Goal: Task Accomplishment & Management: Manage account settings

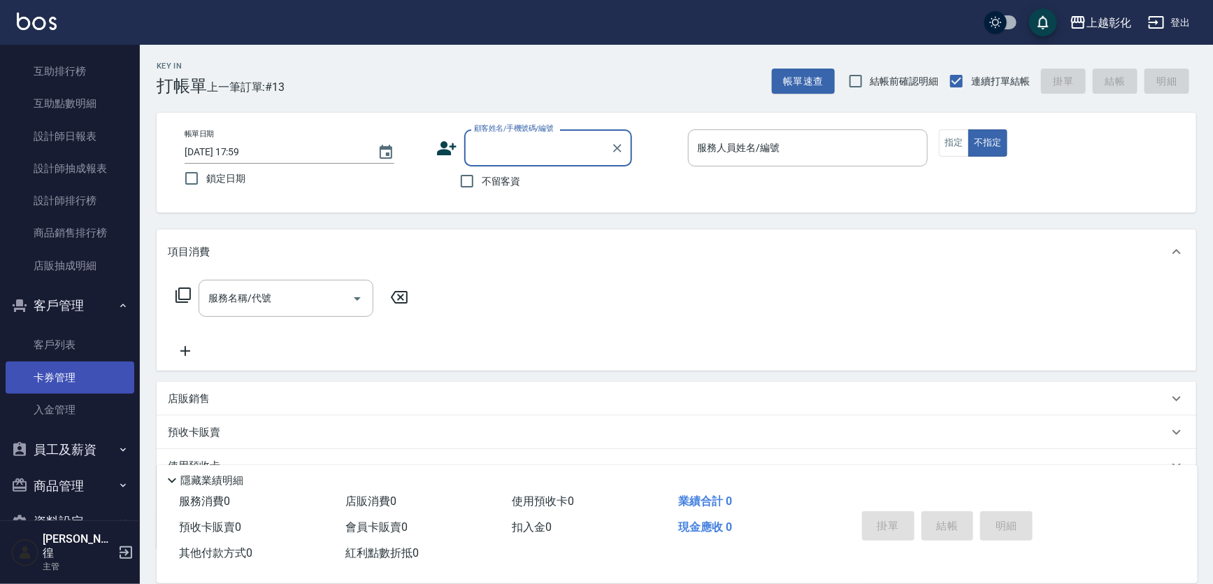
scroll to position [466, 0]
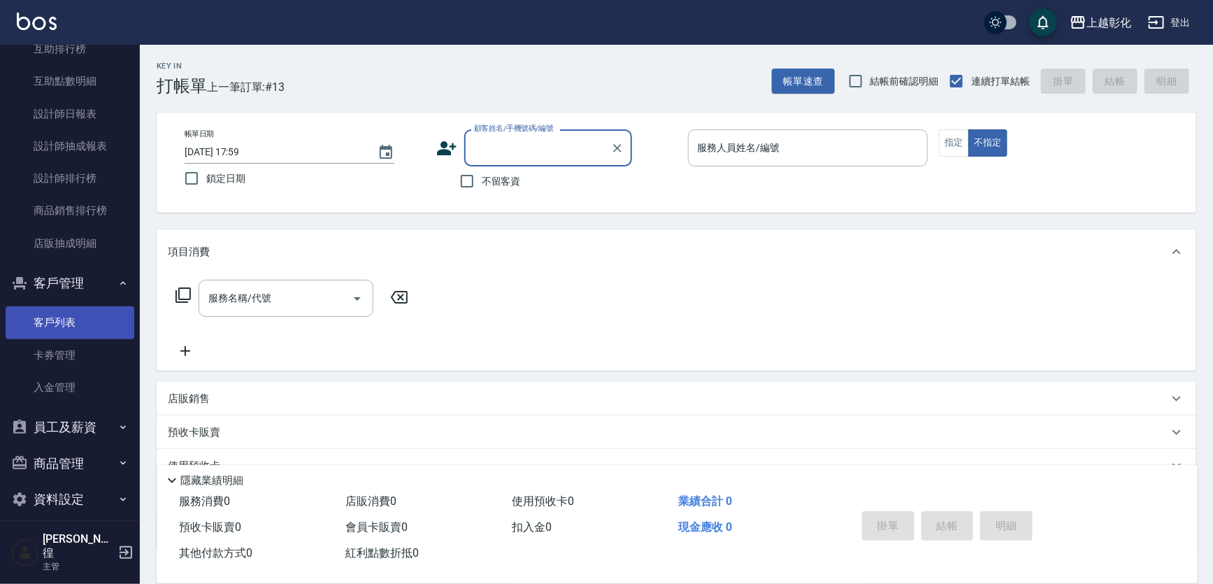
click at [52, 319] on link "客戶列表" at bounding box center [70, 322] width 129 height 32
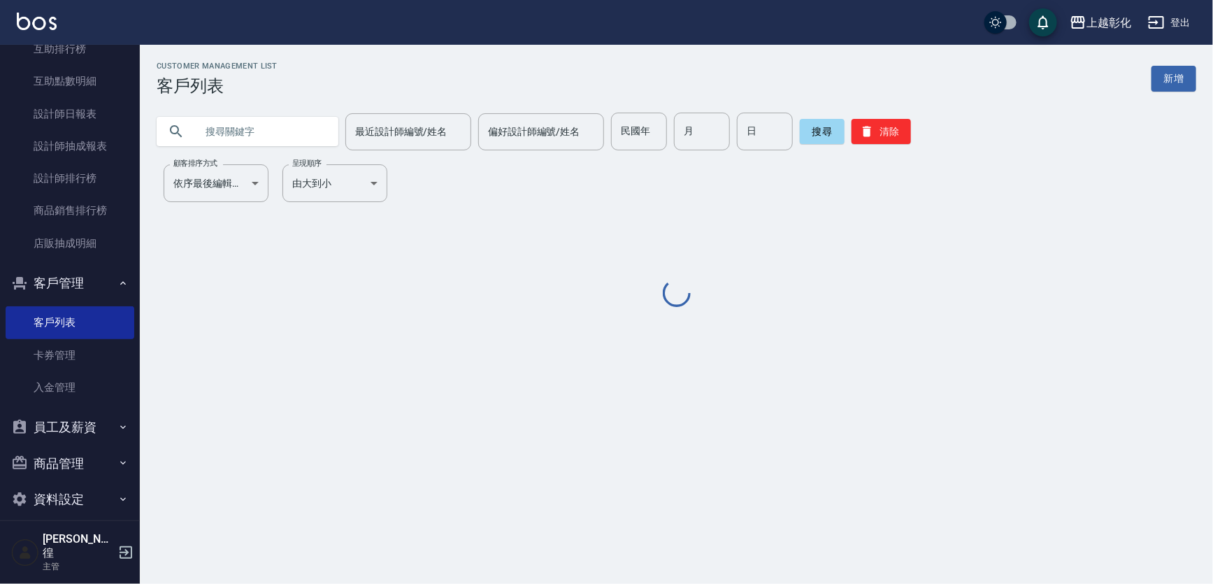
click at [87, 318] on link "客戶列表" at bounding box center [70, 322] width 129 height 32
click at [217, 138] on input "text" at bounding box center [261, 132] width 131 height 38
click at [259, 133] on input "text" at bounding box center [261, 132] width 131 height 38
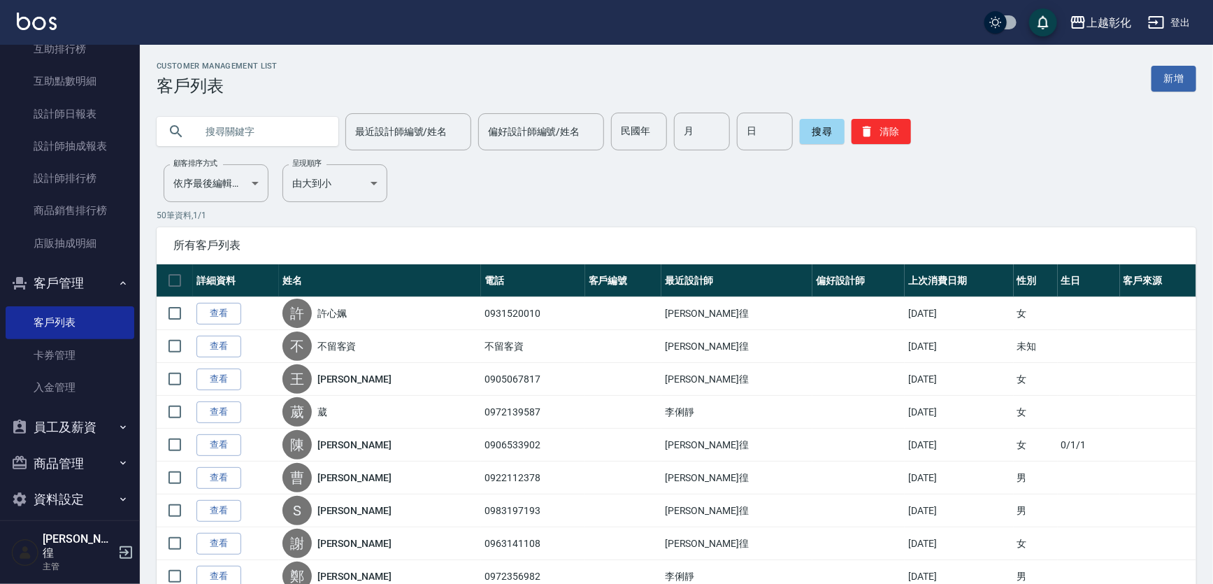
click at [227, 134] on input "text" at bounding box center [261, 132] width 131 height 38
type input "0930253839"
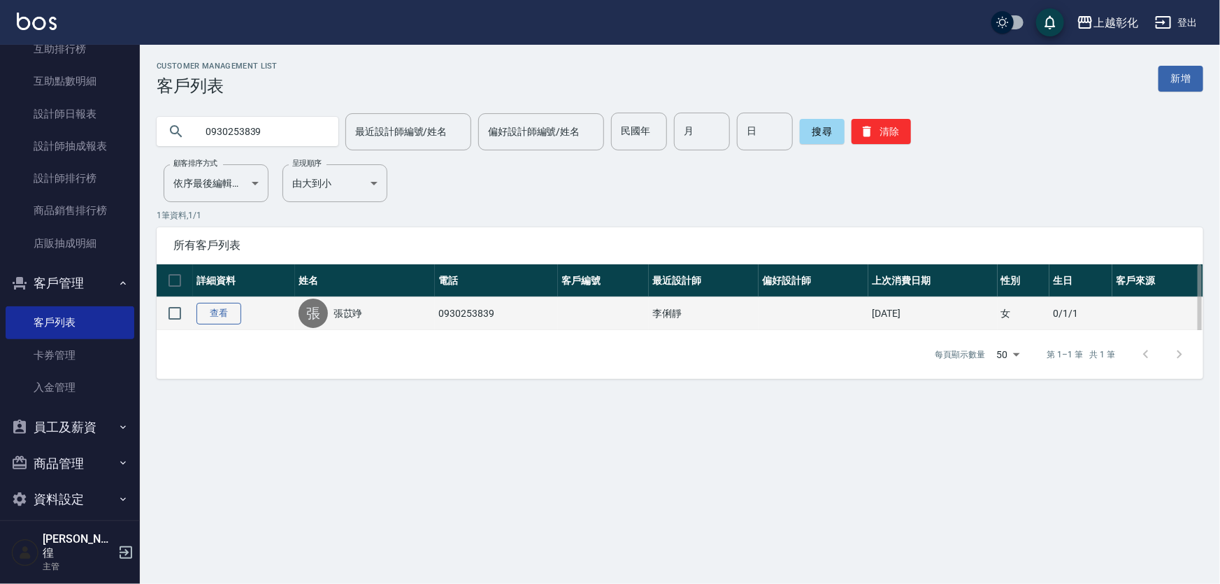
click at [229, 310] on link "查看" at bounding box center [218, 314] width 45 height 22
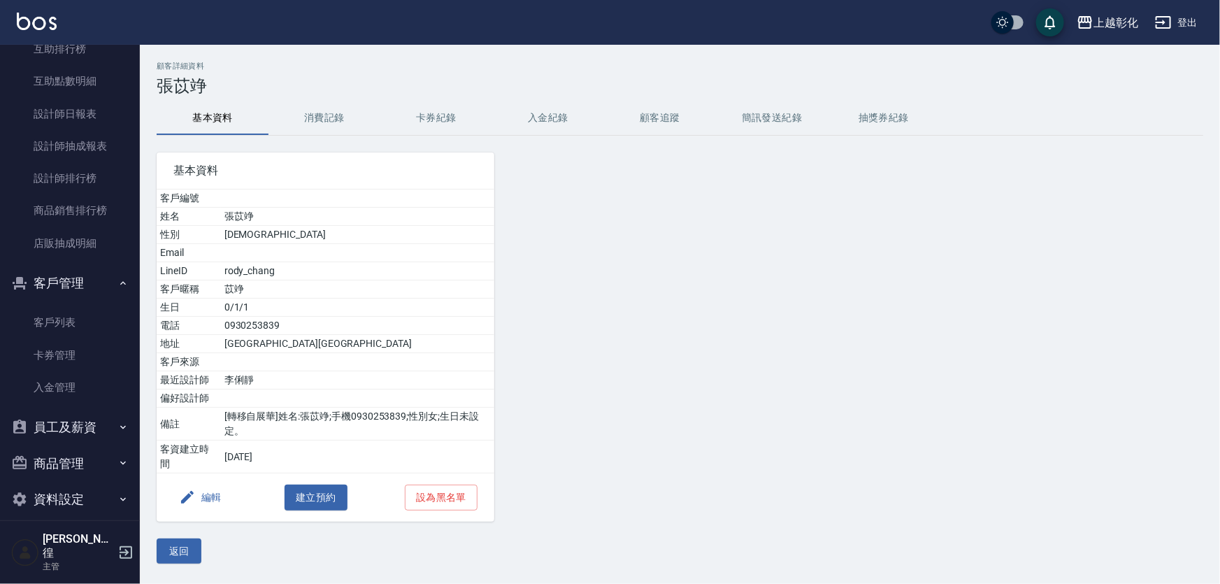
drag, startPoint x: 549, startPoint y: 120, endPoint x: 511, endPoint y: 140, distance: 42.9
click at [549, 119] on button "入金紀錄" at bounding box center [548, 118] width 112 height 34
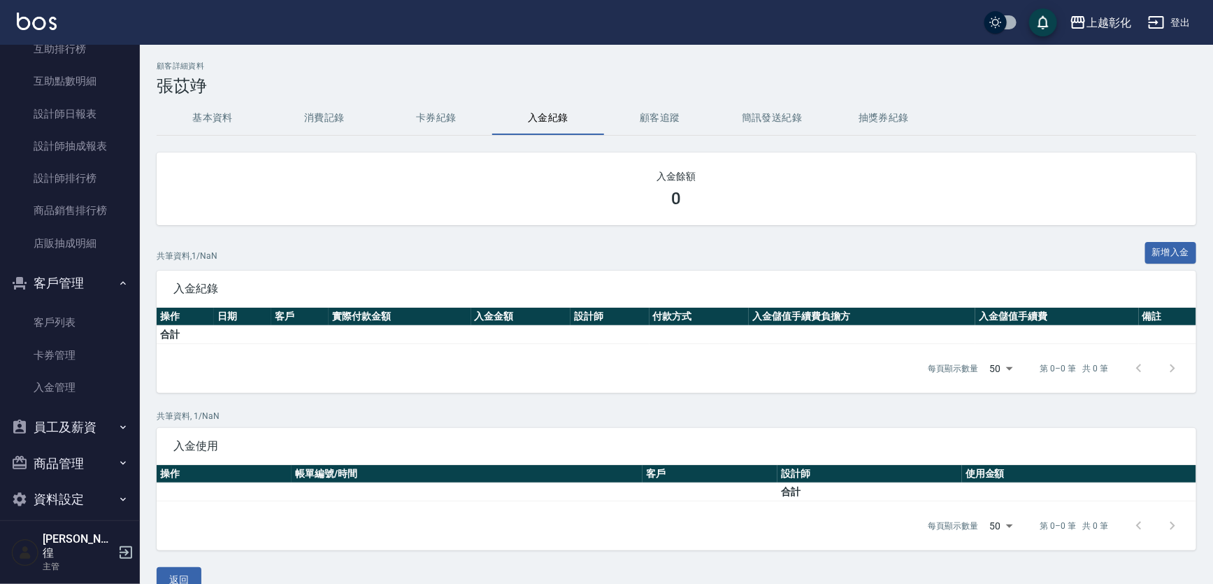
click at [354, 71] on div "顧客詳細資料 張苡竫" at bounding box center [677, 79] width 1040 height 34
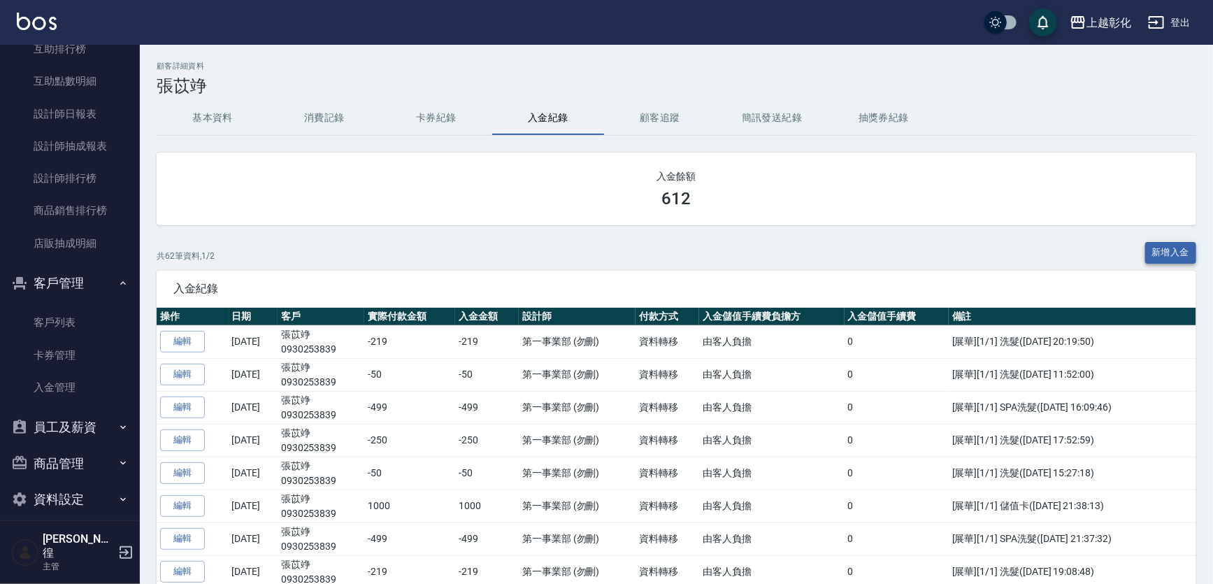
click at [1154, 255] on button "新增入金" at bounding box center [1171, 253] width 52 height 22
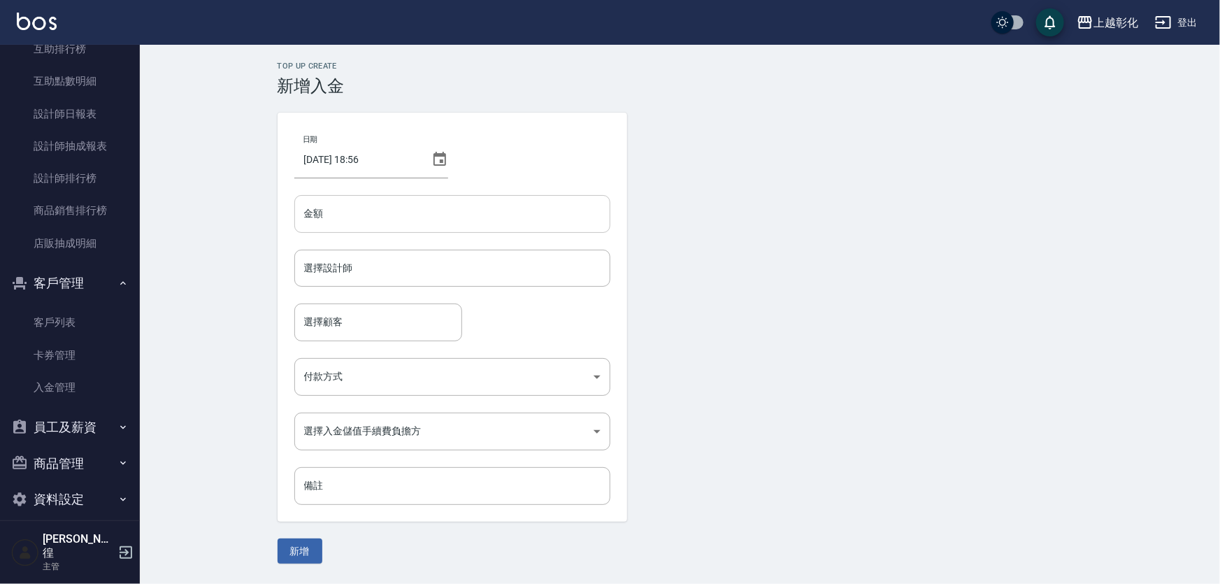
click at [440, 225] on input "金額" at bounding box center [452, 214] width 316 height 38
type input "2100"
click at [382, 266] on input "選擇設計師" at bounding box center [452, 268] width 303 height 24
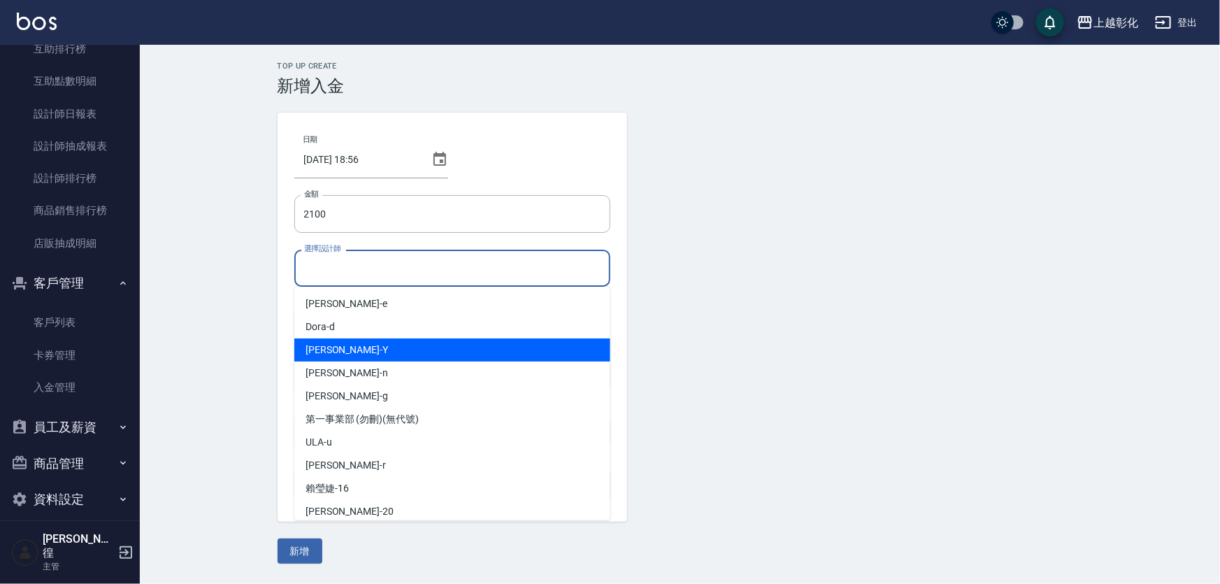
click at [341, 352] on div "[PERSON_NAME] -Y" at bounding box center [452, 349] width 316 height 23
type input "[PERSON_NAME]-Y"
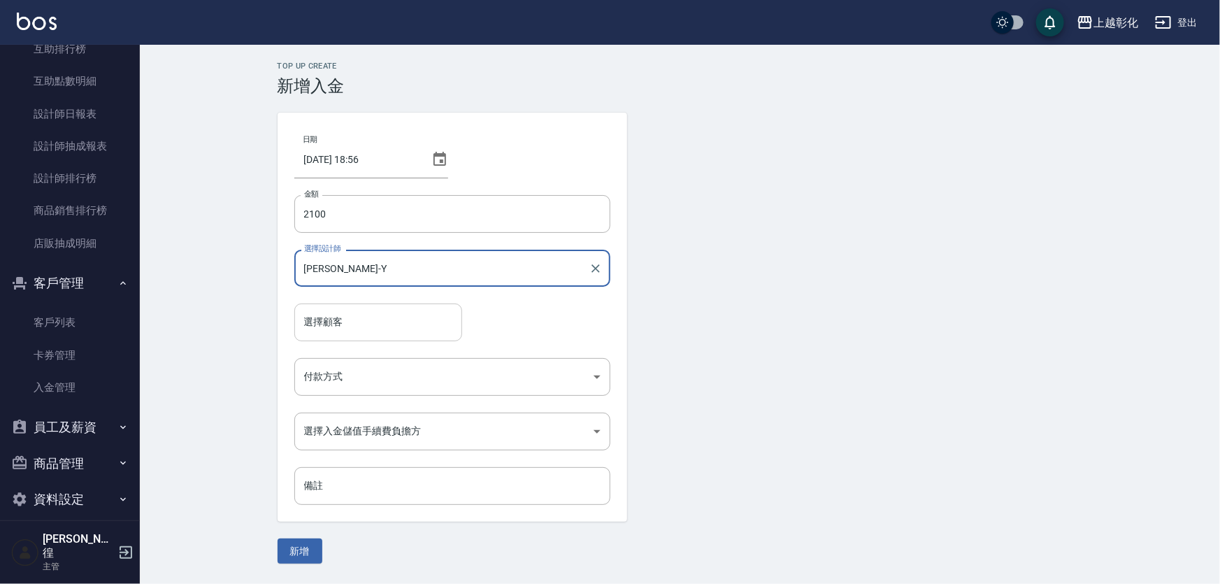
click at [361, 333] on input "選擇顧客" at bounding box center [378, 322] width 155 height 24
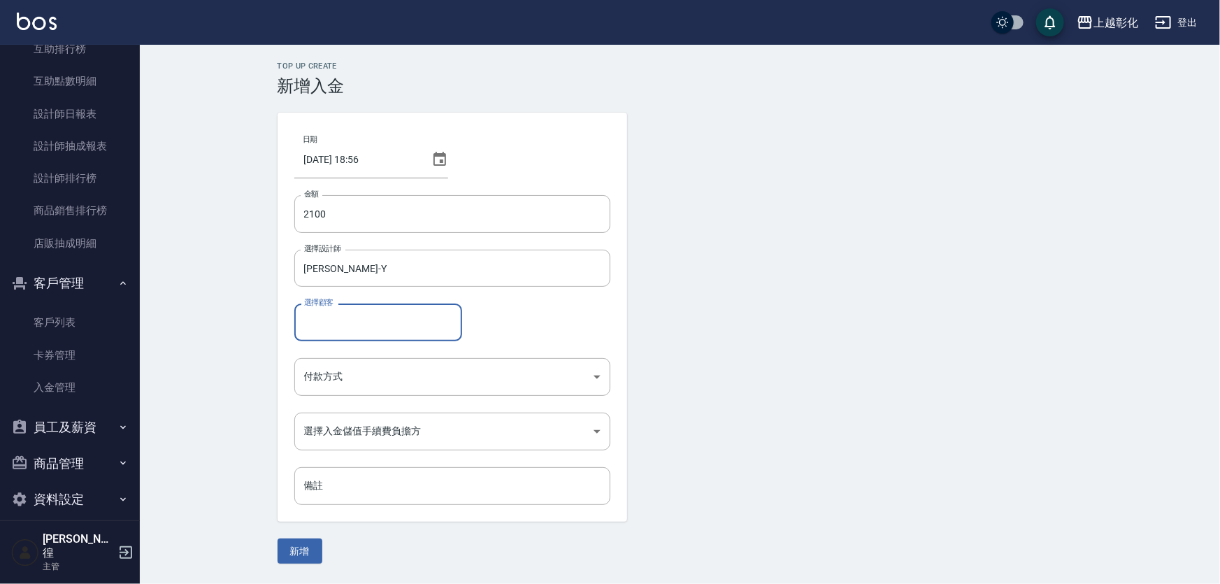
click at [378, 311] on input "選擇顧客" at bounding box center [378, 322] width 155 height 24
click at [377, 312] on input "選擇顧客" at bounding box center [378, 322] width 155 height 24
click at [438, 359] on span "張苡竫 / 0930253839 /" at bounding box center [399, 357] width 210 height 23
type input "張苡竫/0930253839/"
click at [343, 378] on body "上越彰化 登出 櫃檯作業 打帳單 帳單列表 現金收支登錄 材料自購登錄 每日結帳 排班表 現場電腦打卡 預約管理 預約管理 單日預約紀錄 單週預約紀錄 報表及…" at bounding box center [610, 292] width 1220 height 584
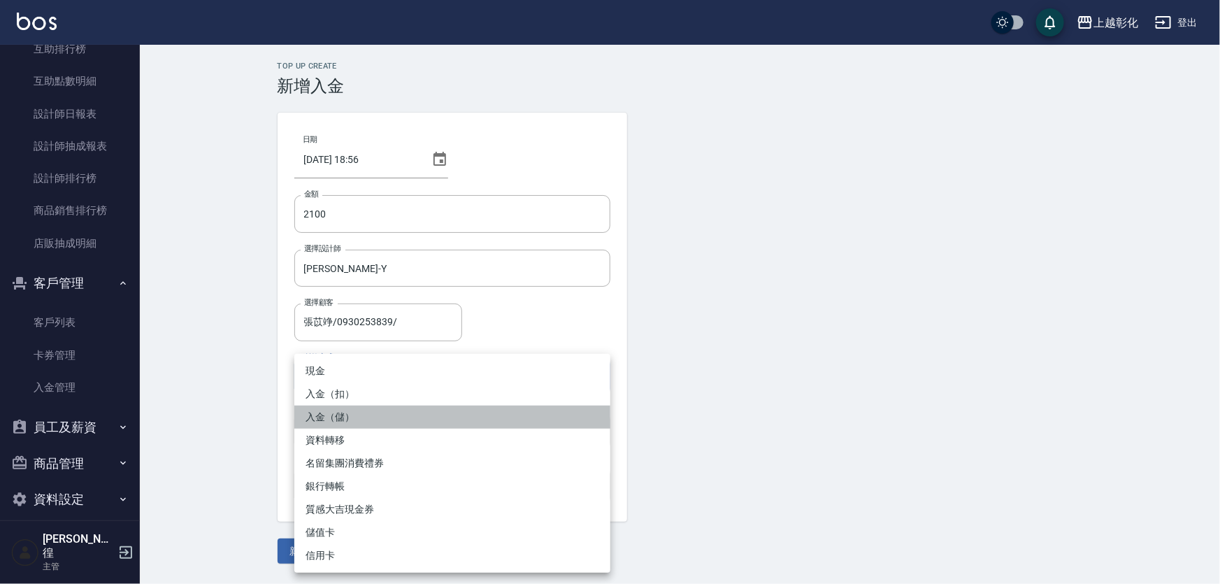
click at [343, 422] on li "入金（儲）" at bounding box center [452, 416] width 316 height 23
type input "入金（儲）"
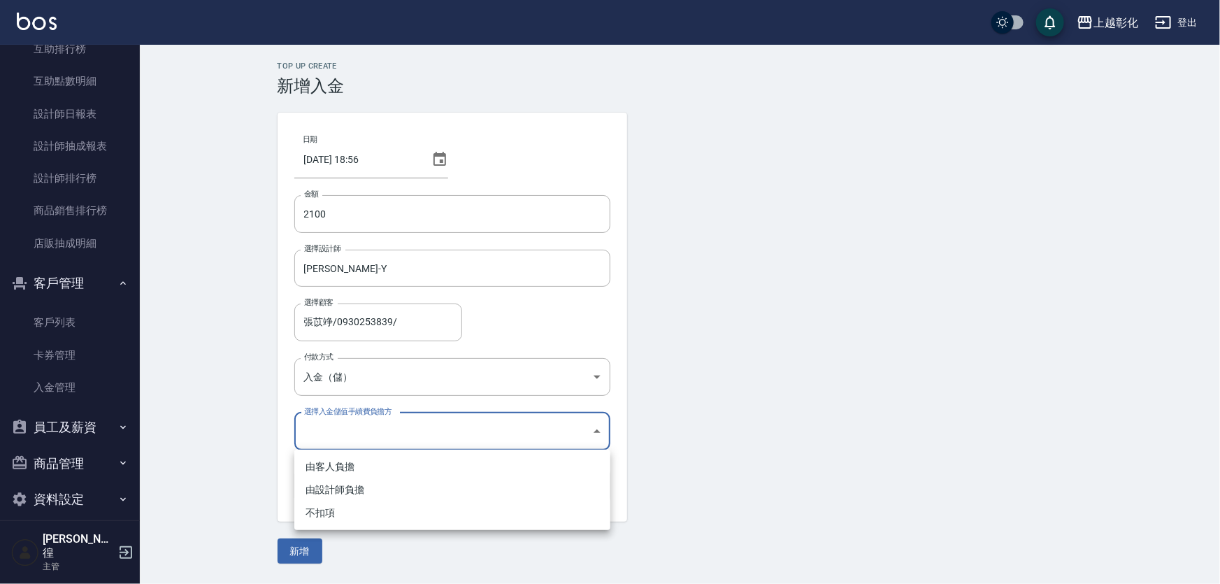
click at [348, 435] on body "上越彰化 登出 櫃檯作業 打帳單 帳單列表 現金收支登錄 材料自購登錄 每日結帳 排班表 現場電腦打卡 預約管理 預約管理 單日預約紀錄 單週預約紀錄 報表及…" at bounding box center [610, 292] width 1220 height 584
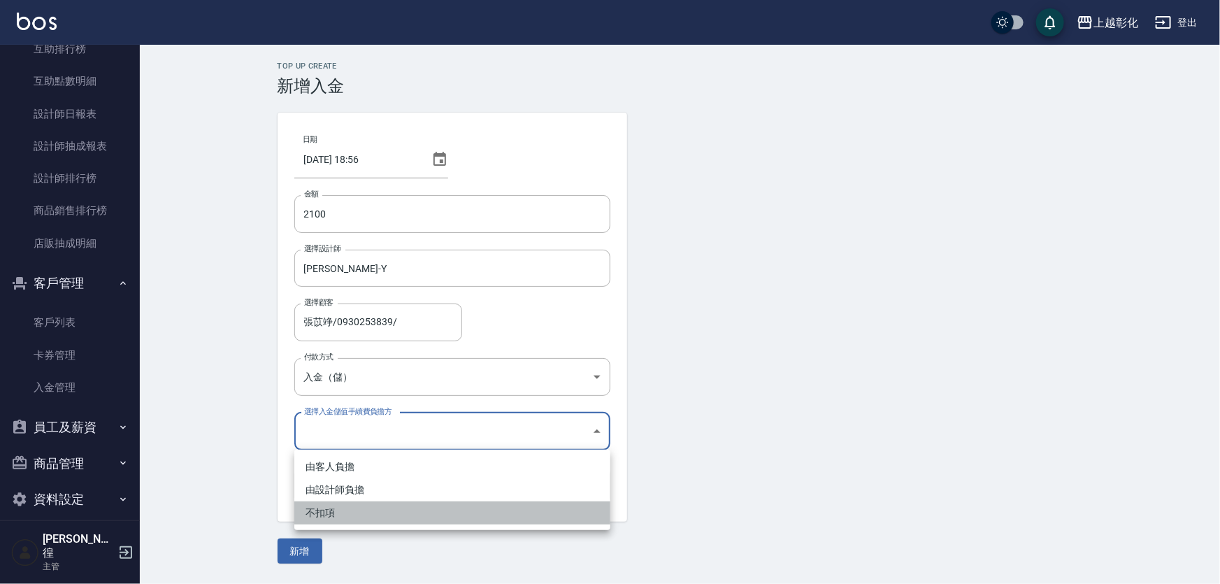
click at [307, 510] on li "不扣項" at bounding box center [452, 512] width 316 height 23
type input "WITHOUTHANDLINGFEE"
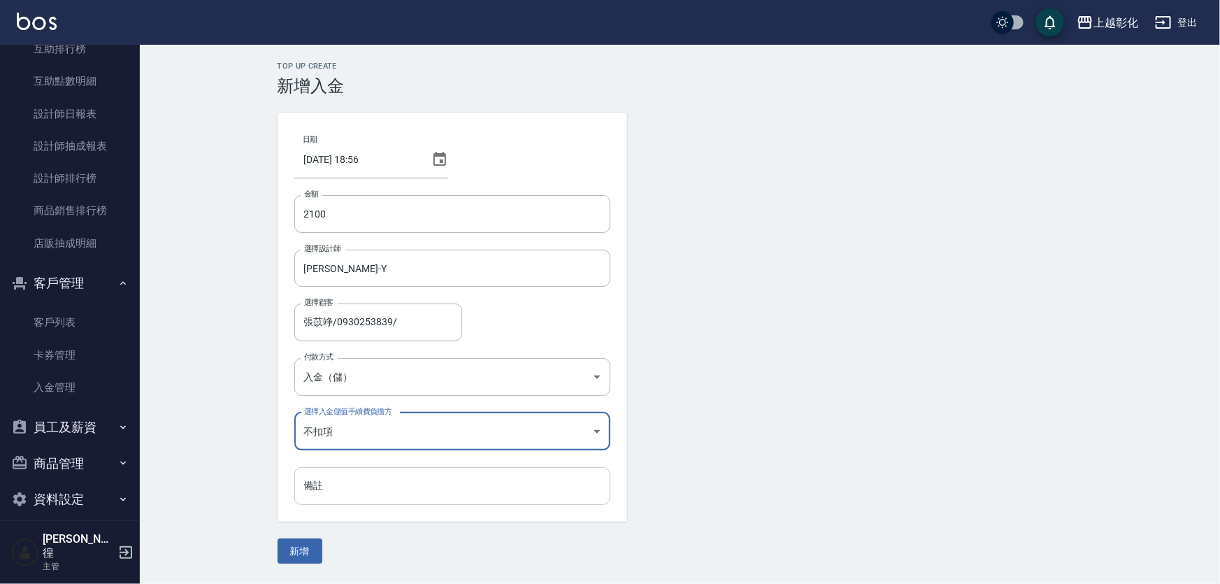
click at [337, 487] on input "備註" at bounding box center [452, 486] width 316 height 38
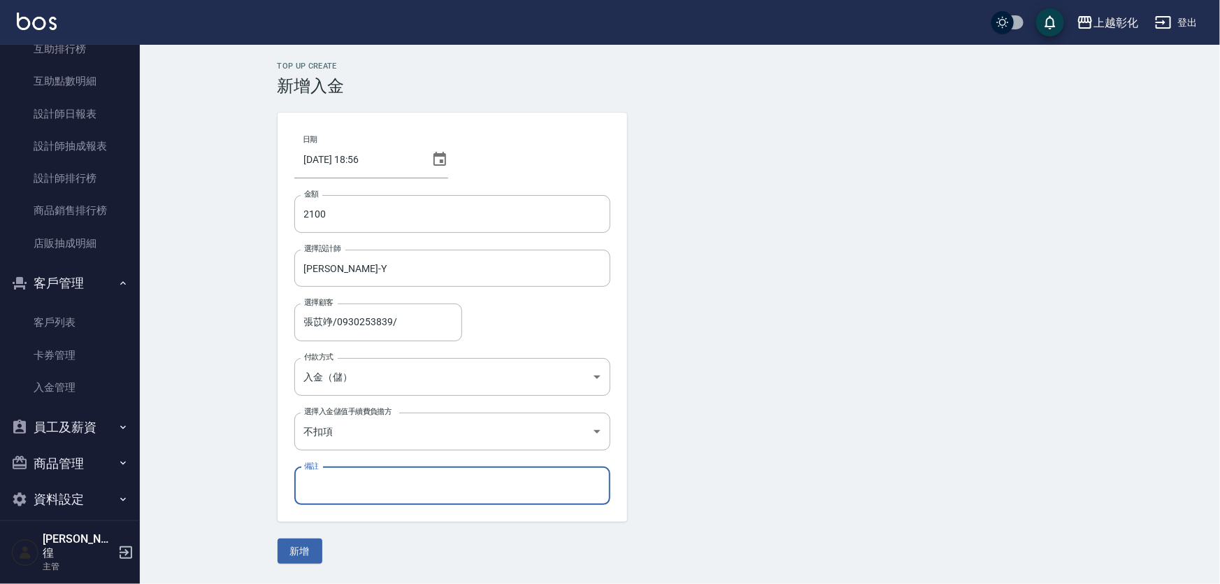
type input "情人活動"
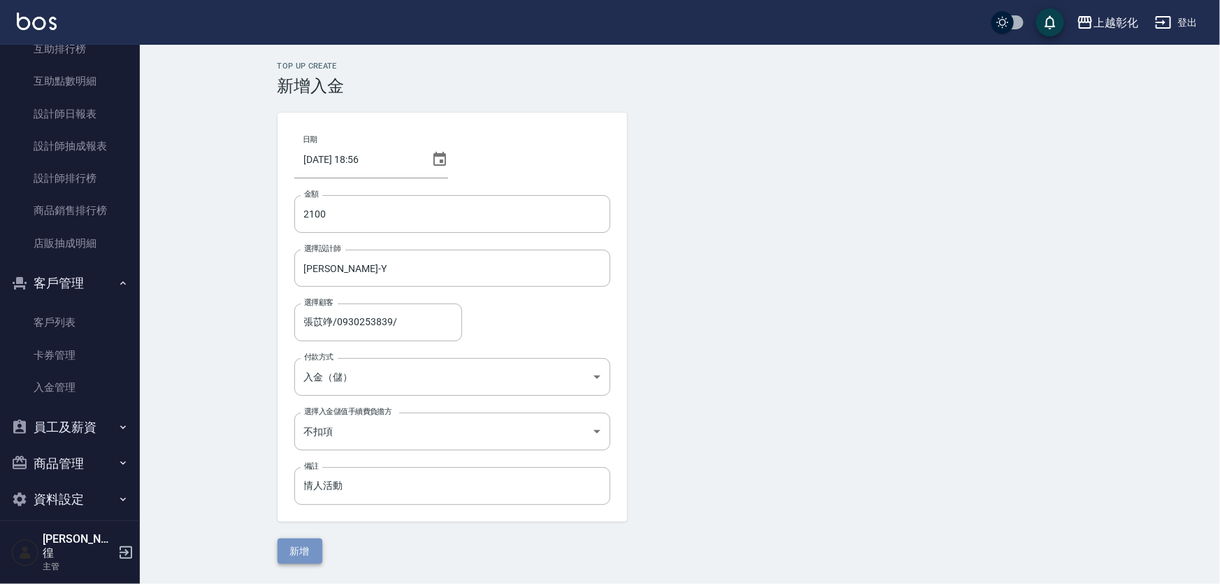
click at [286, 557] on button "新增" at bounding box center [300, 551] width 45 height 26
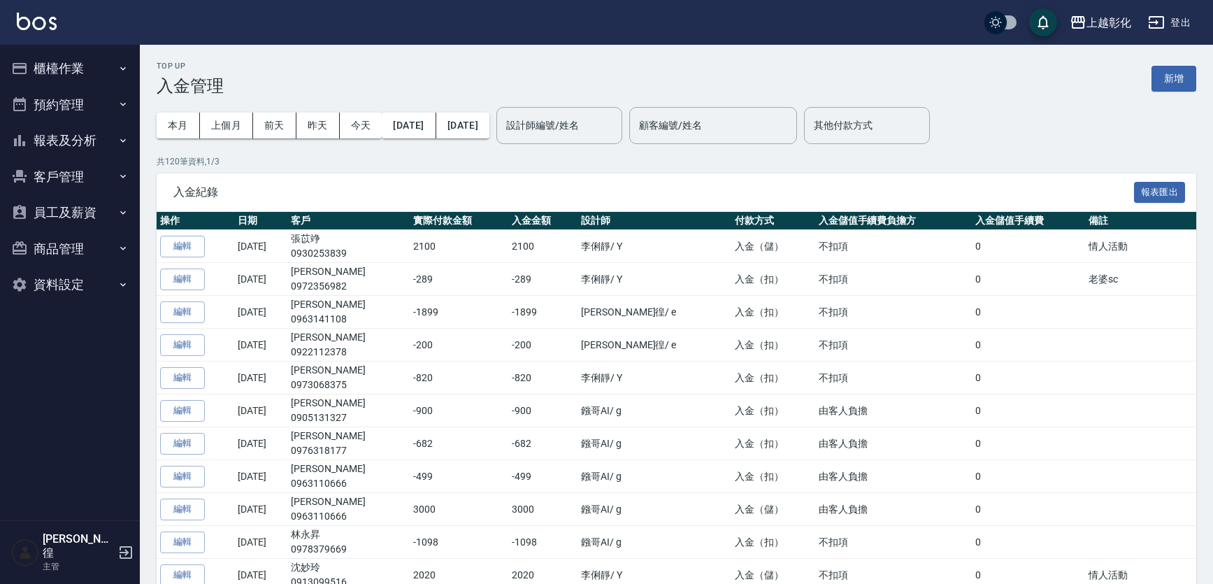
click at [55, 178] on button "客戶管理" at bounding box center [70, 177] width 129 height 36
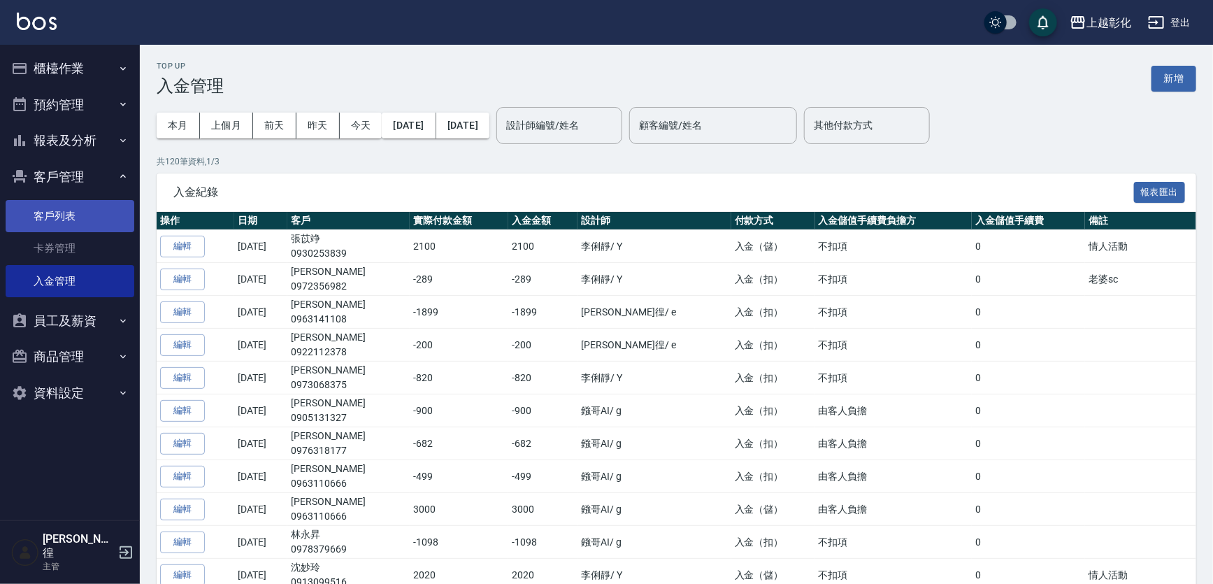
click at [69, 212] on link "客戶列表" at bounding box center [70, 216] width 129 height 32
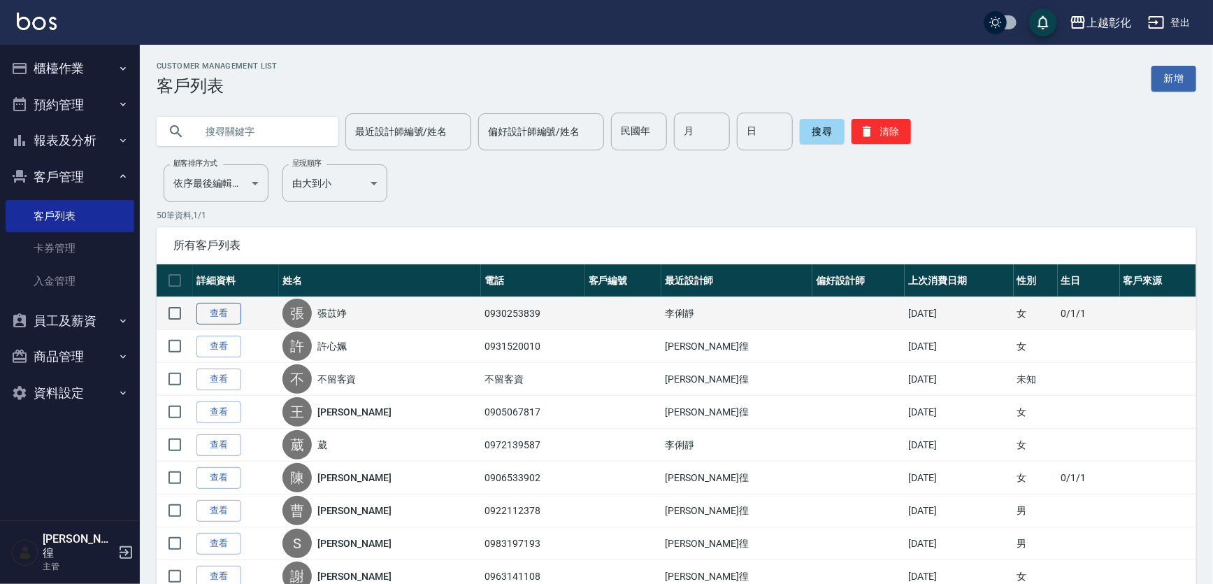
click at [218, 324] on link "查看" at bounding box center [218, 314] width 45 height 22
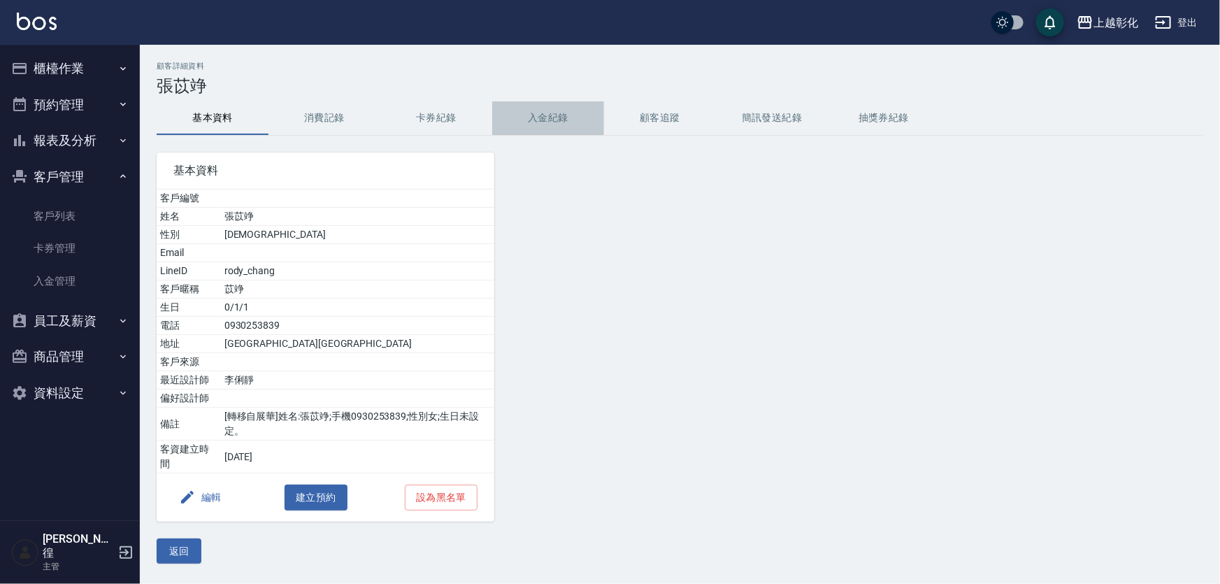
click at [543, 119] on button "入金紀錄" at bounding box center [548, 118] width 112 height 34
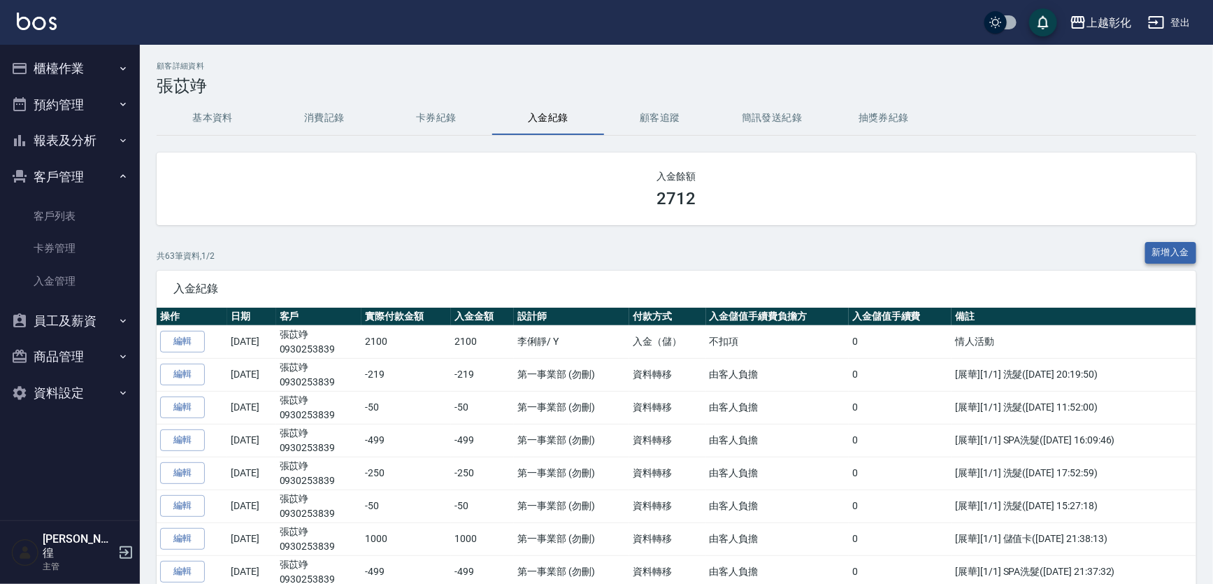
click at [1169, 250] on button "新增入金" at bounding box center [1171, 253] width 52 height 22
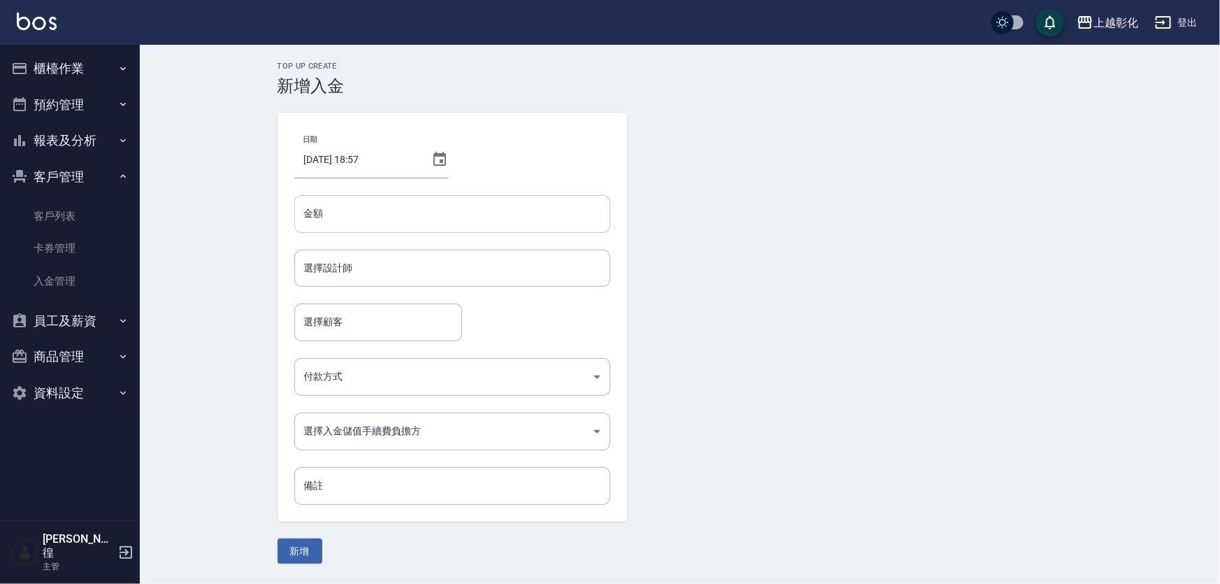
click at [408, 214] on input "金額" at bounding box center [452, 214] width 316 height 38
type input "-499"
click at [368, 266] on input "選擇設計師" at bounding box center [452, 268] width 303 height 24
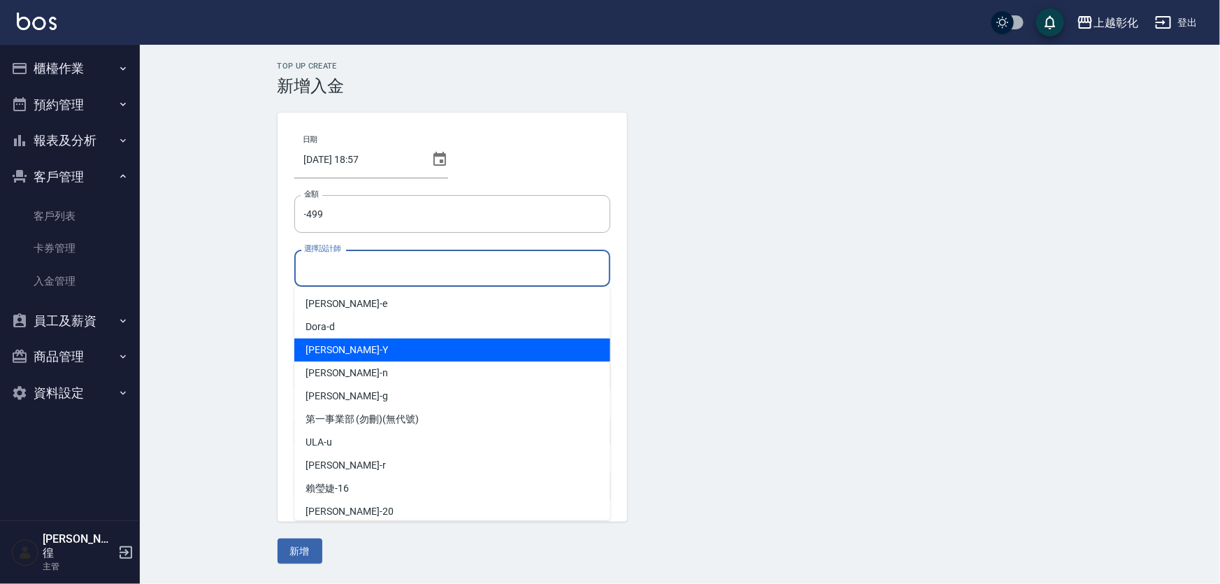
click at [353, 352] on div "[PERSON_NAME] -Y" at bounding box center [452, 349] width 316 height 23
type input "[PERSON_NAME]-Y"
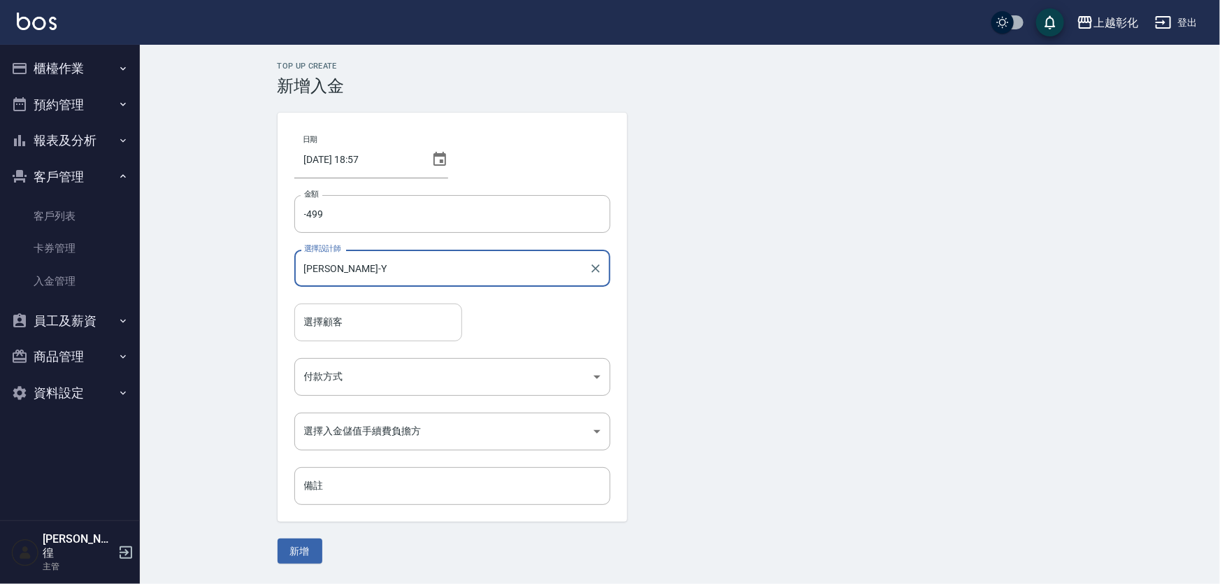
click at [350, 324] on input "選擇顧客" at bounding box center [378, 322] width 155 height 24
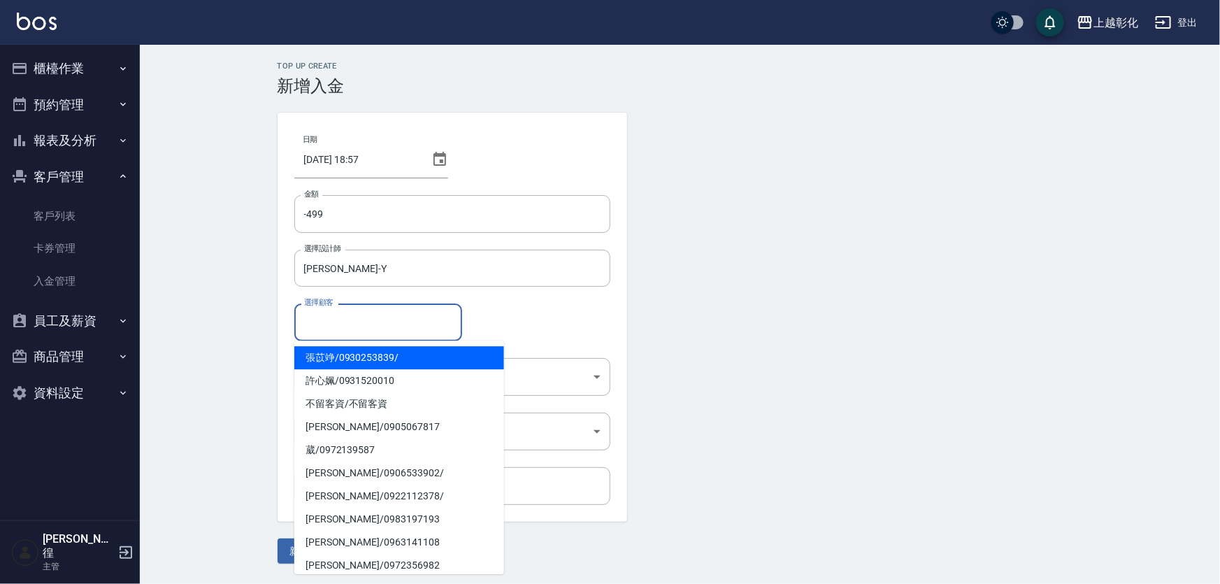
click at [357, 357] on span "張苡竫 / 0930253839 /" at bounding box center [399, 357] width 210 height 23
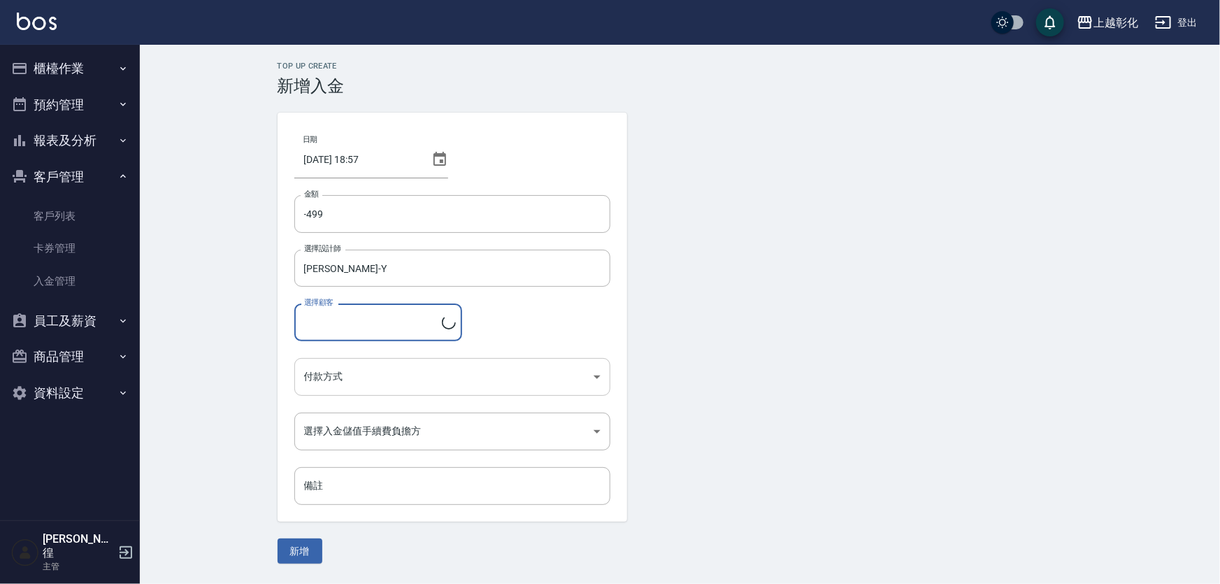
type input "張苡竫/0930253839/"
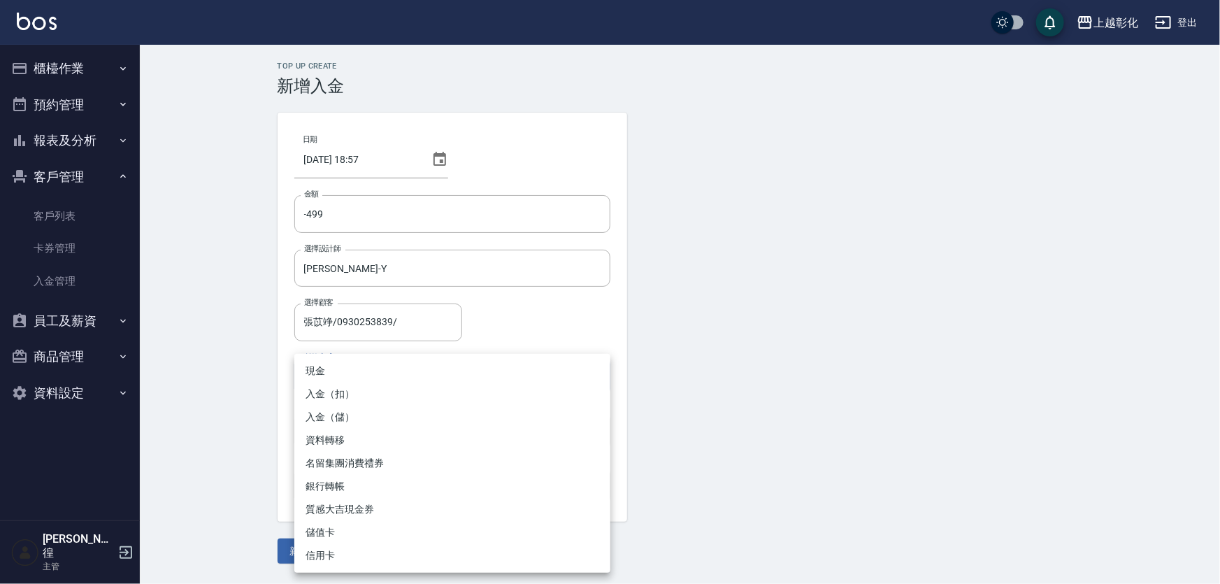
click at [338, 375] on body "上越彰化 登出 櫃檯作業 打帳單 帳單列表 現金收支登錄 材料自購登錄 每日結帳 排班表 現場電腦打卡 預約管理 預約管理 單日預約紀錄 單週預約紀錄 報表及…" at bounding box center [610, 292] width 1220 height 584
click at [331, 390] on li "入金（扣）" at bounding box center [452, 393] width 316 height 23
type input "入金（扣）"
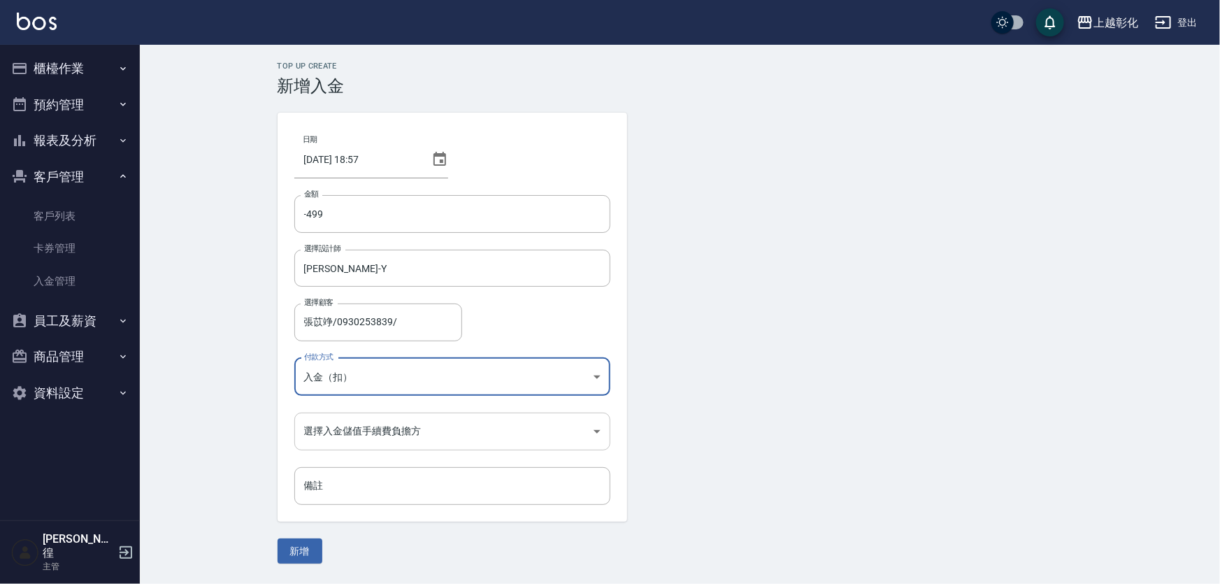
click at [331, 428] on body "上越彰化 登出 櫃檯作業 打帳單 帳單列表 現金收支登錄 材料自購登錄 每日結帳 排班表 現場電腦打卡 預約管理 預約管理 單日預約紀錄 單週預約紀錄 報表及…" at bounding box center [610, 292] width 1220 height 584
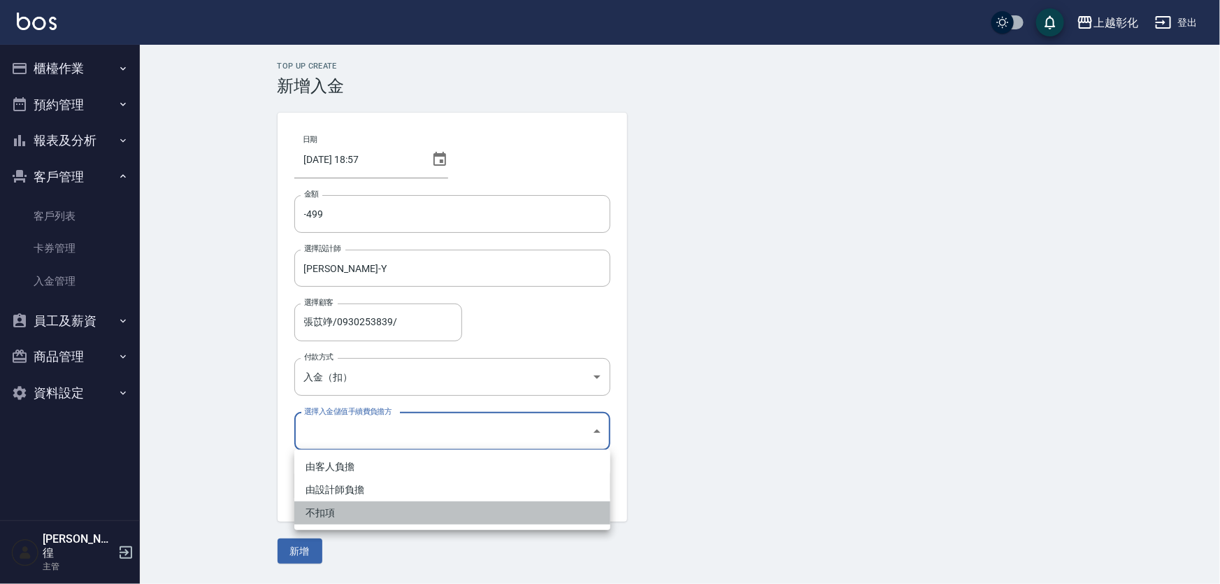
click at [323, 514] on li "不扣項" at bounding box center [452, 512] width 316 height 23
type input "WITHOUTHANDLINGFEE"
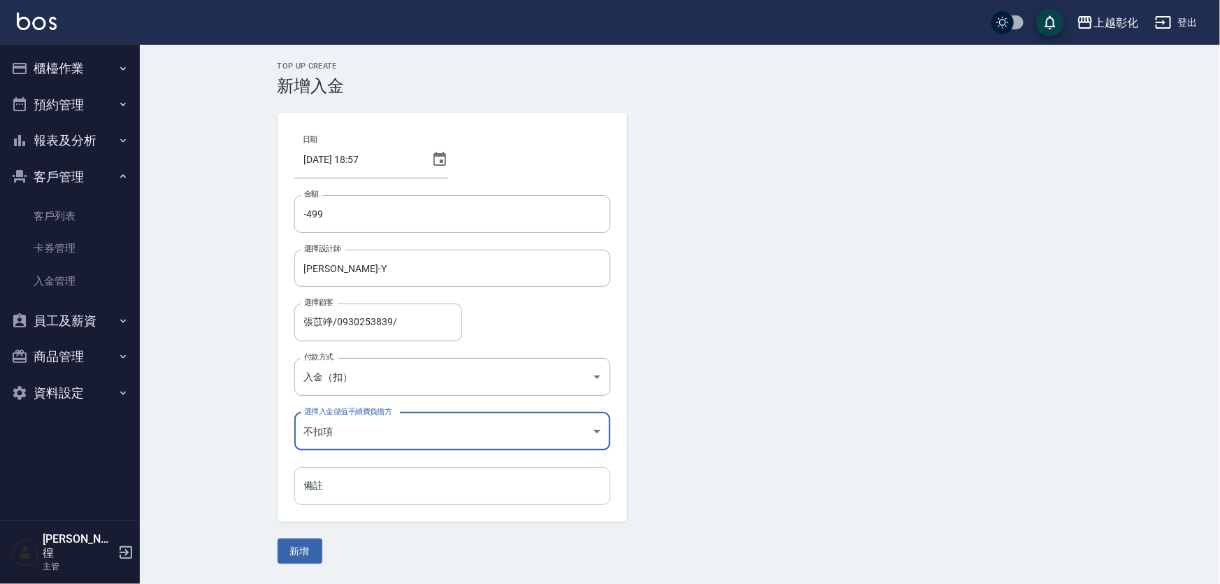
click at [328, 480] on input "備註" at bounding box center [452, 486] width 316 height 38
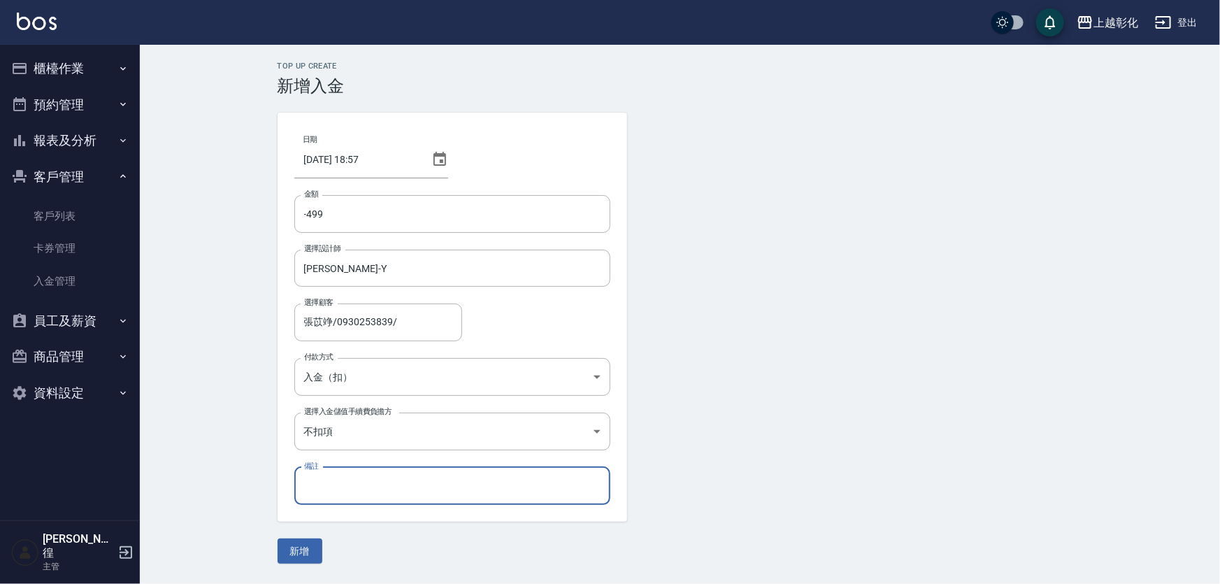
type input "去角質"
click at [295, 550] on button "新增" at bounding box center [300, 551] width 45 height 26
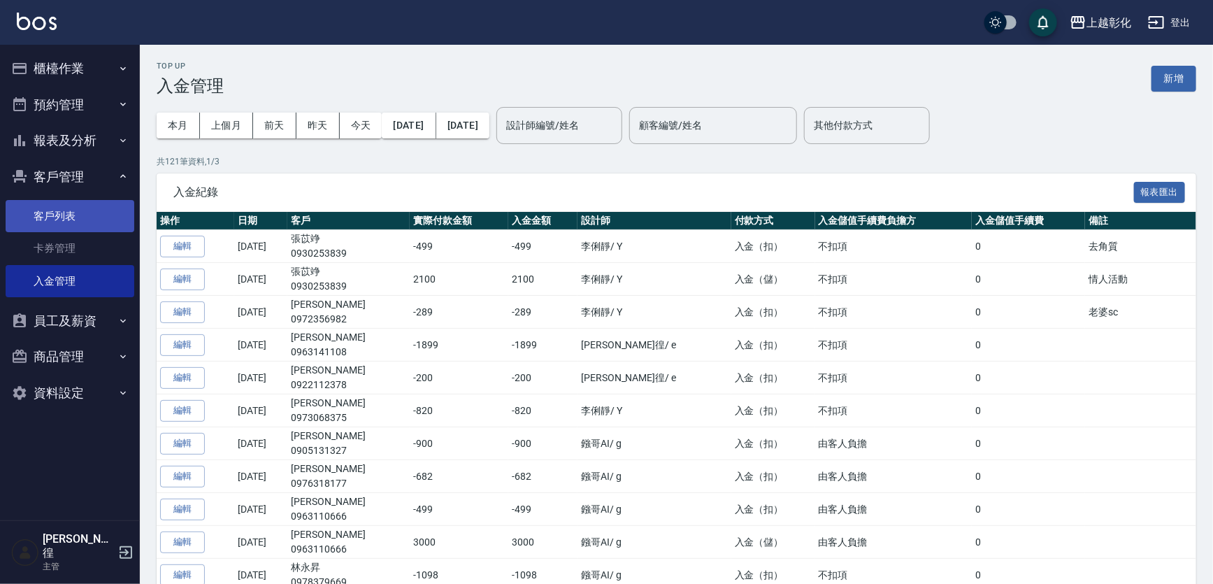
click at [42, 218] on link "客戶列表" at bounding box center [70, 216] width 129 height 32
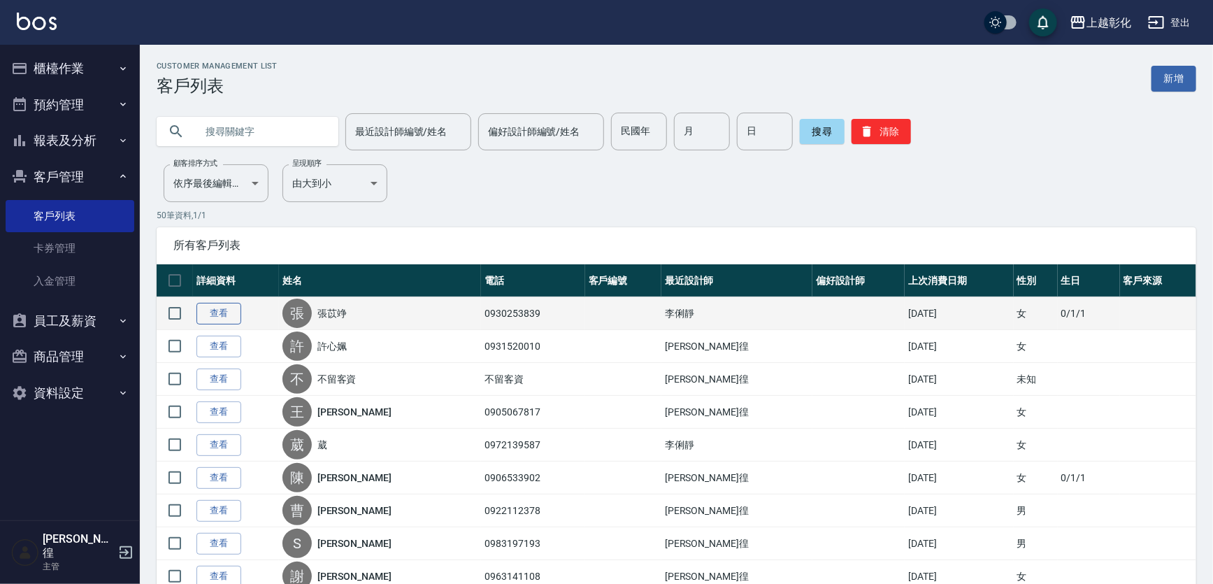
click at [215, 322] on link "查看" at bounding box center [218, 314] width 45 height 22
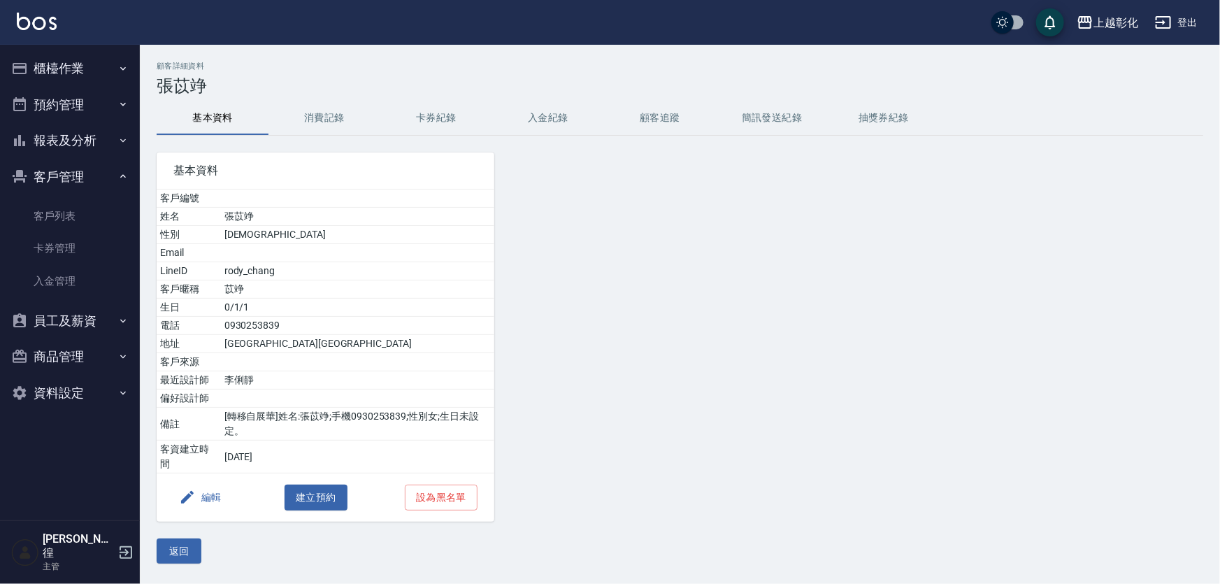
click at [548, 118] on button "入金紀錄" at bounding box center [548, 118] width 112 height 34
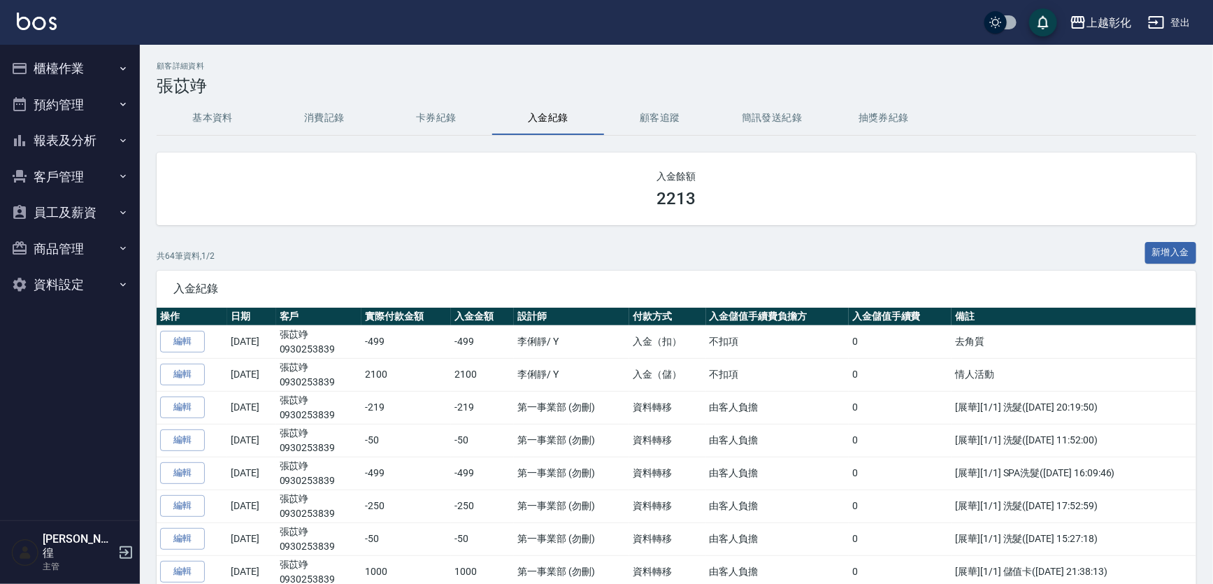
click at [64, 168] on button "客戶管理" at bounding box center [70, 177] width 129 height 36
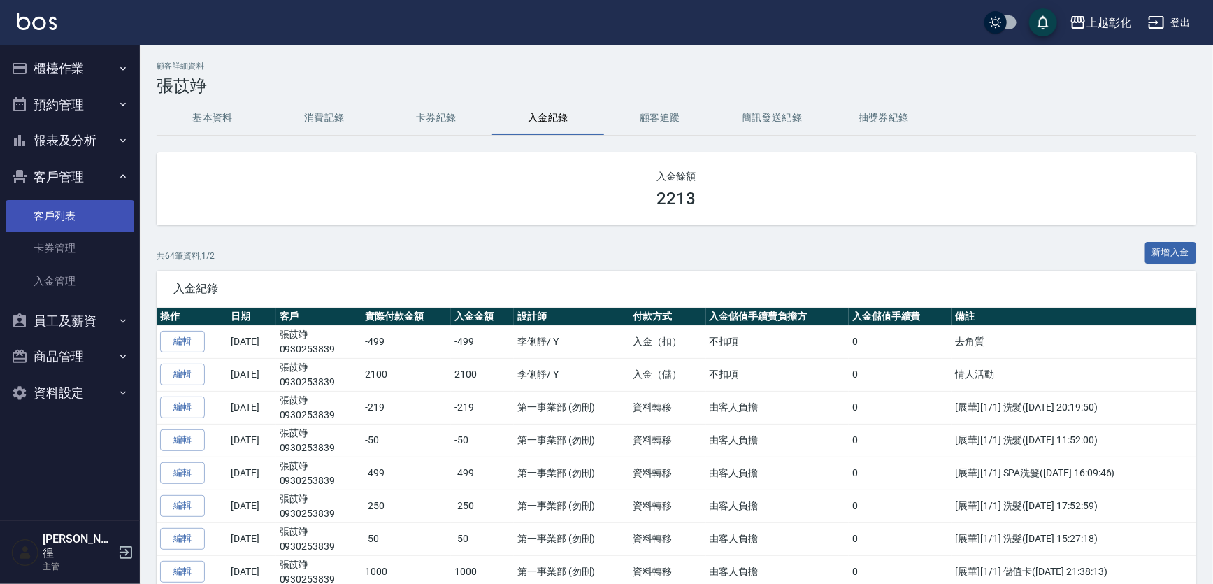
click at [49, 208] on link "客戶列表" at bounding box center [70, 216] width 129 height 32
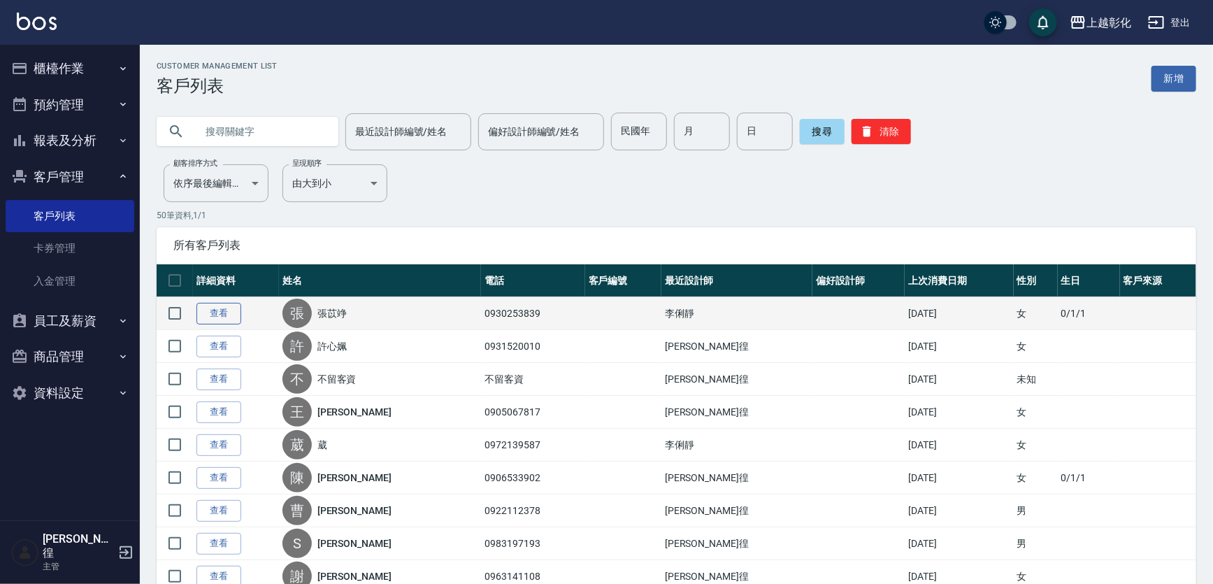
click at [224, 322] on link "查看" at bounding box center [218, 314] width 45 height 22
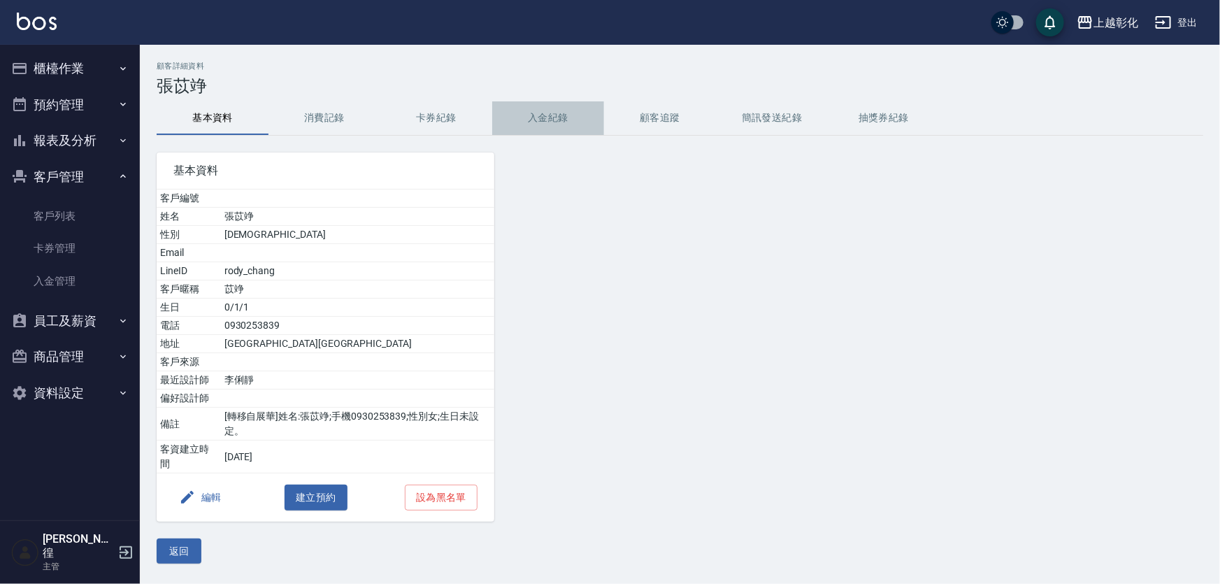
click at [547, 114] on button "入金紀錄" at bounding box center [548, 118] width 112 height 34
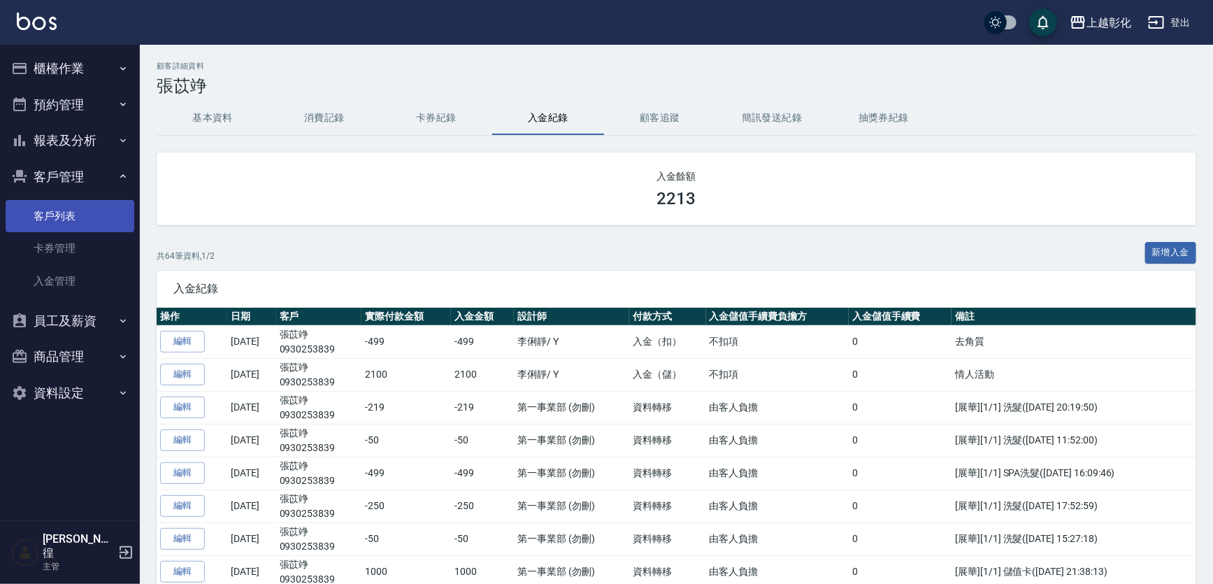
click at [76, 208] on link "客戶列表" at bounding box center [70, 216] width 129 height 32
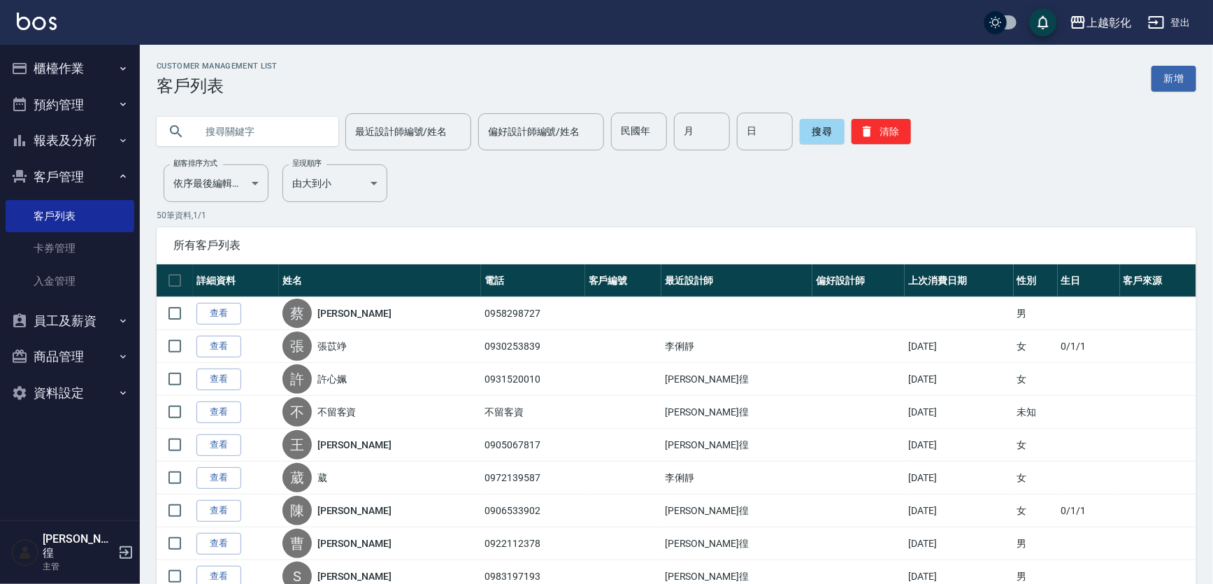
click at [241, 134] on input "text" at bounding box center [261, 132] width 131 height 38
type input "0963141108"
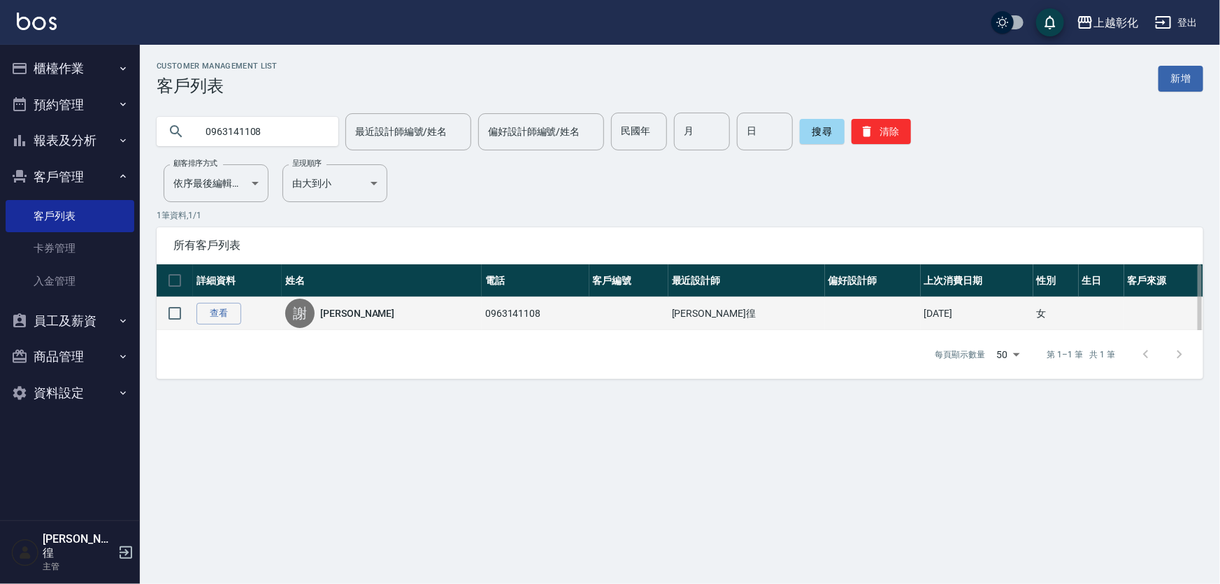
click at [245, 320] on td "查看" at bounding box center [237, 313] width 89 height 33
click at [239, 320] on link "查看" at bounding box center [218, 314] width 45 height 22
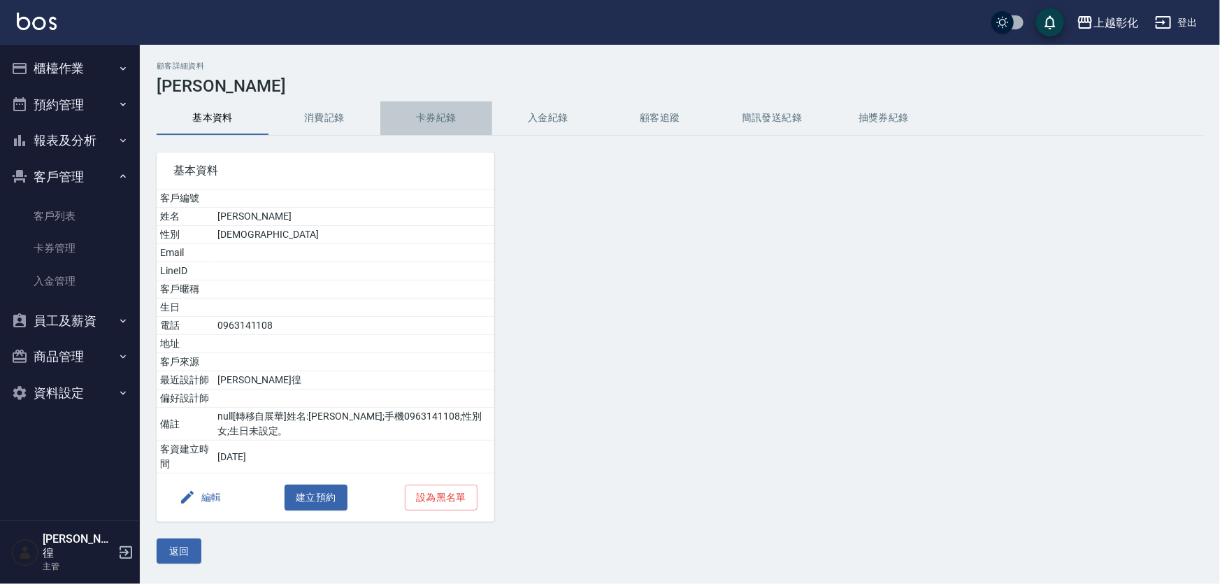
click at [450, 104] on button "卡券紀錄" at bounding box center [436, 118] width 112 height 34
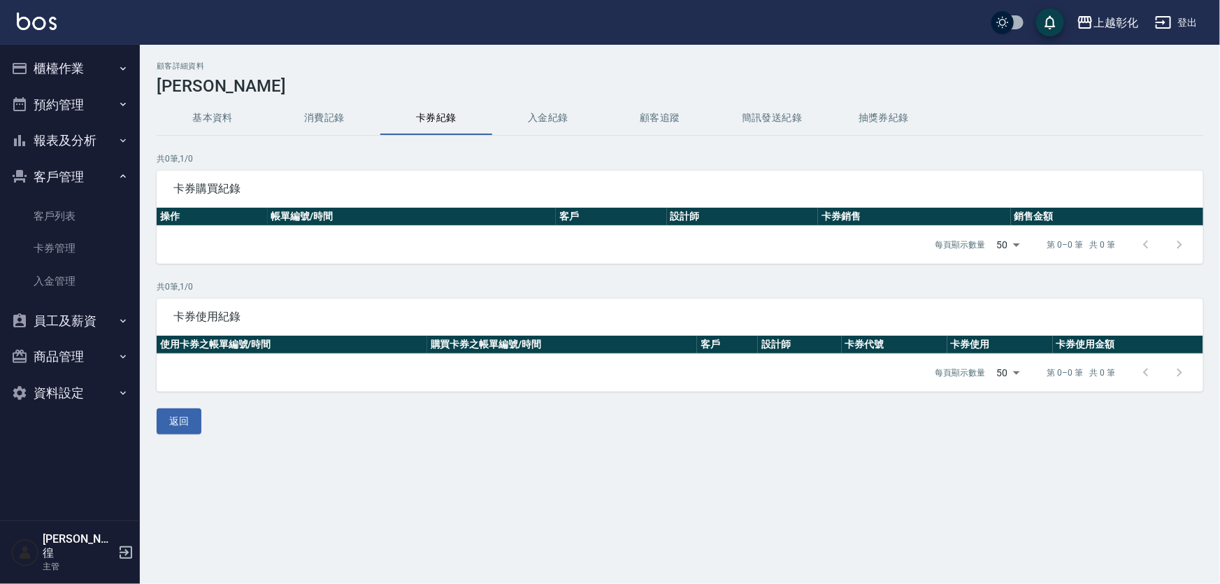
click at [516, 104] on button "入金紀錄" at bounding box center [548, 118] width 112 height 34
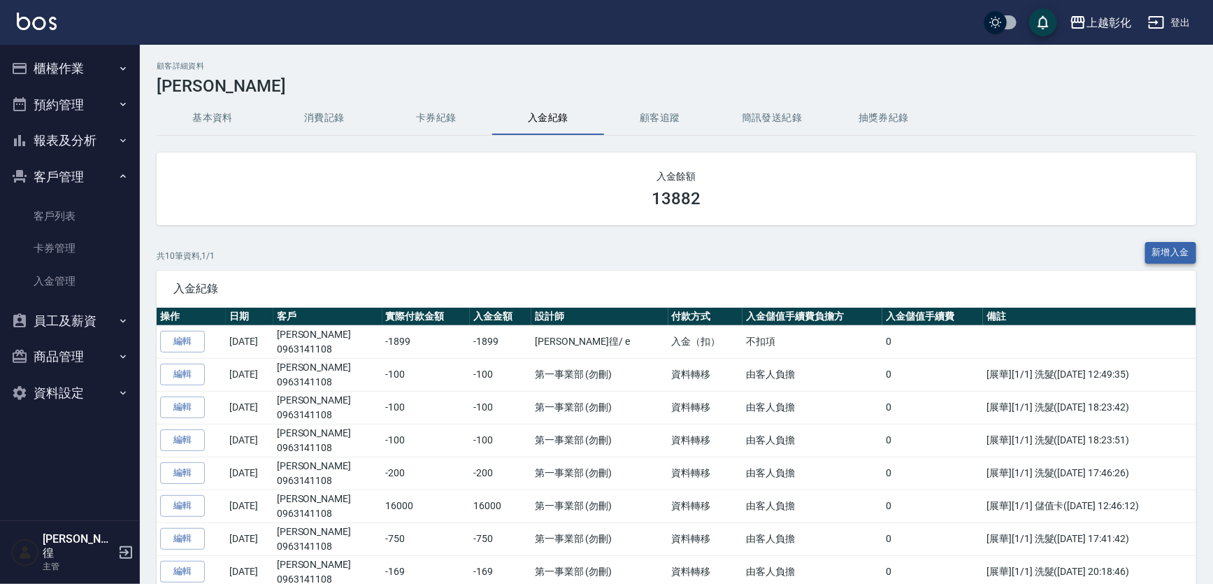
click at [1170, 248] on button "新增入金" at bounding box center [1171, 253] width 52 height 22
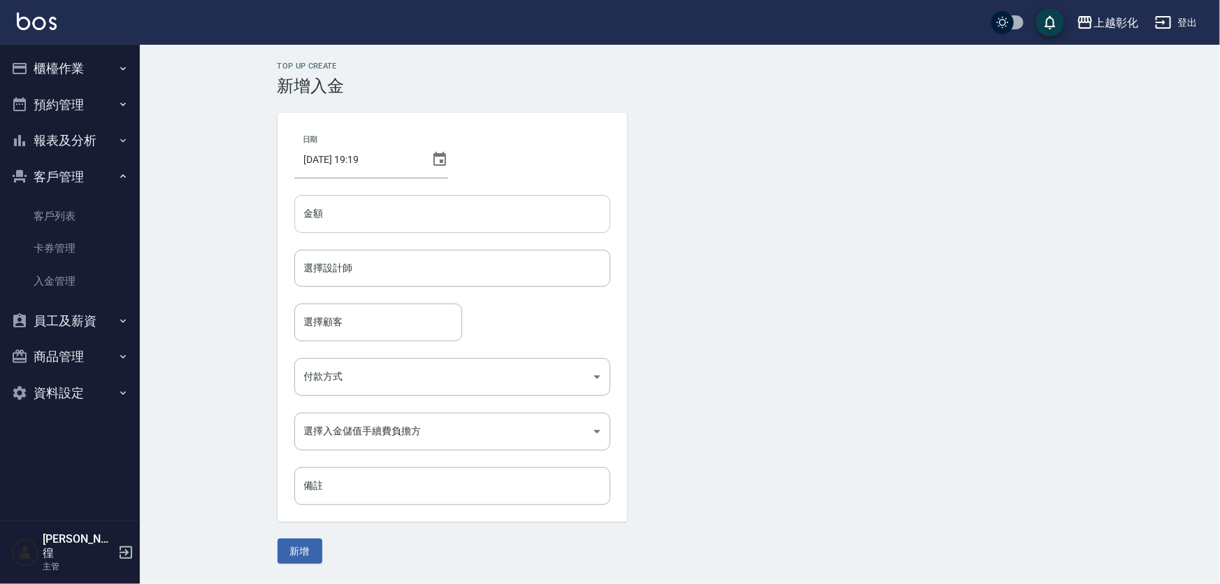
click at [389, 210] on input "金額" at bounding box center [452, 214] width 316 height 38
type input "2020"
click at [378, 264] on input "選擇設計師" at bounding box center [452, 268] width 303 height 24
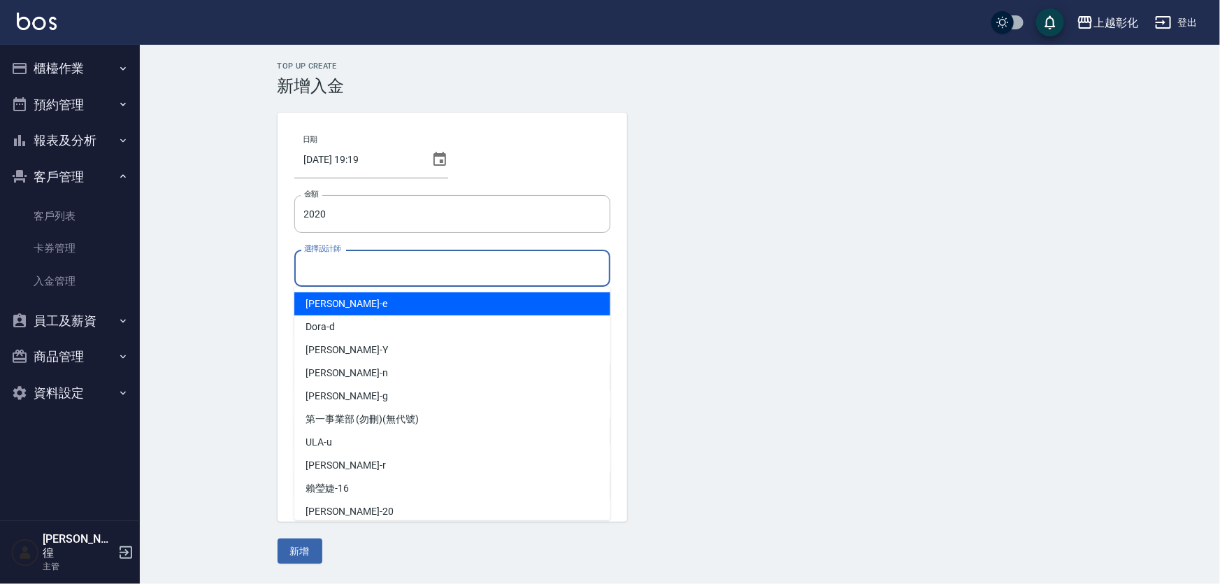
click at [348, 312] on div "allen -e" at bounding box center [452, 303] width 316 height 23
type input "allen-e"
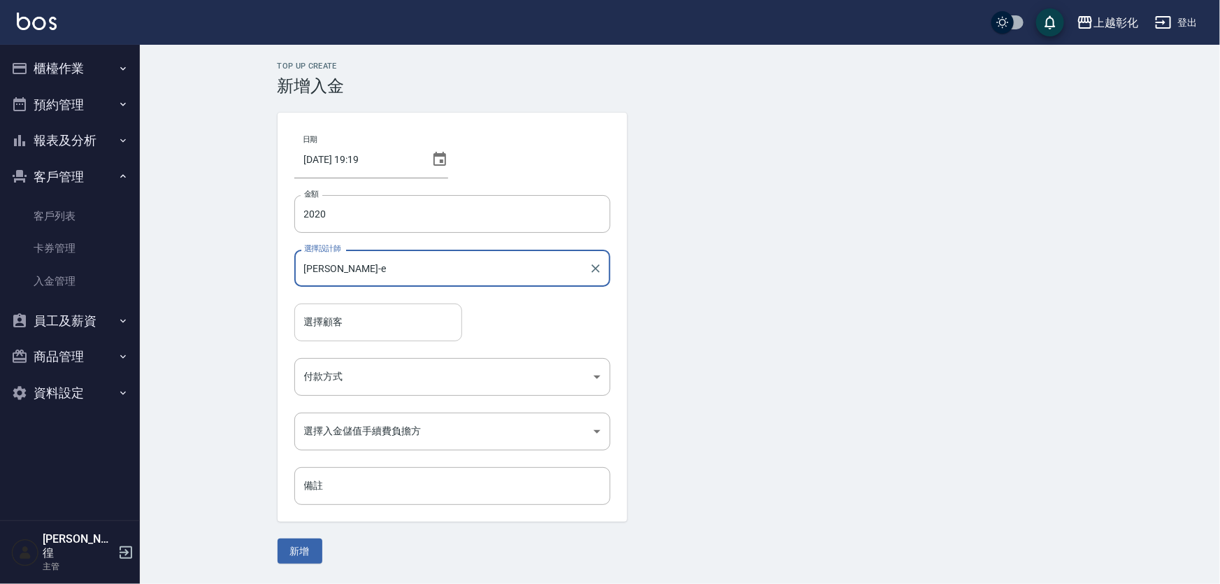
click at [347, 316] on input "選擇顧客" at bounding box center [378, 322] width 155 height 24
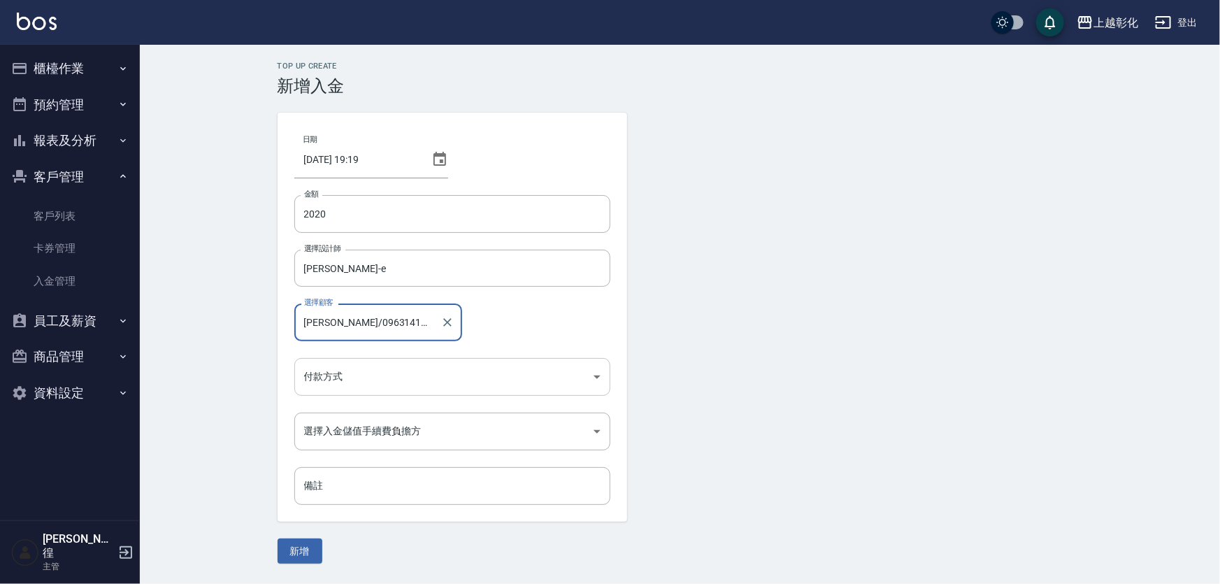
type input "謝玟卉/0963141108"
click at [364, 363] on body "上越彰化 登出 櫃檯作業 打帳單 帳單列表 現金收支登錄 材料自購登錄 每日結帳 排班表 現場電腦打卡 預約管理 預約管理 單日預約紀錄 單週預約紀錄 報表及…" at bounding box center [610, 292] width 1220 height 584
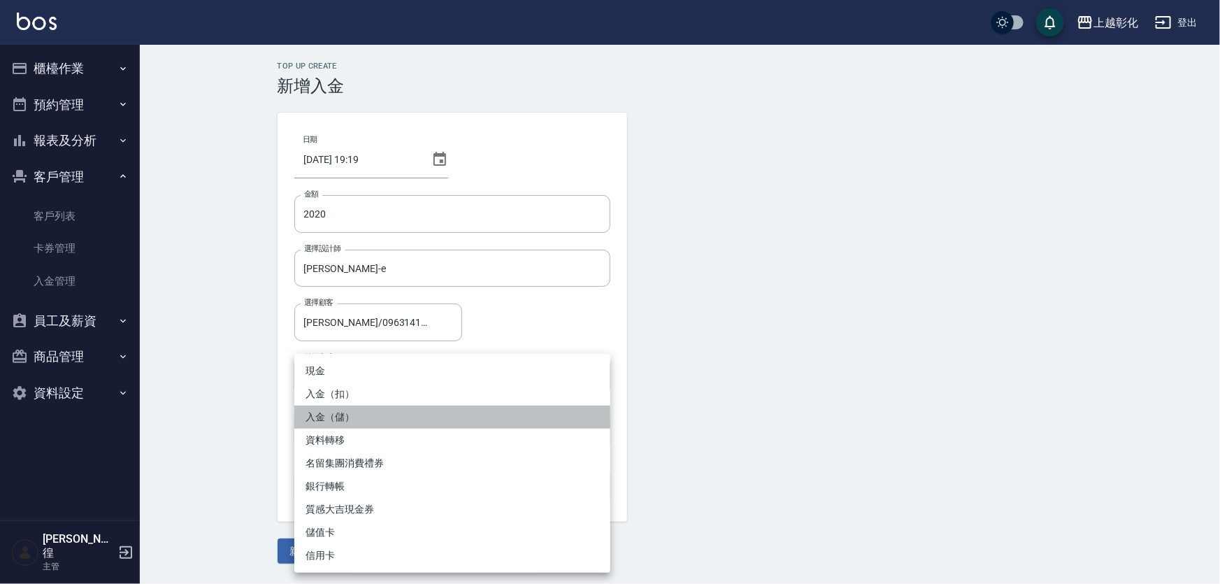
click at [362, 412] on li "入金（儲）" at bounding box center [452, 416] width 316 height 23
type input "入金（儲）"
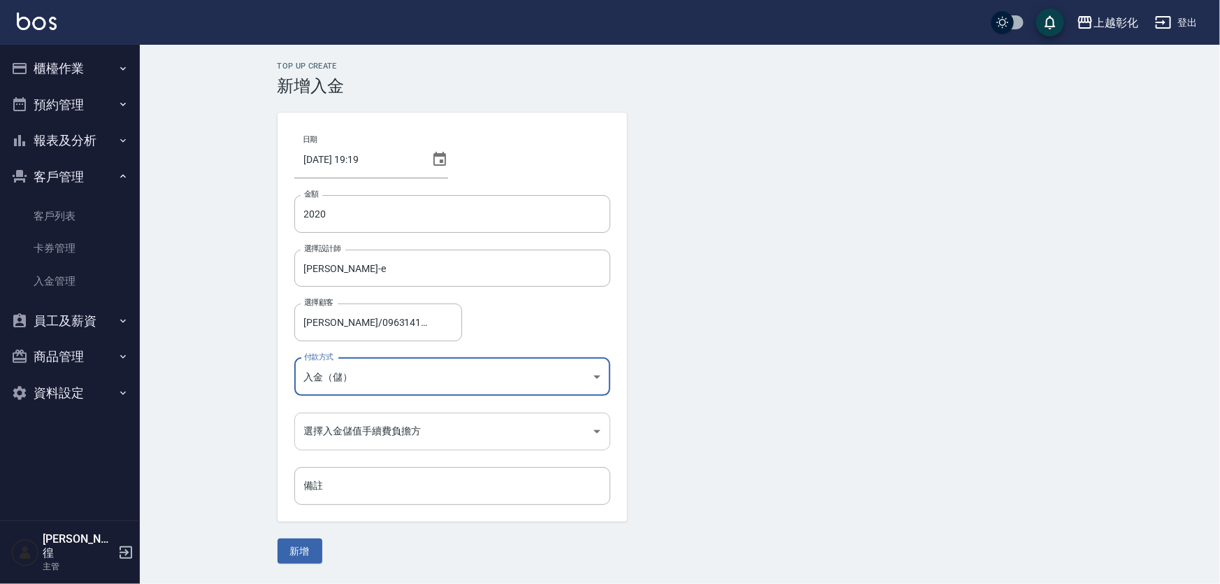
click at [352, 412] on body "上越彰化 登出 櫃檯作業 打帳單 帳單列表 現金收支登錄 材料自購登錄 每日結帳 排班表 現場電腦打卡 預約管理 預約管理 單日預約紀錄 單週預約紀錄 報表及…" at bounding box center [610, 292] width 1220 height 584
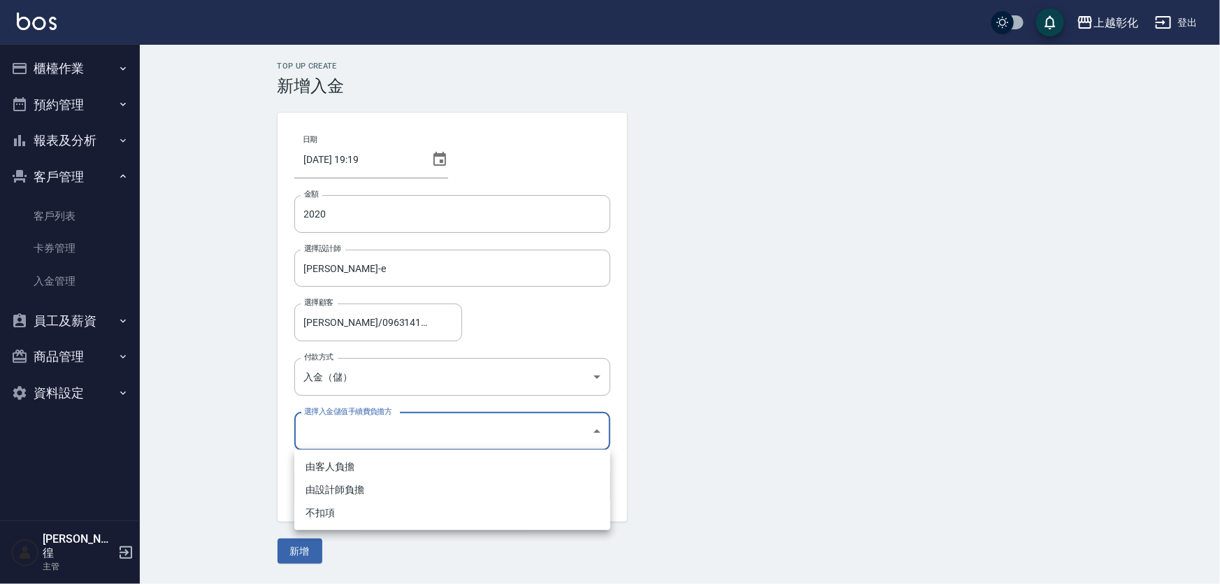
click at [352, 511] on li "不扣項" at bounding box center [452, 512] width 316 height 23
type input "WITHOUTHANDLINGFEE"
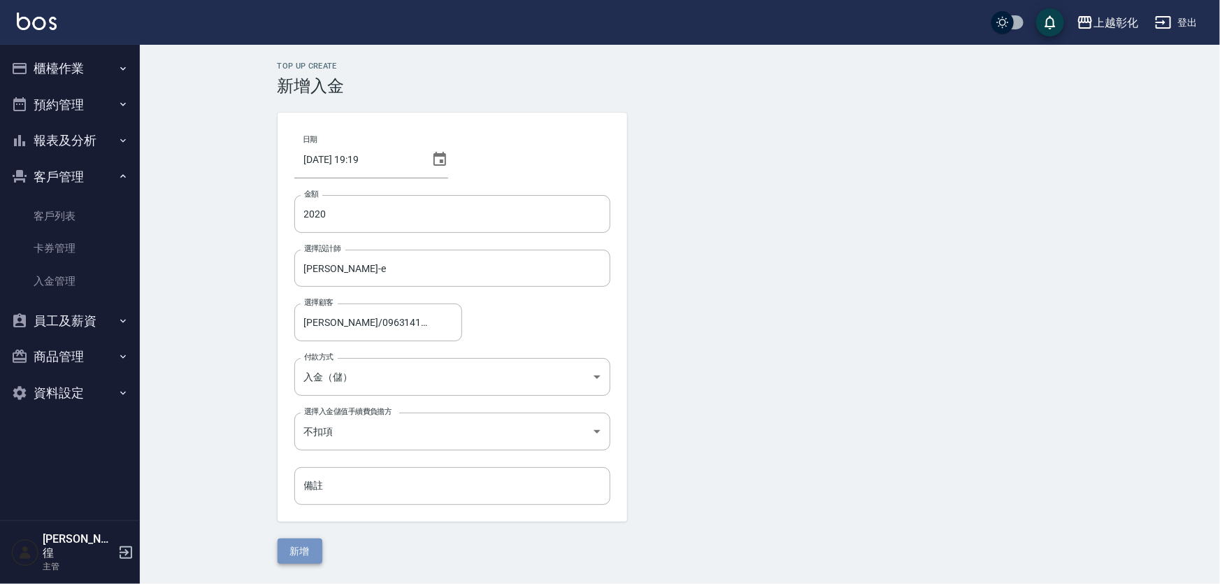
click at [304, 551] on button "新增" at bounding box center [300, 551] width 45 height 26
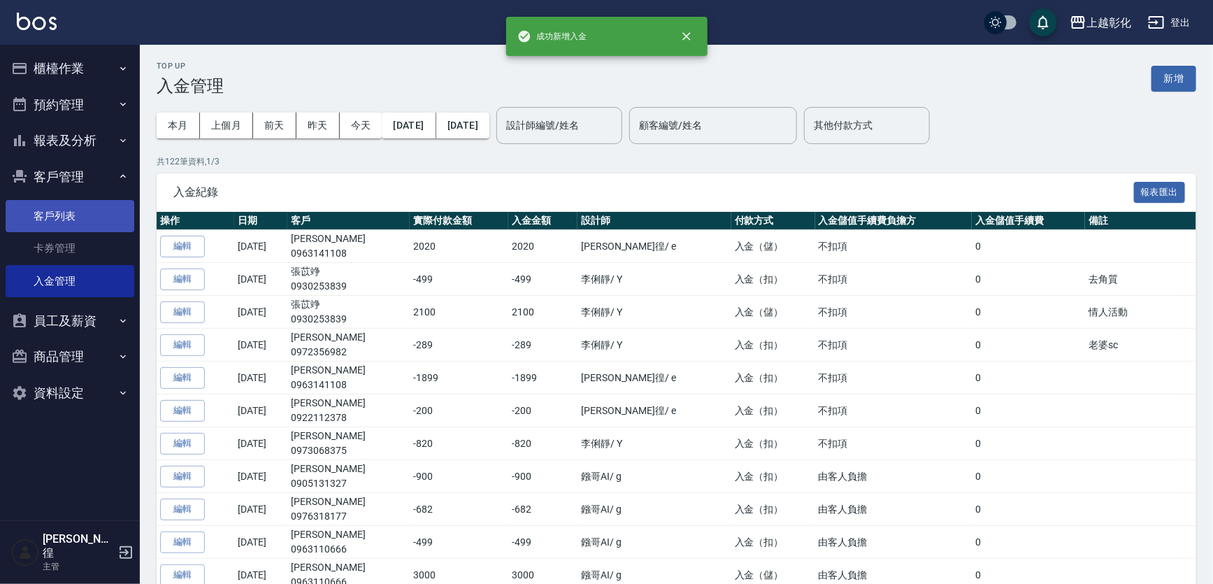
click at [94, 217] on link "客戶列表" at bounding box center [70, 216] width 129 height 32
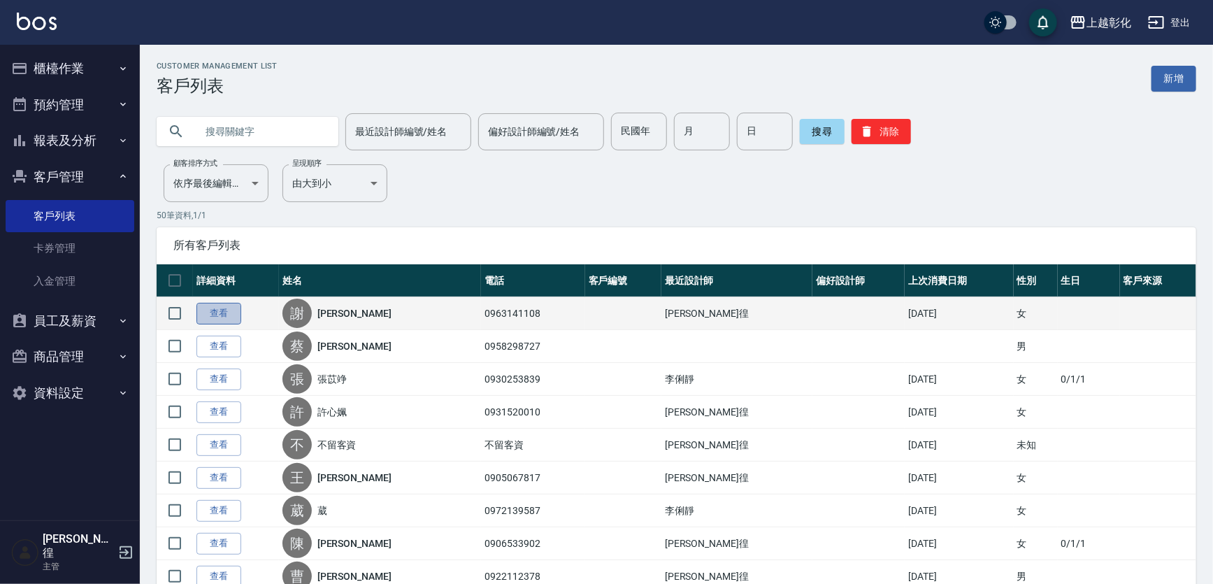
click at [223, 315] on link "查看" at bounding box center [218, 314] width 45 height 22
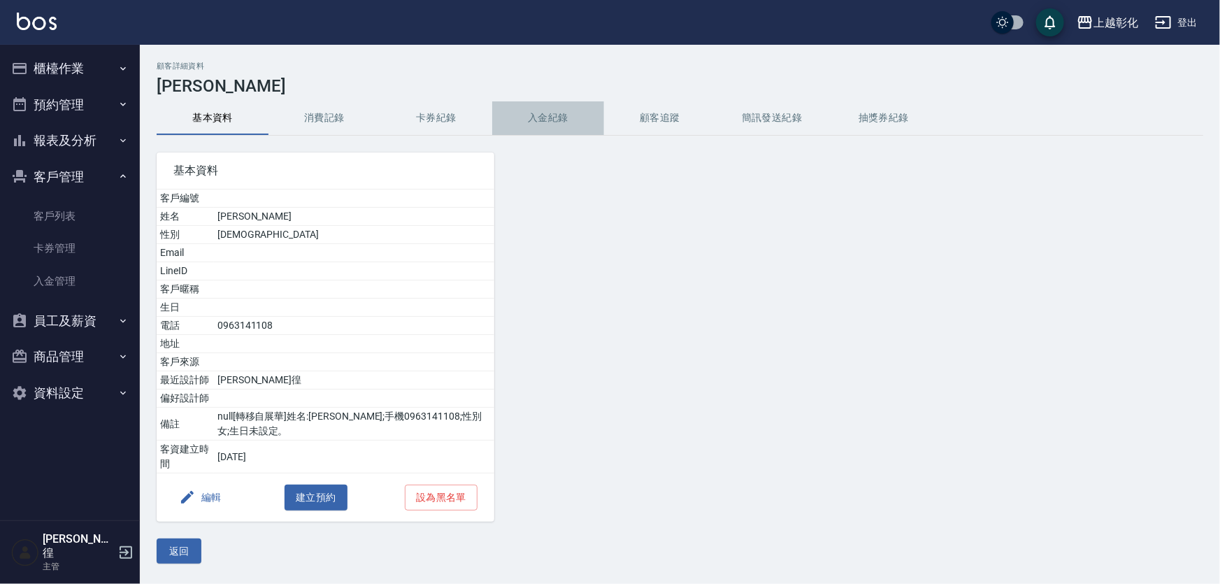
click at [547, 106] on button "入金紀錄" at bounding box center [548, 118] width 112 height 34
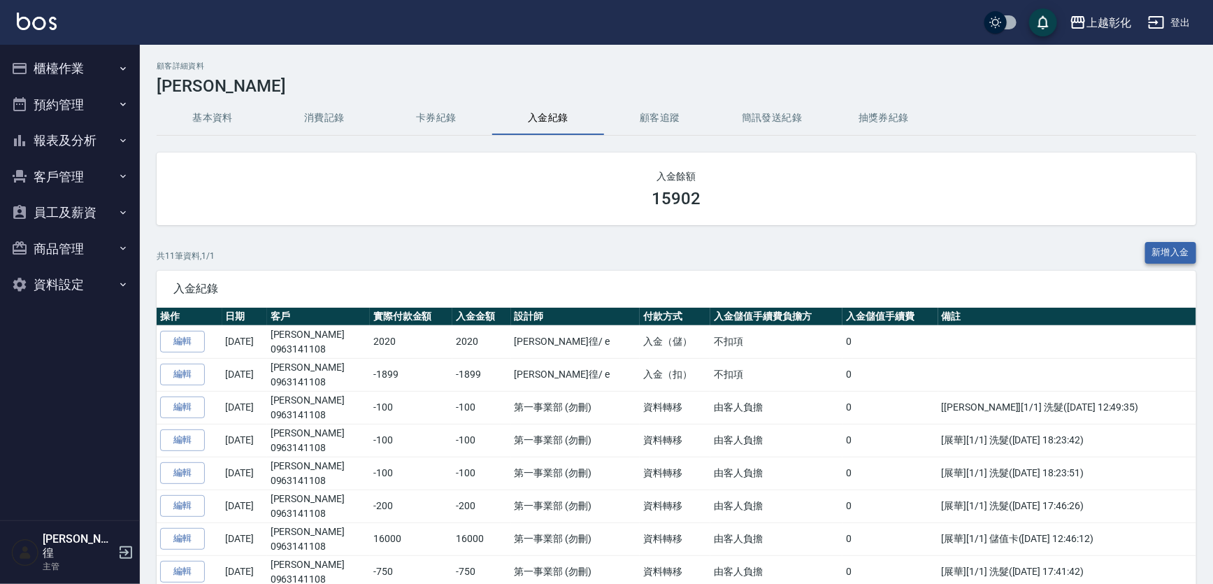
click at [1161, 259] on button "新增入金" at bounding box center [1171, 253] width 52 height 22
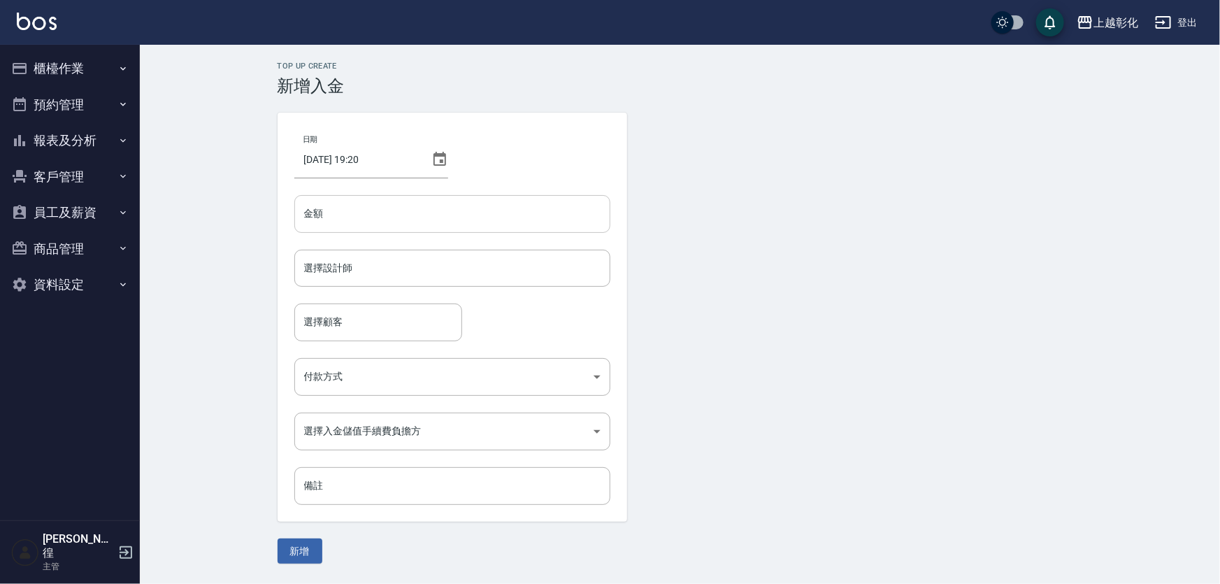
click at [350, 212] on input "金額" at bounding box center [452, 214] width 316 height 38
type input "-1099"
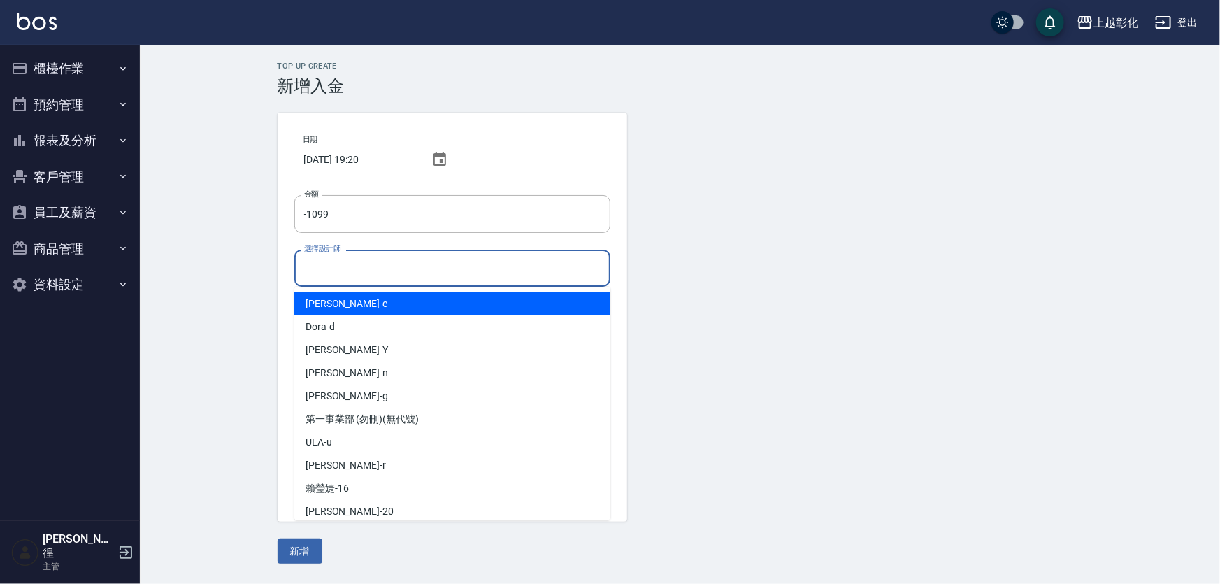
click at [373, 278] on input "選擇設計師" at bounding box center [452, 268] width 303 height 24
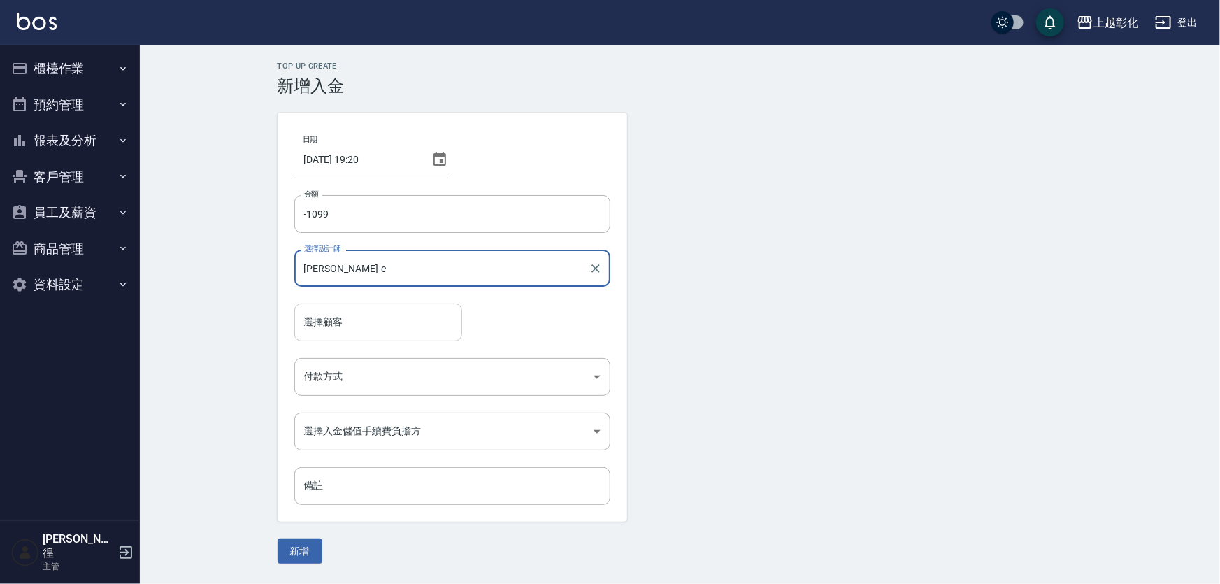
click at [365, 308] on div "選擇顧客" at bounding box center [378, 321] width 168 height 37
type input "allen-e"
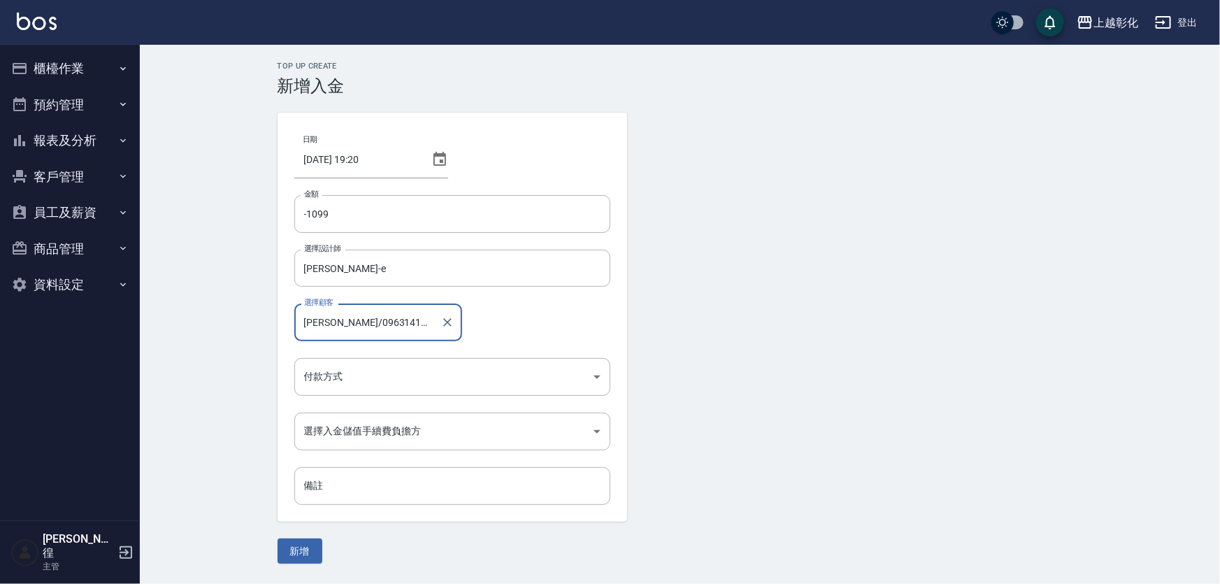
type input "謝玟卉/0963141108"
click at [278, 538] on button "新增" at bounding box center [300, 551] width 45 height 26
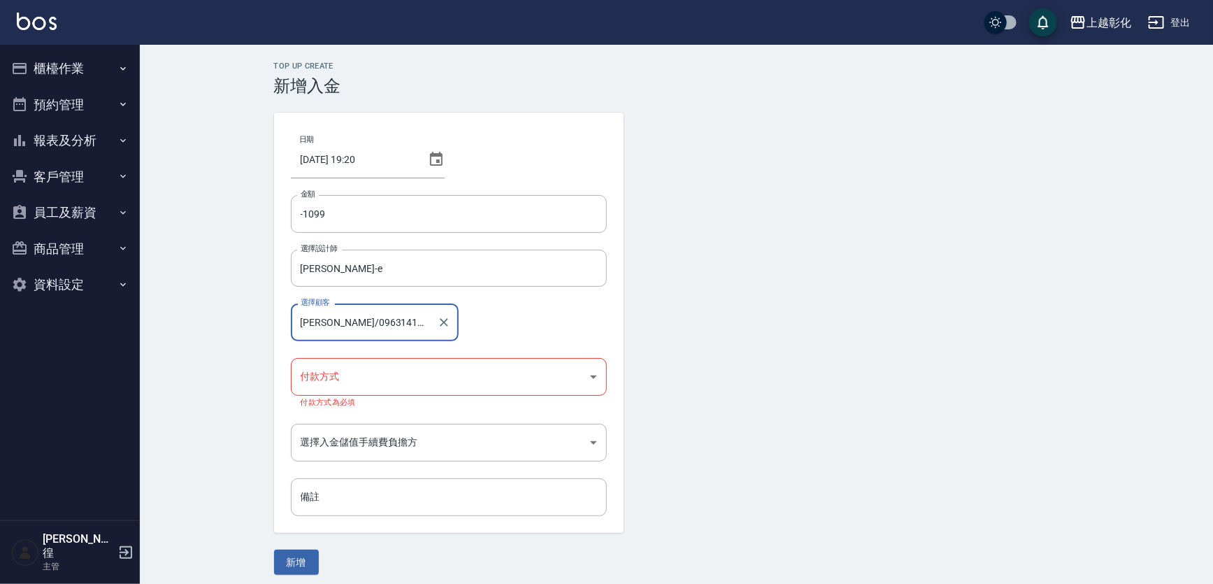
click at [366, 365] on body "上越彰化 登出 櫃檯作業 打帳單 帳單列表 現金收支登錄 材料自購登錄 每日結帳 排班表 現場電腦打卡 預約管理 預約管理 單日預約紀錄 單週預約紀錄 報表及…" at bounding box center [606, 295] width 1213 height 591
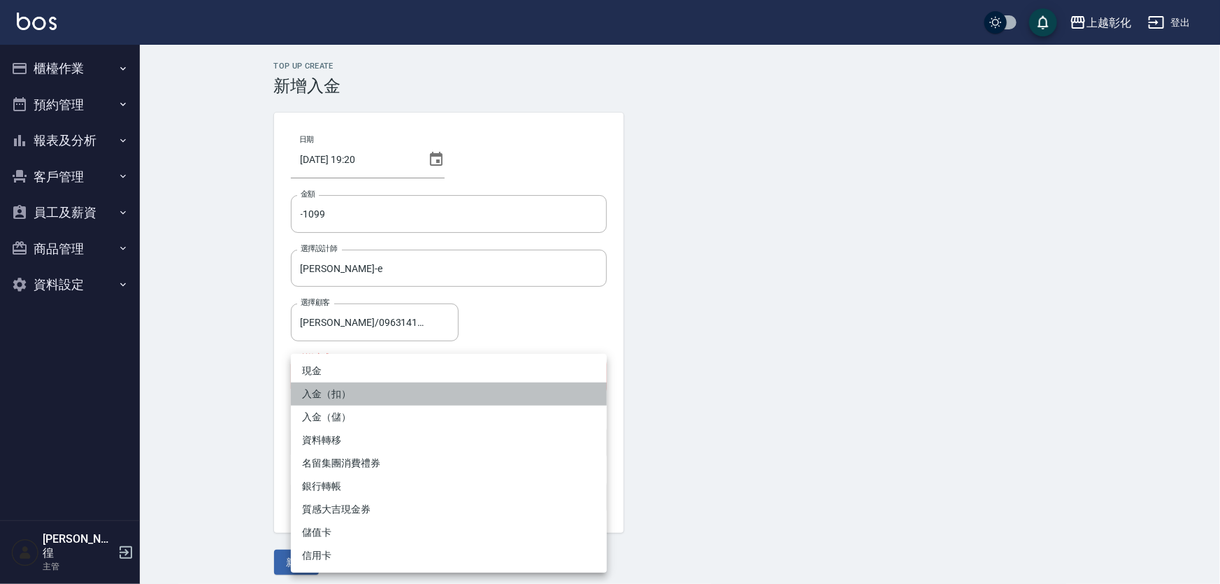
click at [348, 398] on li "入金（扣）" at bounding box center [449, 393] width 316 height 23
type input "入金（扣）"
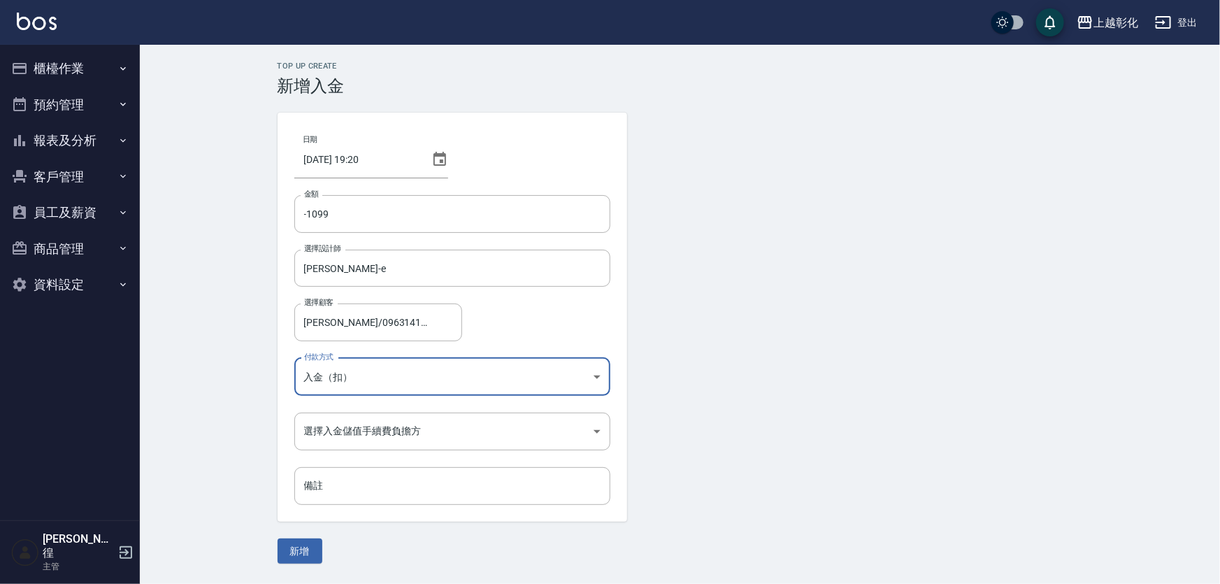
click at [340, 421] on body "上越彰化 登出 櫃檯作業 打帳單 帳單列表 現金收支登錄 材料自購登錄 每日結帳 排班表 現場電腦打卡 預約管理 預約管理 單日預約紀錄 單週預約紀錄 報表及…" at bounding box center [610, 292] width 1220 height 584
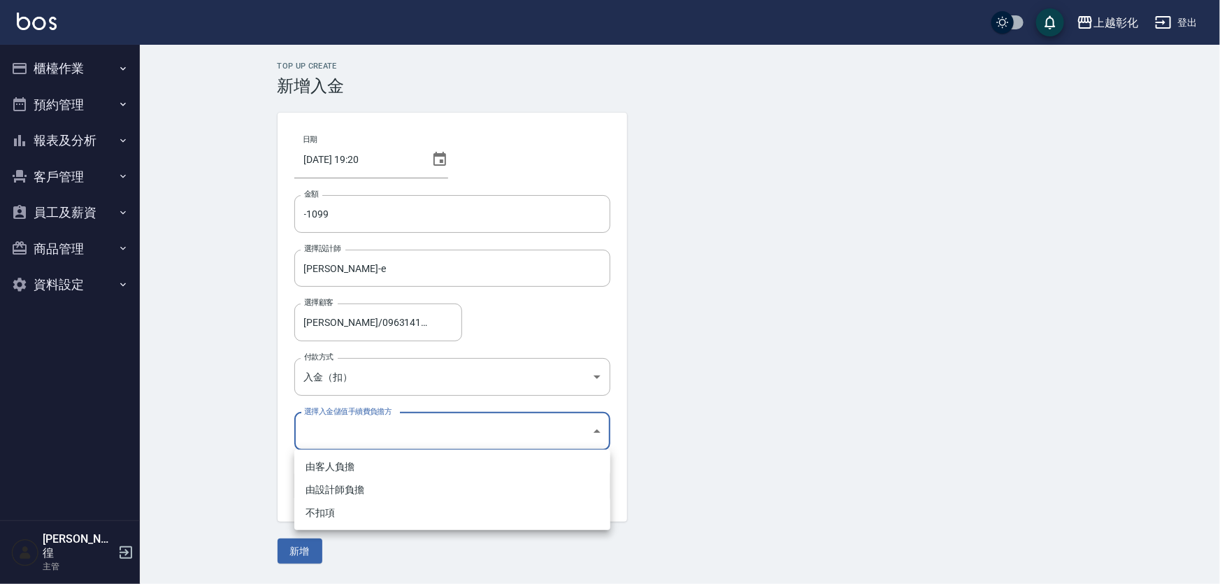
click at [338, 512] on li "不扣項" at bounding box center [452, 512] width 316 height 23
type input "WITHOUTHANDLINGFEE"
click at [300, 557] on button "新增" at bounding box center [300, 551] width 45 height 26
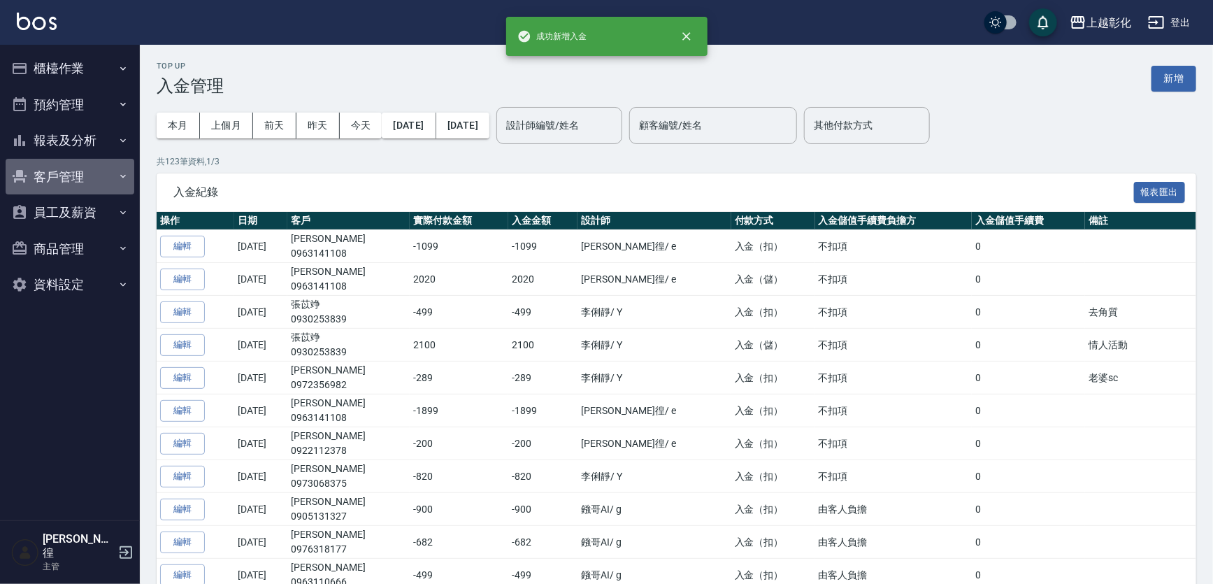
click at [92, 179] on button "客戶管理" at bounding box center [70, 177] width 129 height 36
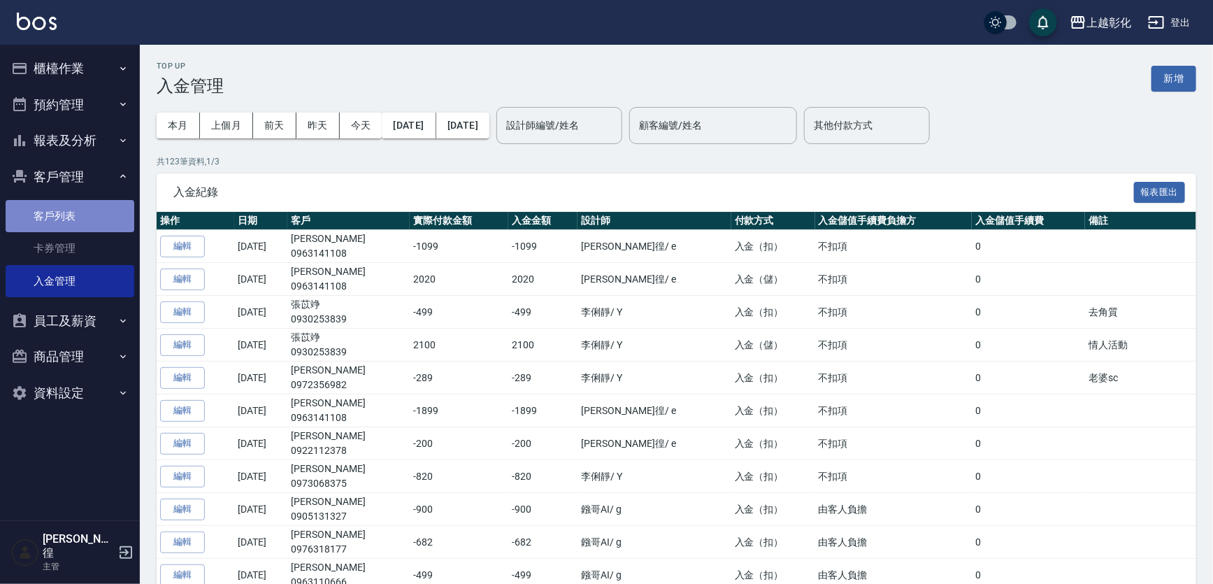
click at [86, 226] on link "客戶列表" at bounding box center [70, 216] width 129 height 32
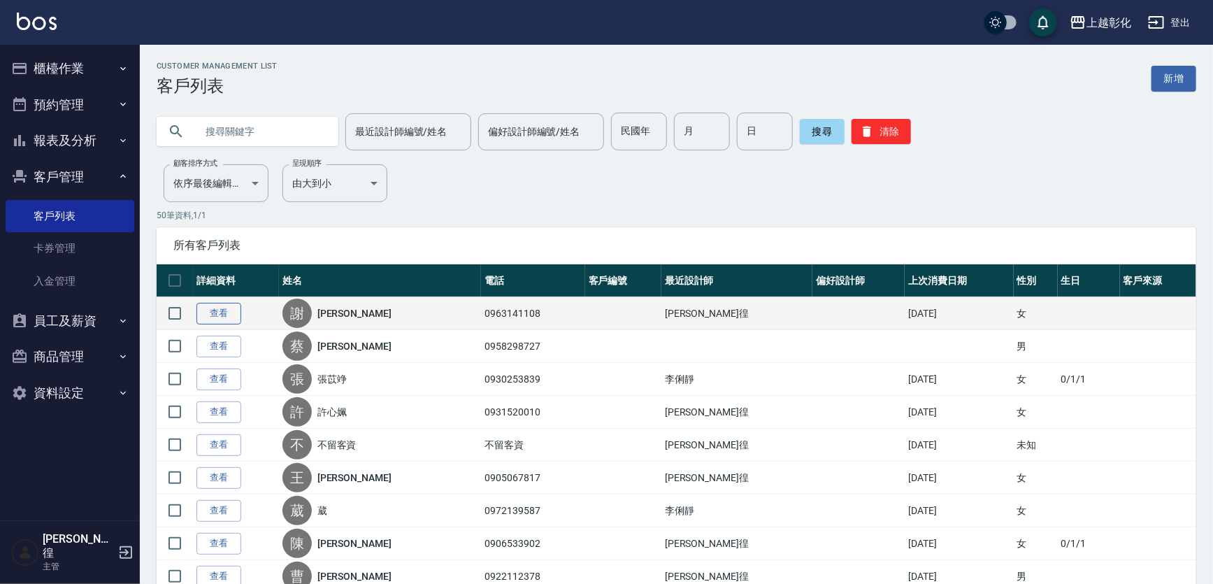
click at [217, 318] on link "查看" at bounding box center [218, 314] width 45 height 22
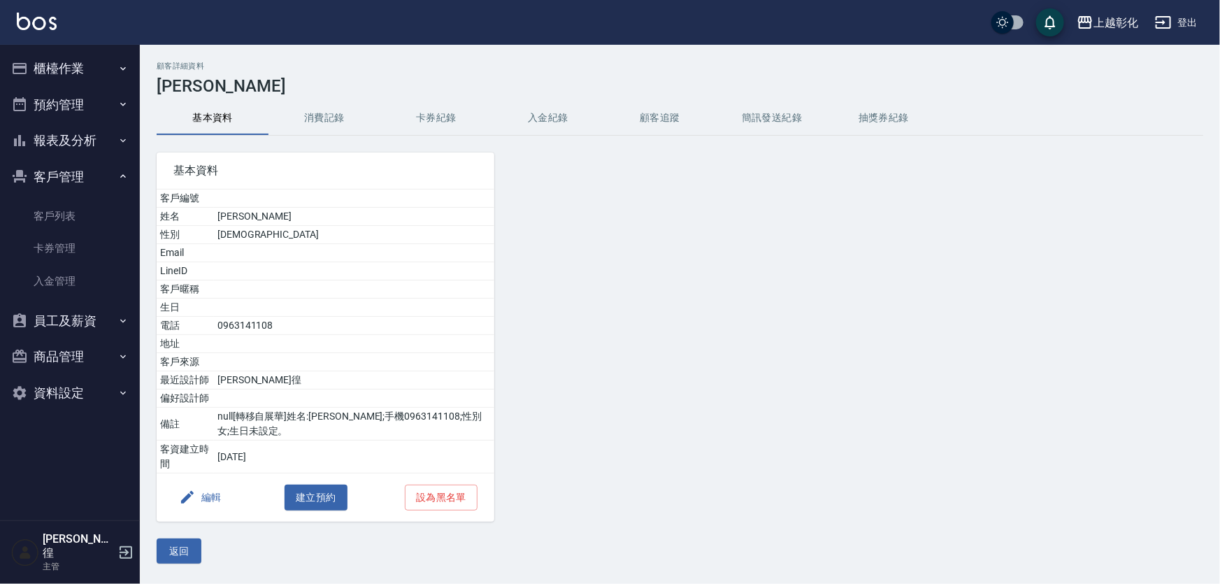
click at [530, 120] on button "入金紀錄" at bounding box center [548, 118] width 112 height 34
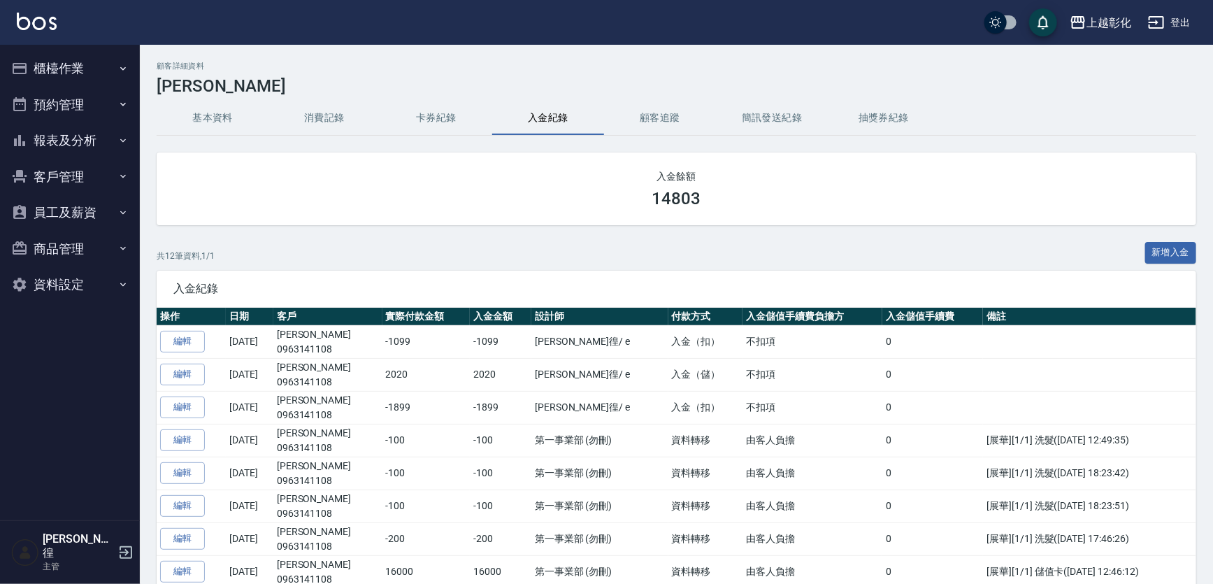
click at [56, 168] on button "客戶管理" at bounding box center [70, 177] width 129 height 36
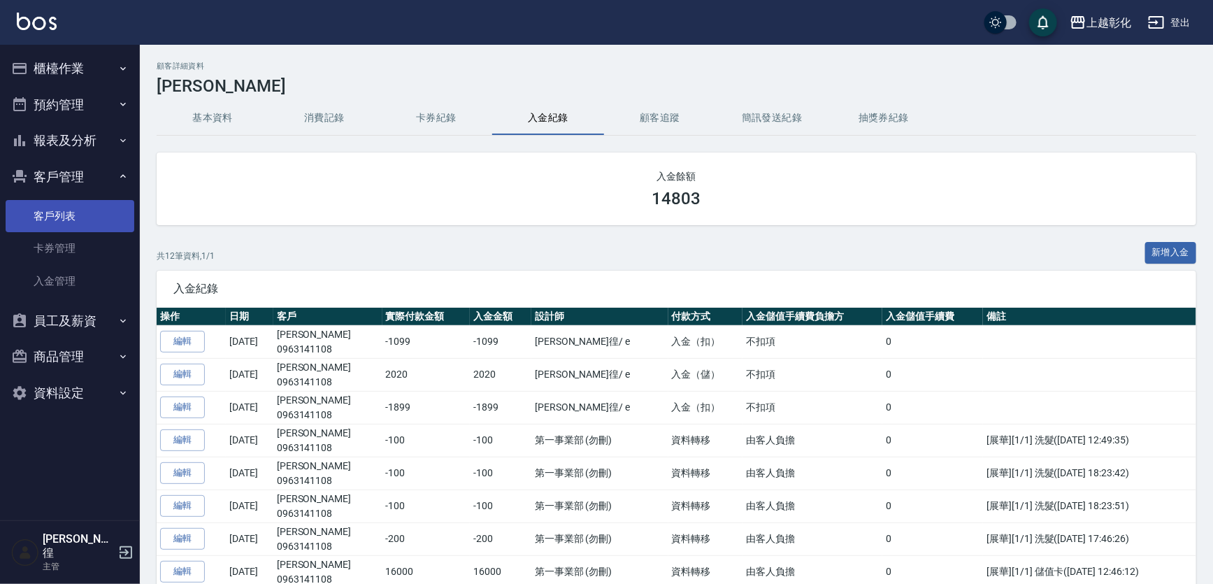
click at [59, 218] on link "客戶列表" at bounding box center [70, 216] width 129 height 32
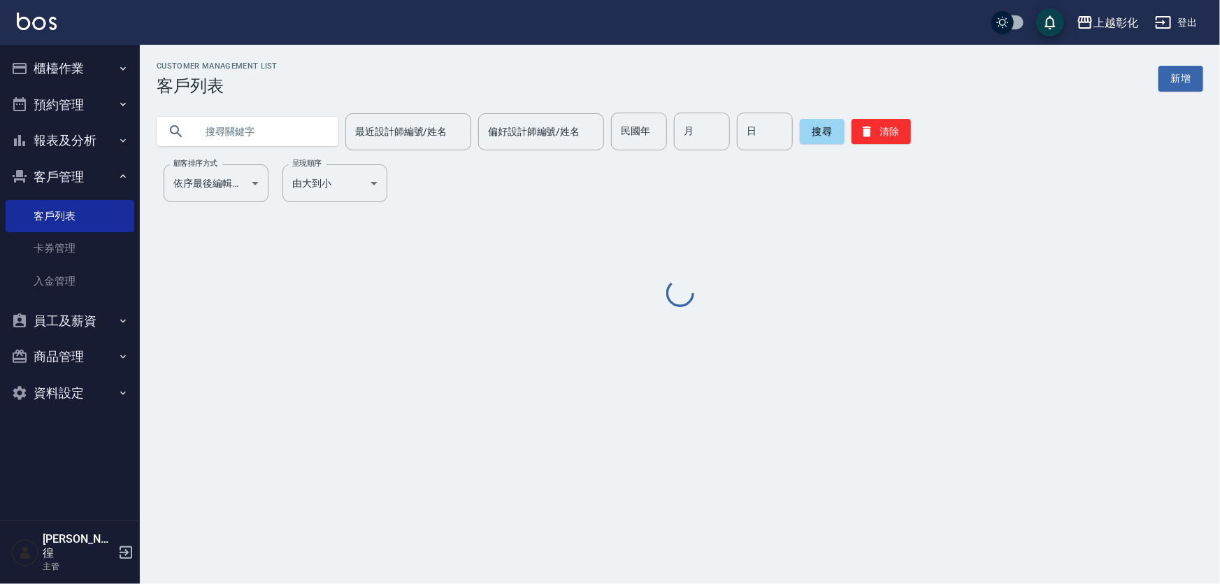
click at [252, 133] on input "text" at bounding box center [261, 132] width 131 height 38
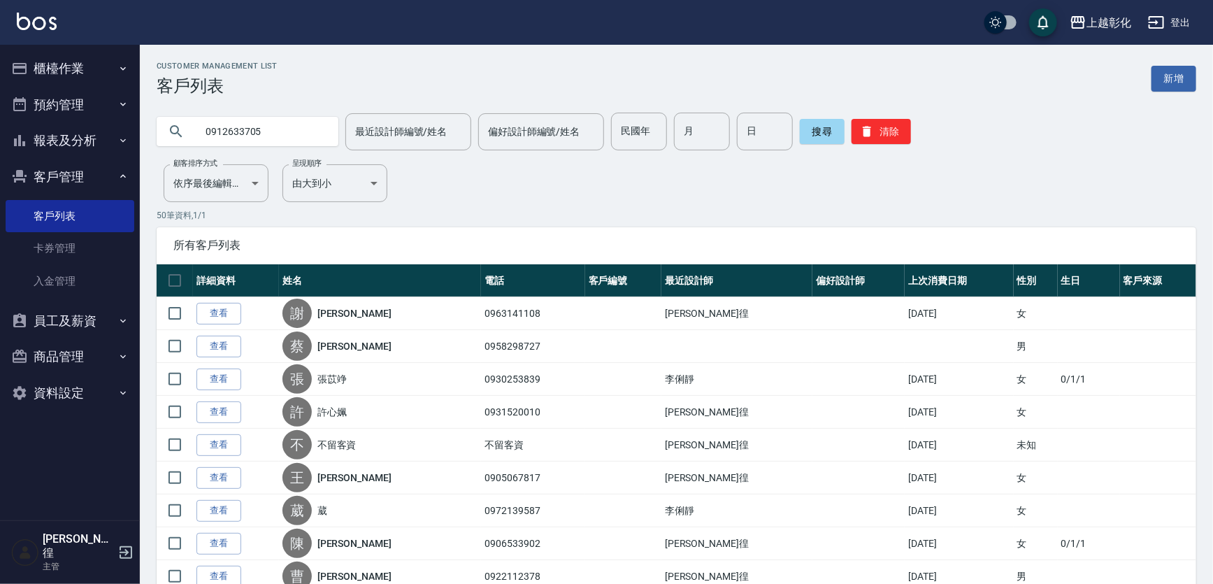
type input "0912633705"
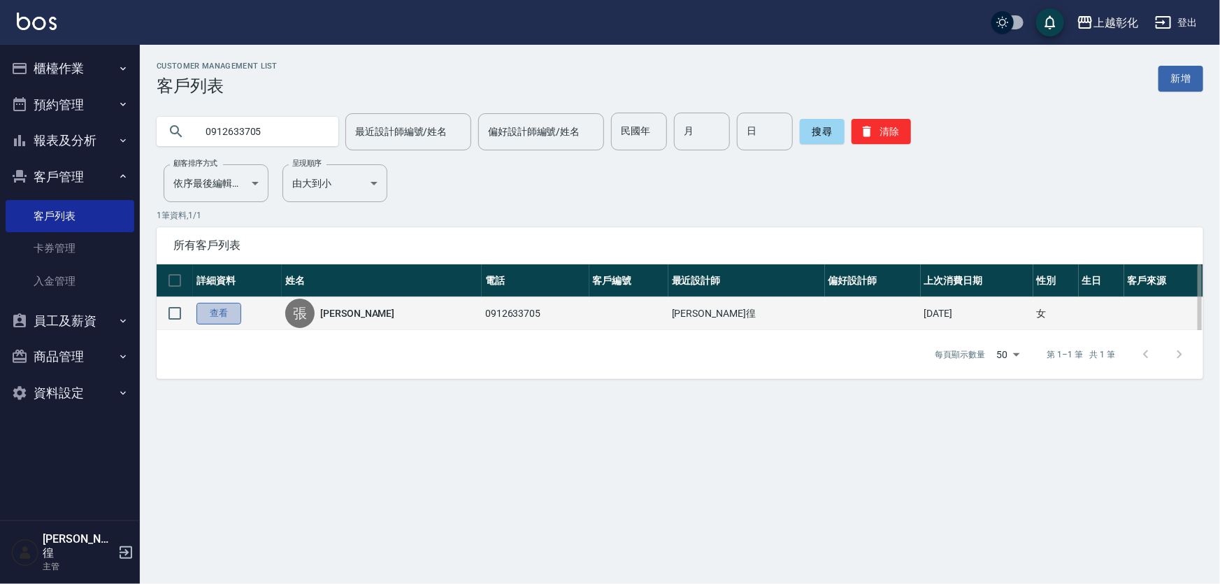
click at [234, 318] on link "查看" at bounding box center [218, 314] width 45 height 22
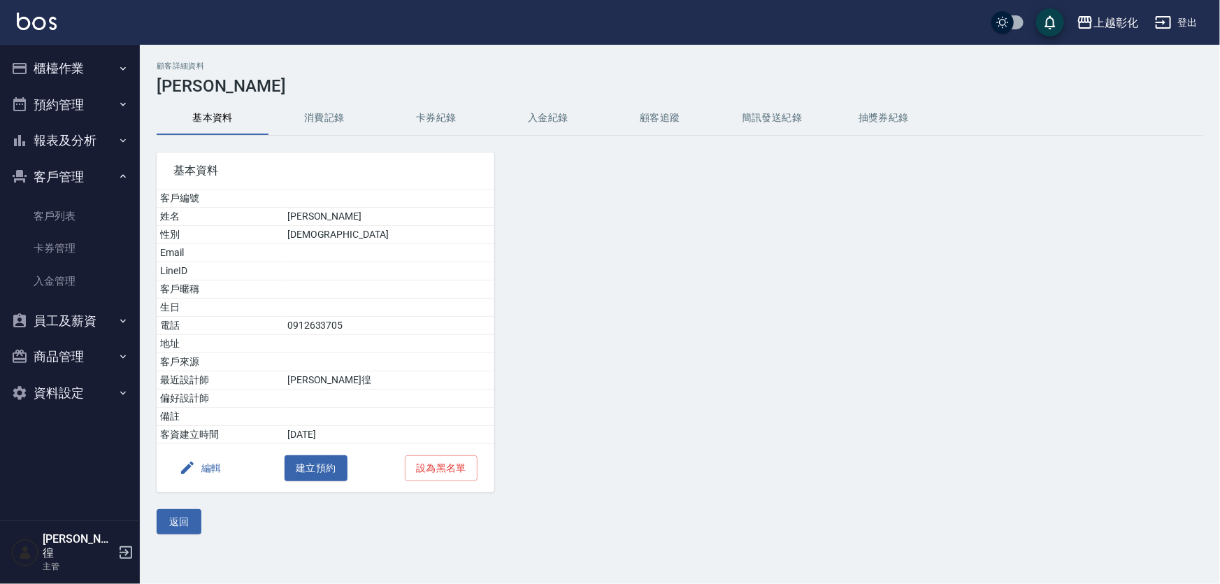
drag, startPoint x: 261, startPoint y: 134, endPoint x: 337, endPoint y: 112, distance: 79.4
click at [310, 120] on div "基本資料 消費記錄 卡券紀錄 入金紀錄 顧客追蹤 簡訊發送紀錄 抽獎券紀錄" at bounding box center [680, 118] width 1047 height 34
click at [337, 112] on button "消費記錄" at bounding box center [324, 118] width 112 height 34
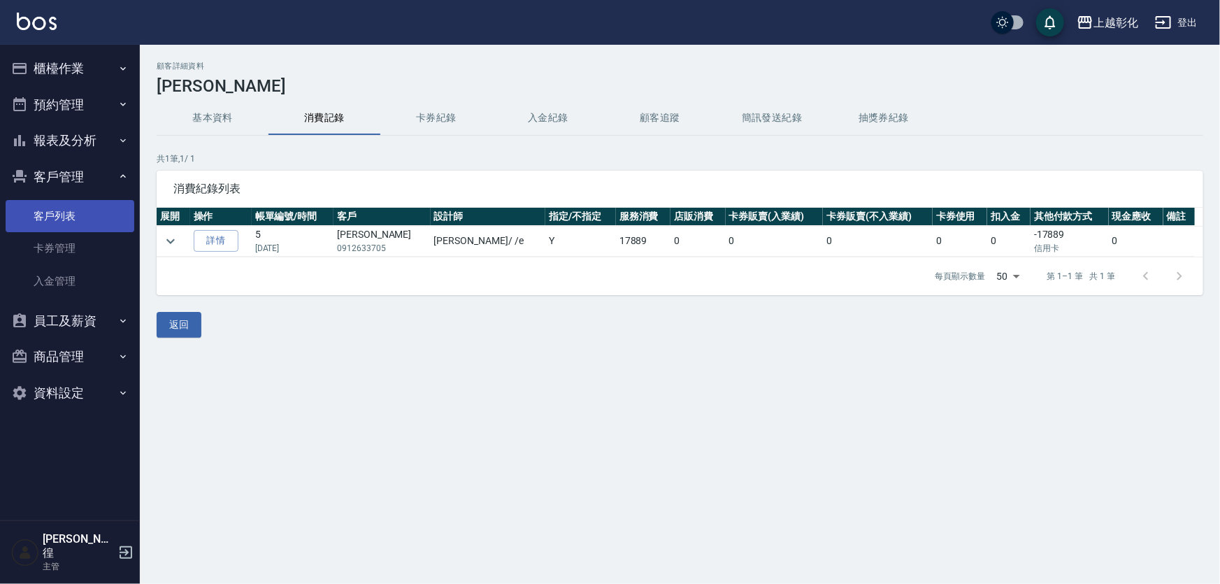
click at [70, 211] on link "客戶列表" at bounding box center [70, 216] width 129 height 32
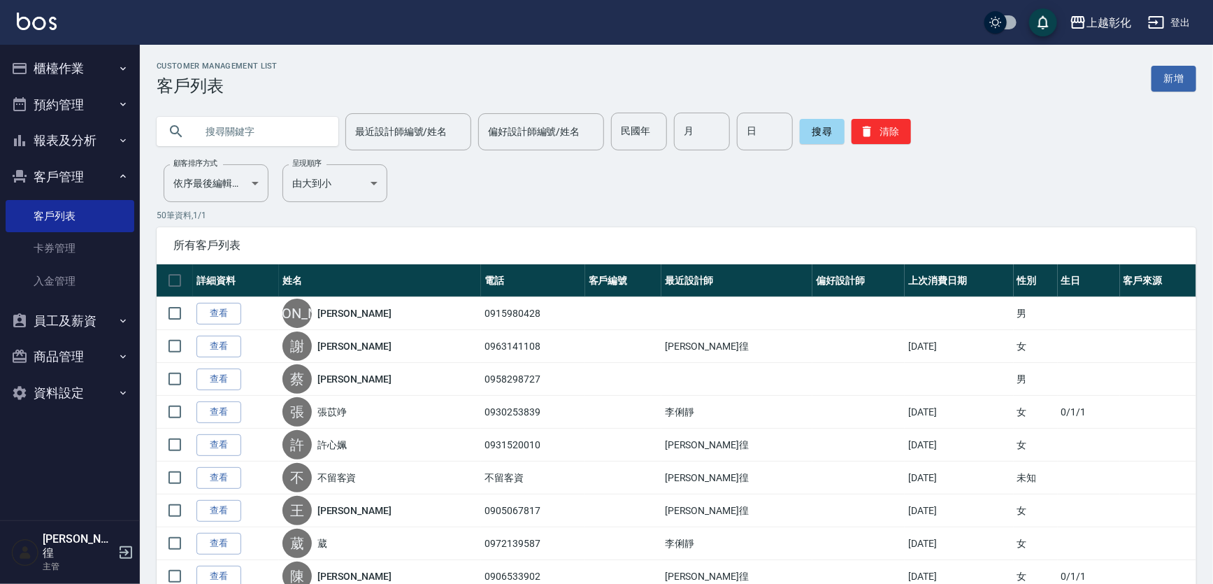
click at [283, 129] on input "text" at bounding box center [261, 132] width 131 height 38
type input "0963140327"
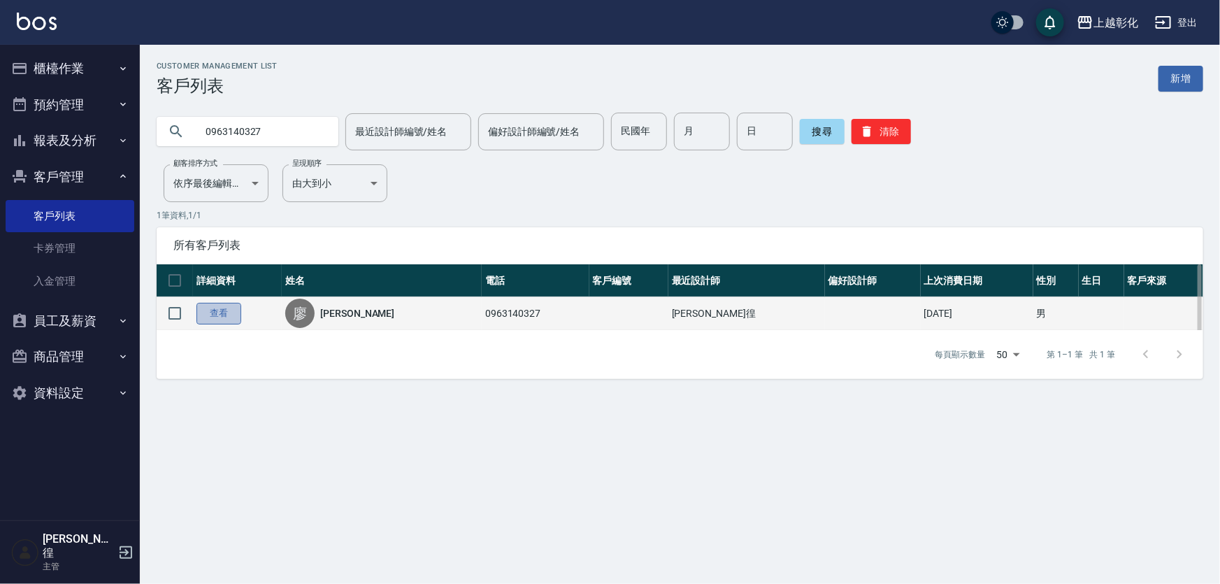
click at [215, 314] on link "查看" at bounding box center [218, 314] width 45 height 22
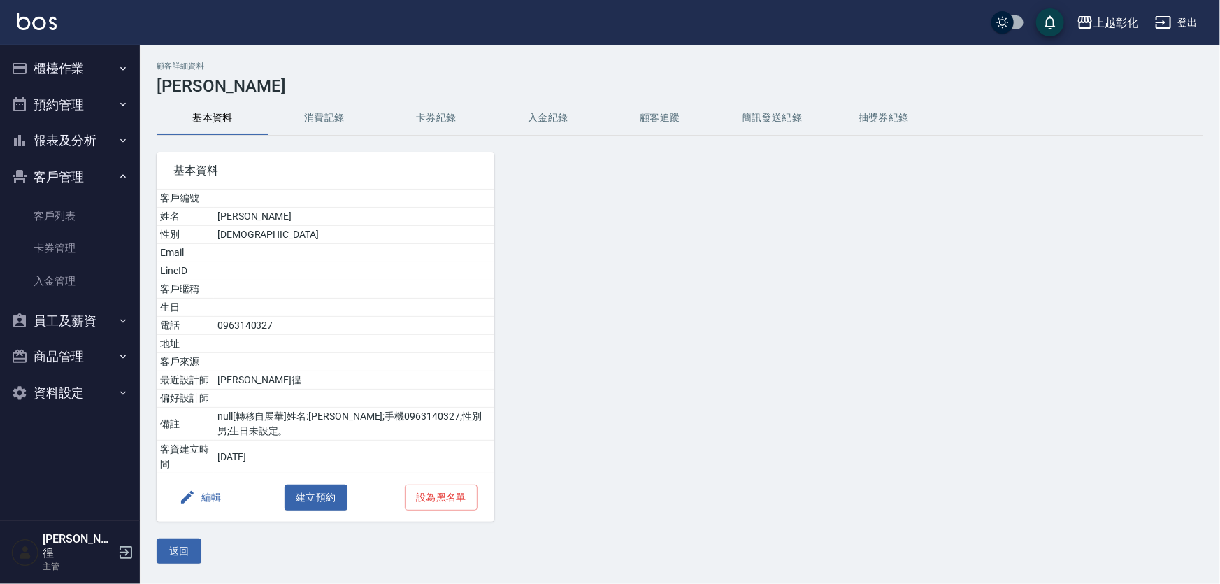
click at [454, 111] on button "卡券紀錄" at bounding box center [436, 118] width 112 height 34
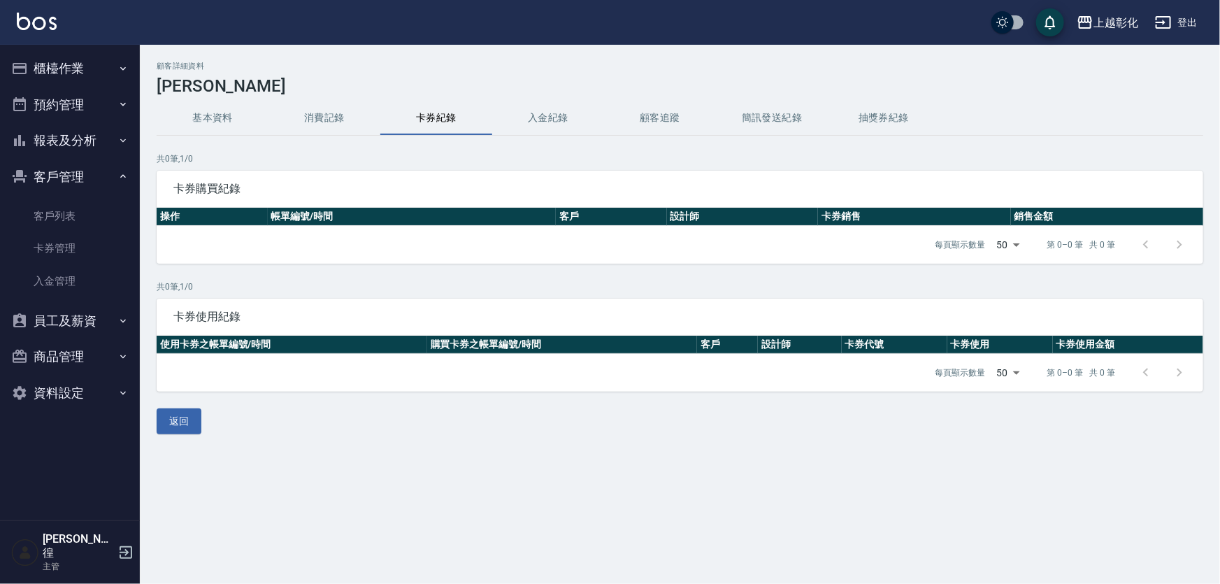
click at [516, 120] on button "入金紀錄" at bounding box center [548, 118] width 112 height 34
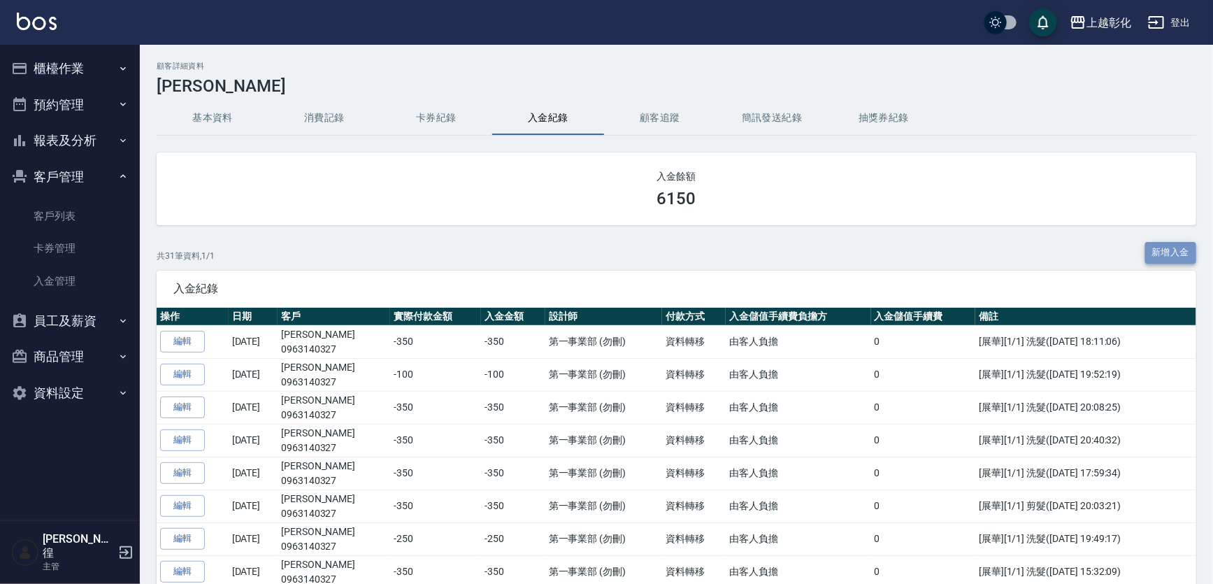
click at [1153, 250] on button "新增入金" at bounding box center [1171, 253] width 52 height 22
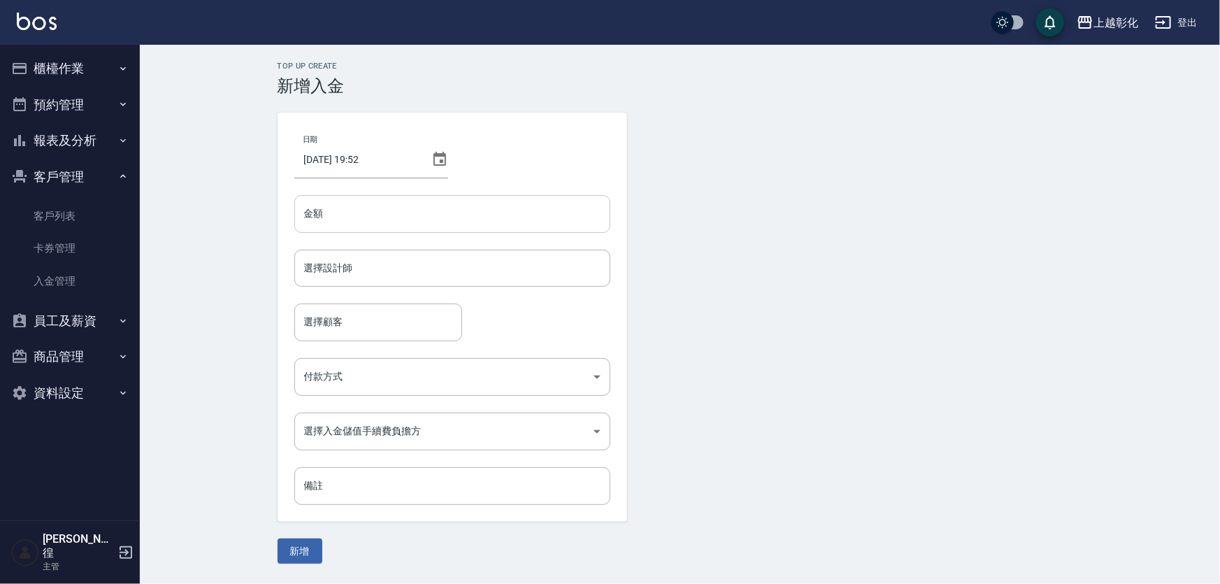
click at [377, 210] on input "金額" at bounding box center [452, 214] width 316 height 38
type input "-350"
click at [357, 296] on form "選擇設計師 選擇設計師" at bounding box center [452, 277] width 316 height 54
click at [375, 266] on input "選擇設計師" at bounding box center [452, 268] width 303 height 24
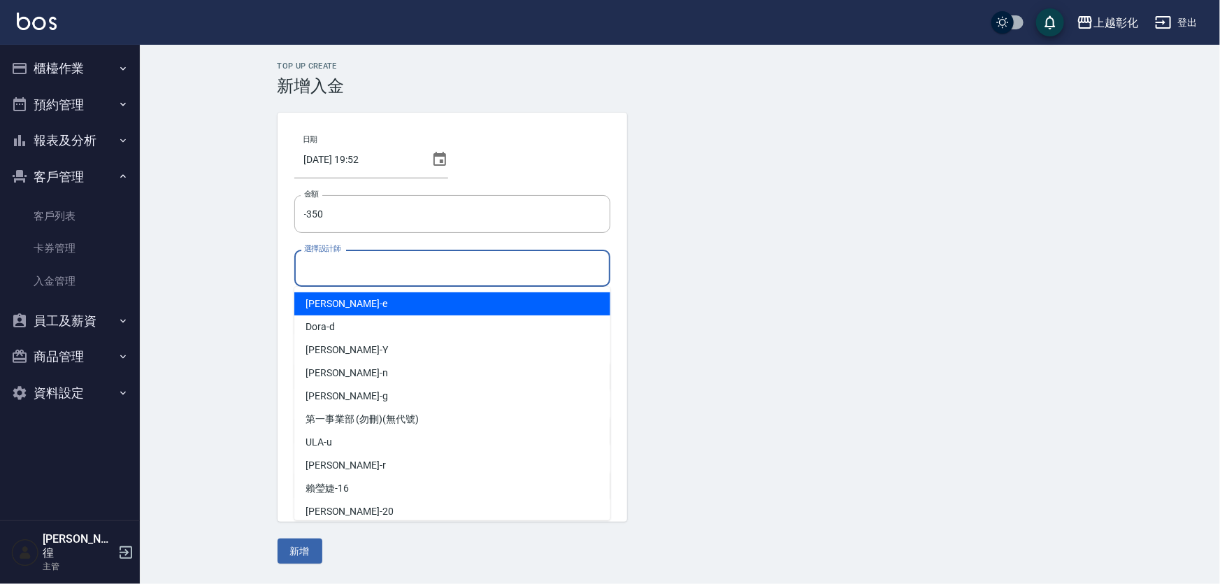
click at [371, 307] on div "[PERSON_NAME] -e" at bounding box center [452, 303] width 316 height 23
type input "[PERSON_NAME]-e"
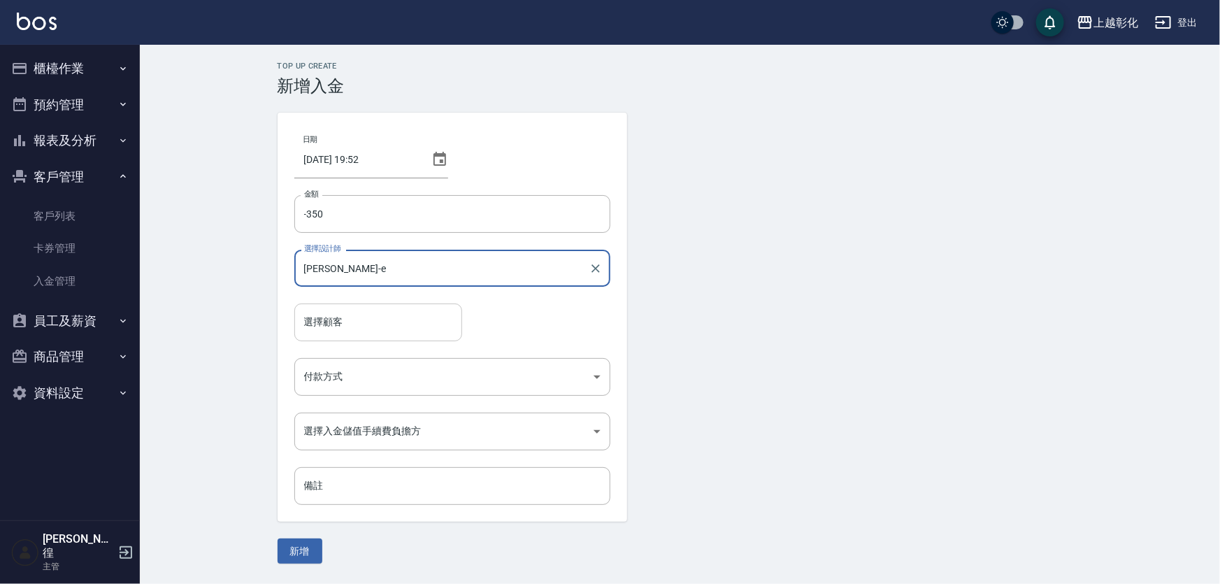
click at [368, 315] on input "選擇顧客" at bounding box center [378, 322] width 155 height 24
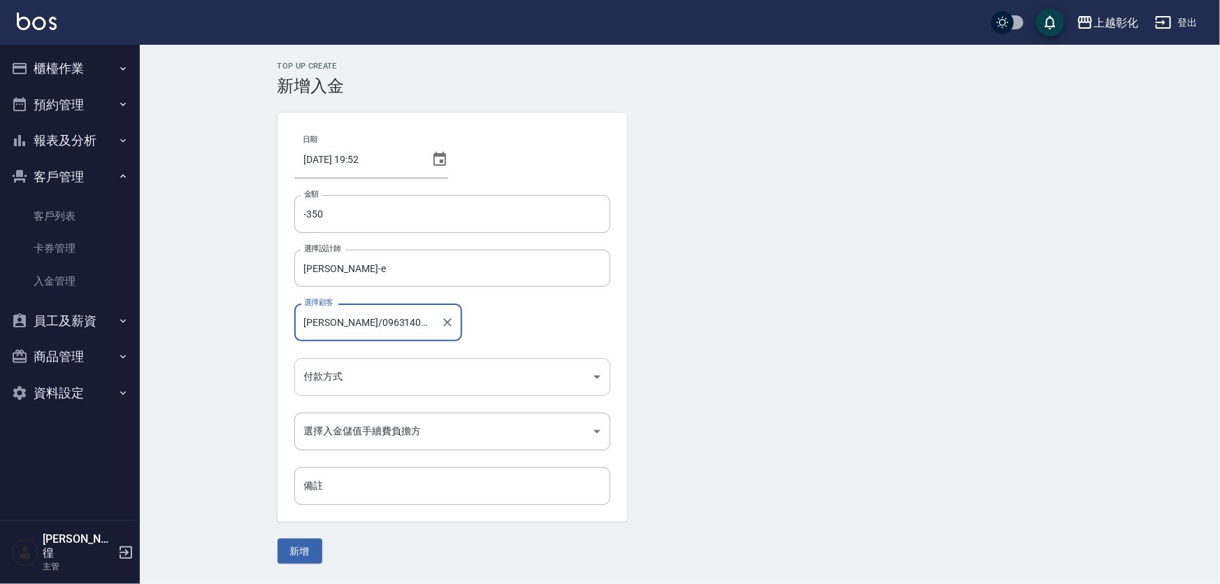
type input "[PERSON_NAME]/0963140327"
click at [387, 366] on body "上越彰化 登出 櫃檯作業 打帳單 帳單列表 現金收支登錄 材料自購登錄 每日結帳 排班表 現場電腦打卡 預約管理 預約管理 單日預約紀錄 單週預約紀錄 報表及…" at bounding box center [610, 292] width 1220 height 584
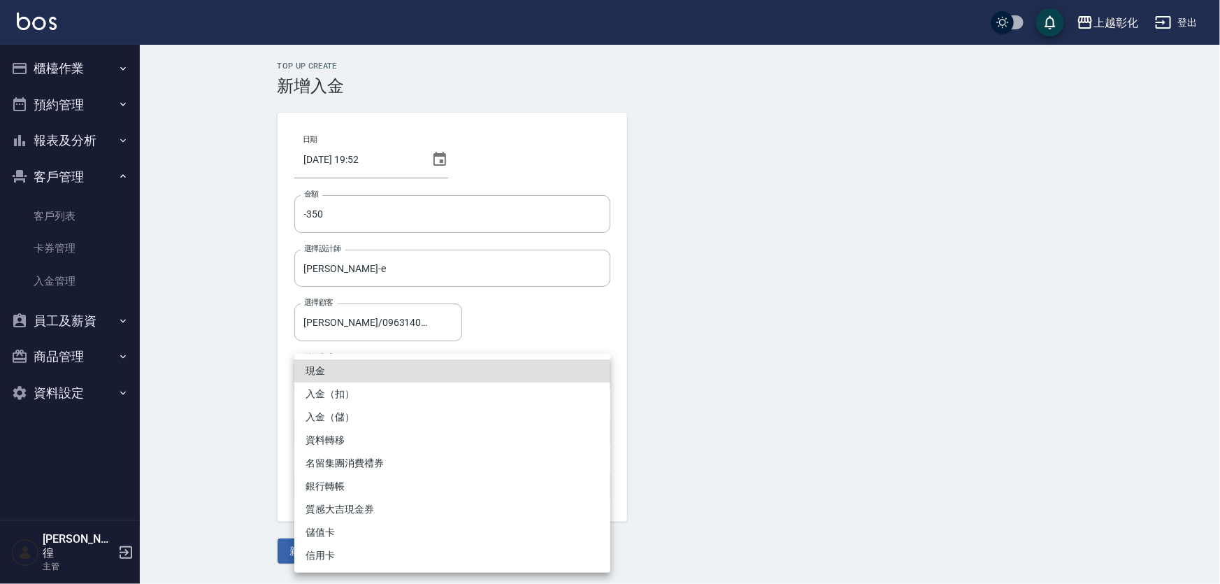
click at [371, 391] on li "入金（扣）" at bounding box center [452, 393] width 316 height 23
type input "入金（扣）"
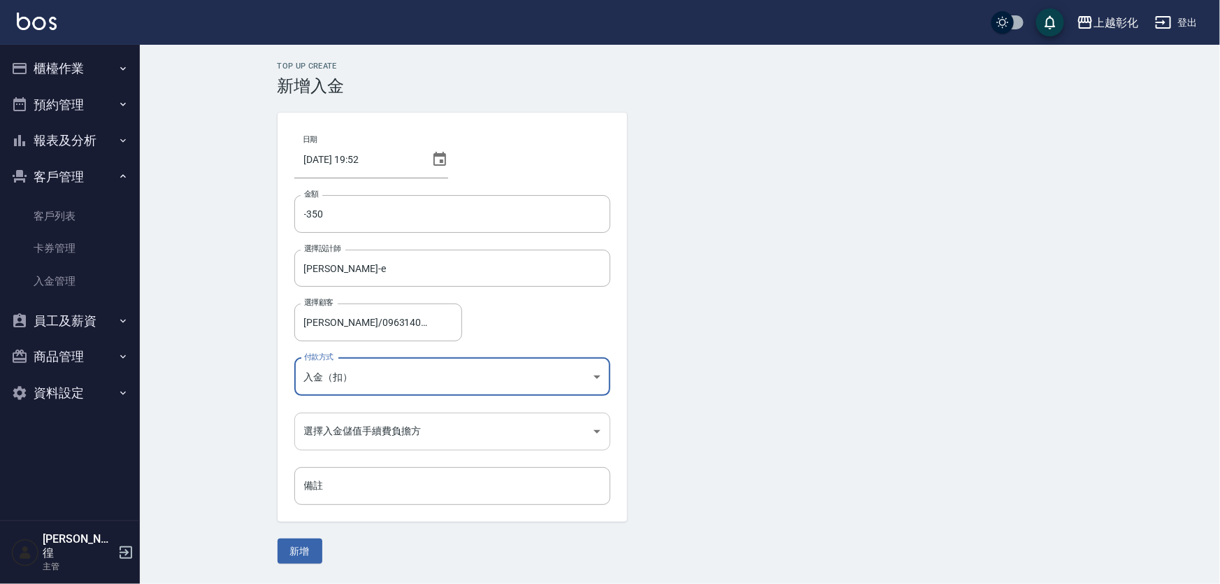
click at [332, 435] on body "上越彰化 登出 櫃檯作業 打帳單 帳單列表 現金收支登錄 材料自購登錄 每日結帳 排班表 現場電腦打卡 預約管理 預約管理 單日預約紀錄 單週預約紀錄 報表及…" at bounding box center [610, 292] width 1220 height 584
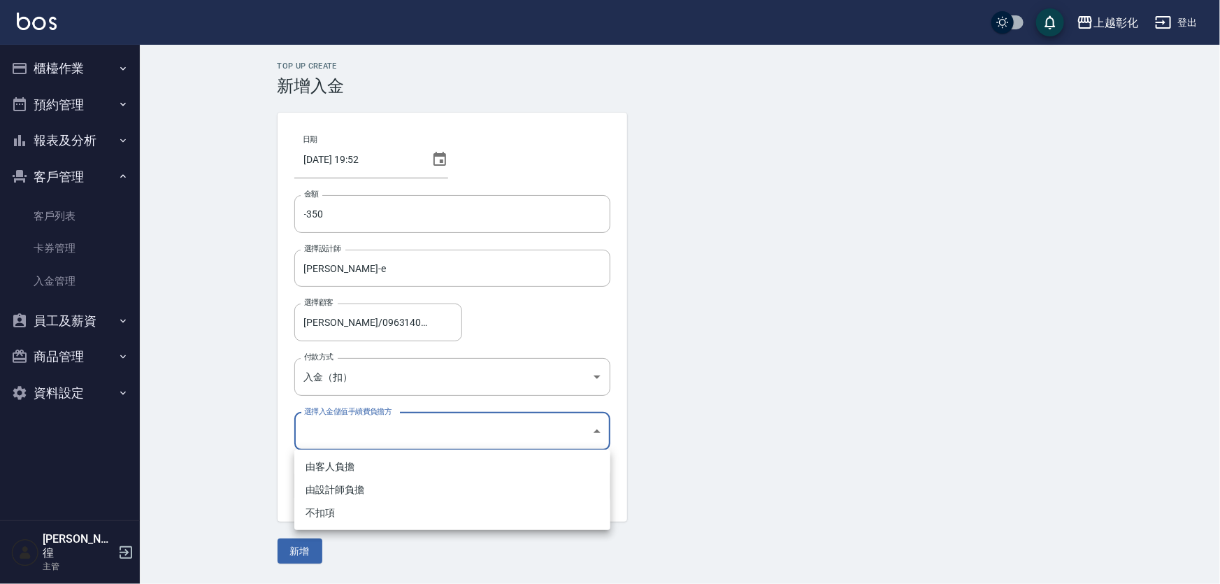
click at [342, 523] on li "不扣項" at bounding box center [452, 512] width 316 height 23
type input "WITHOUTHANDLINGFEE"
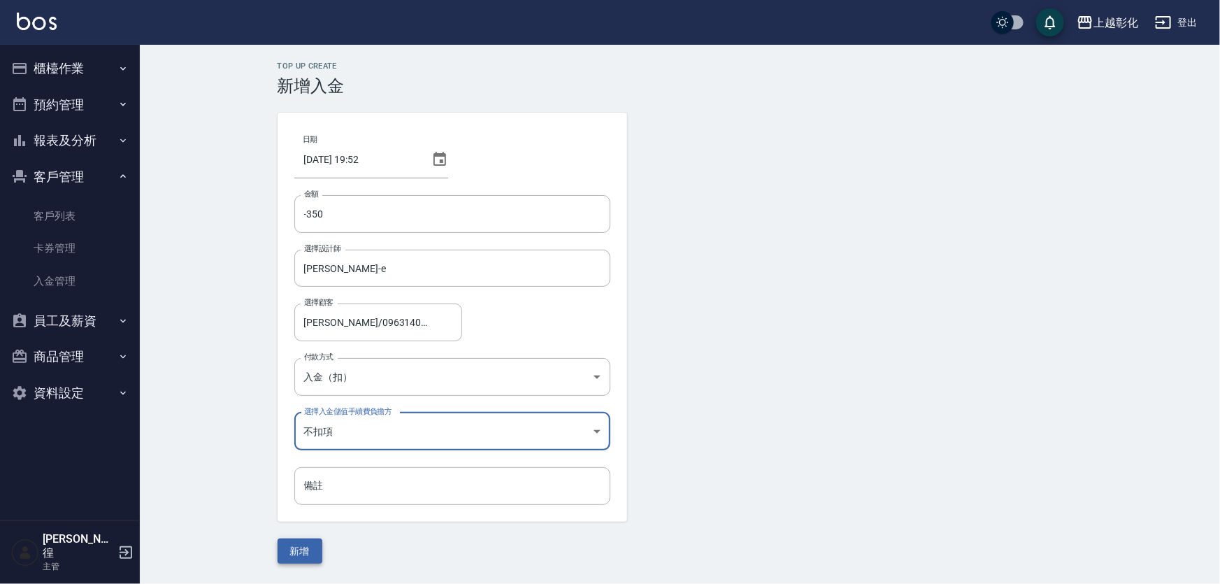
click at [308, 549] on button "新增" at bounding box center [300, 551] width 45 height 26
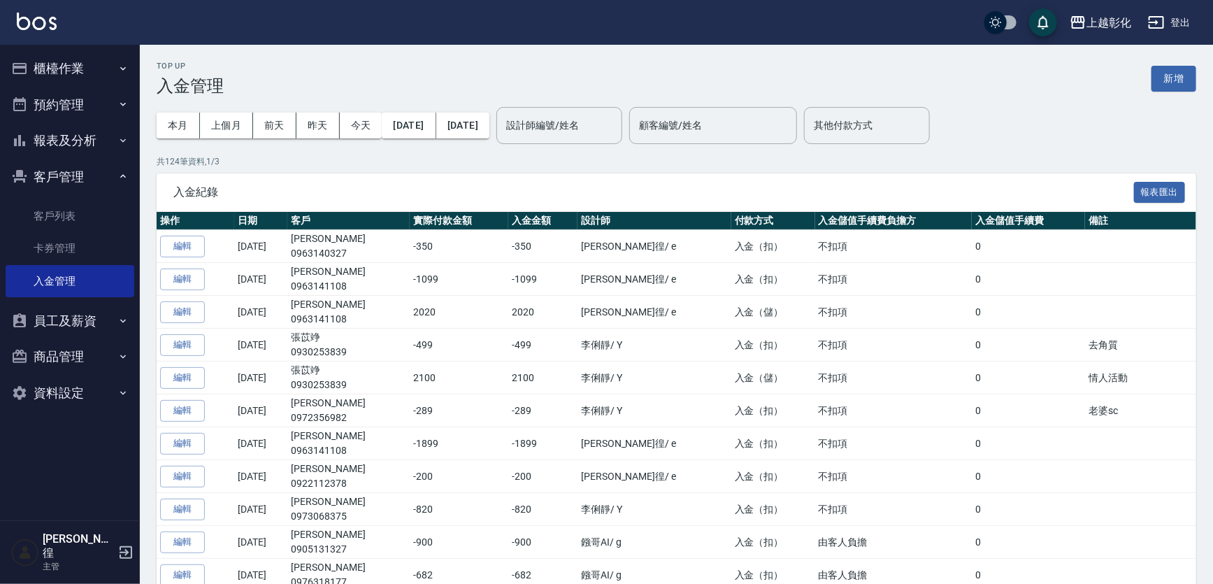
click at [96, 70] on button "櫃檯作業" at bounding box center [70, 68] width 129 height 36
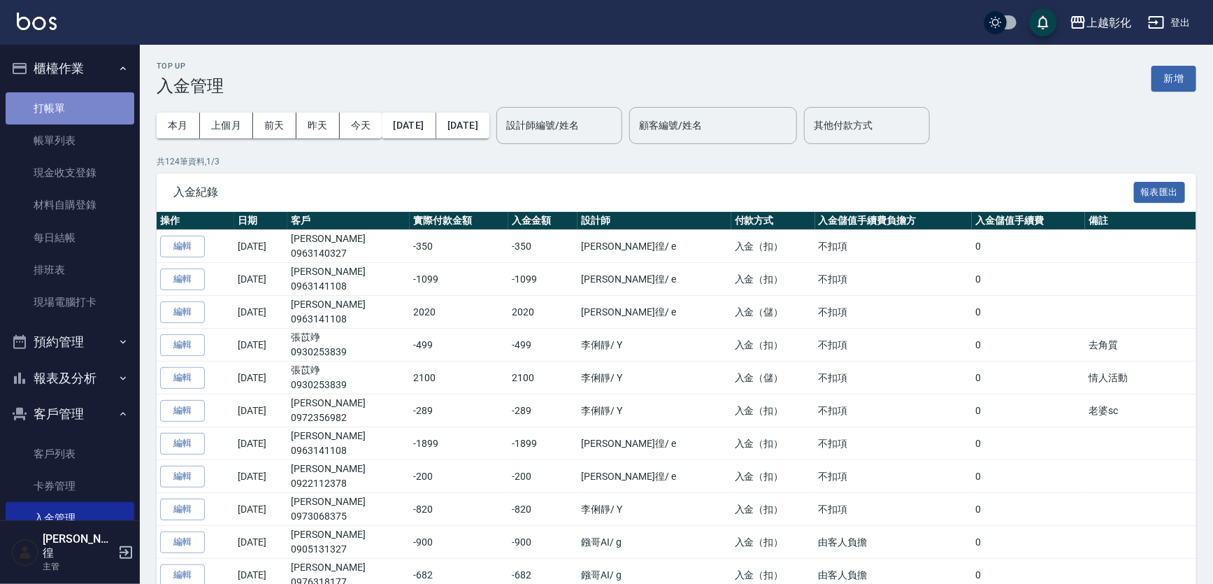
click at [122, 99] on link "打帳單" at bounding box center [70, 108] width 129 height 32
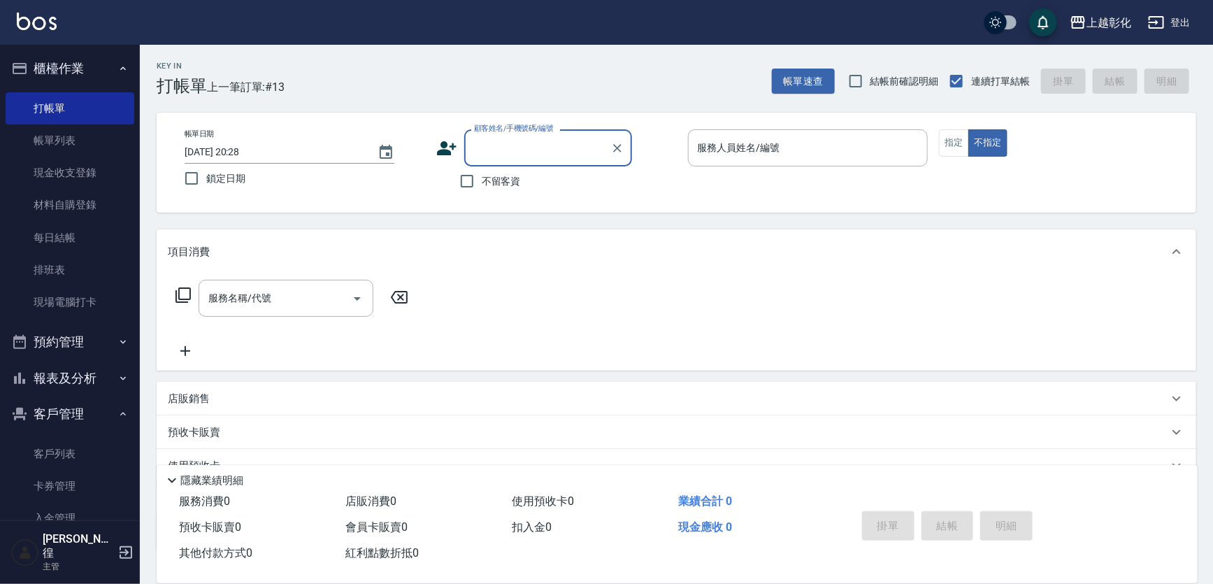
click at [489, 138] on input "顧客姓名/手機號碼/編號" at bounding box center [537, 148] width 134 height 24
type input "[PERSON_NAME]/0915980428/null"
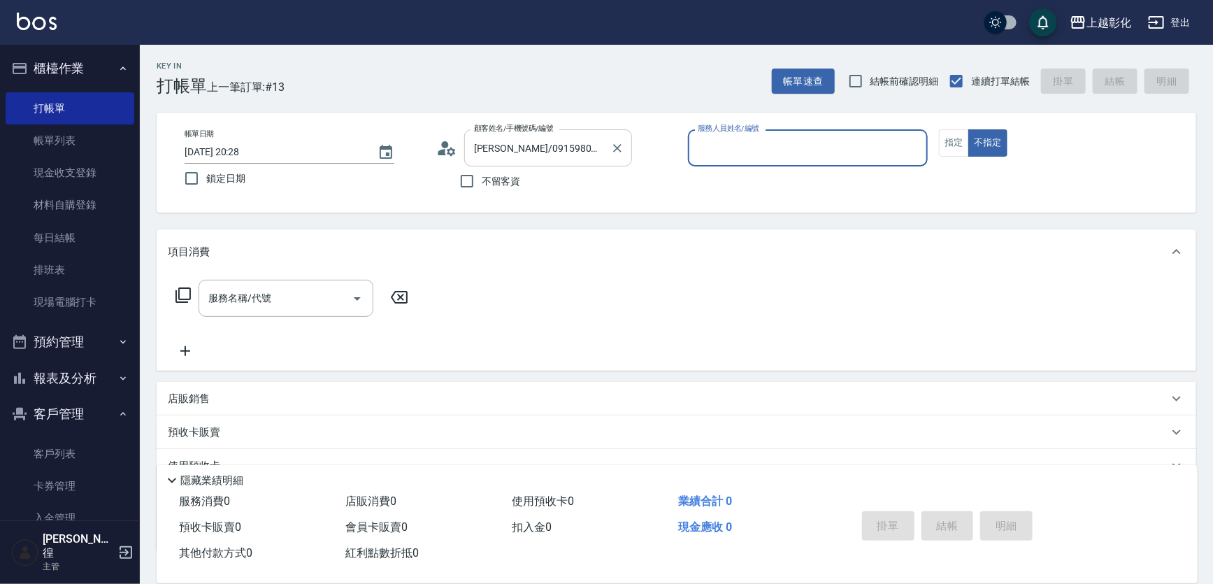
type input "r"
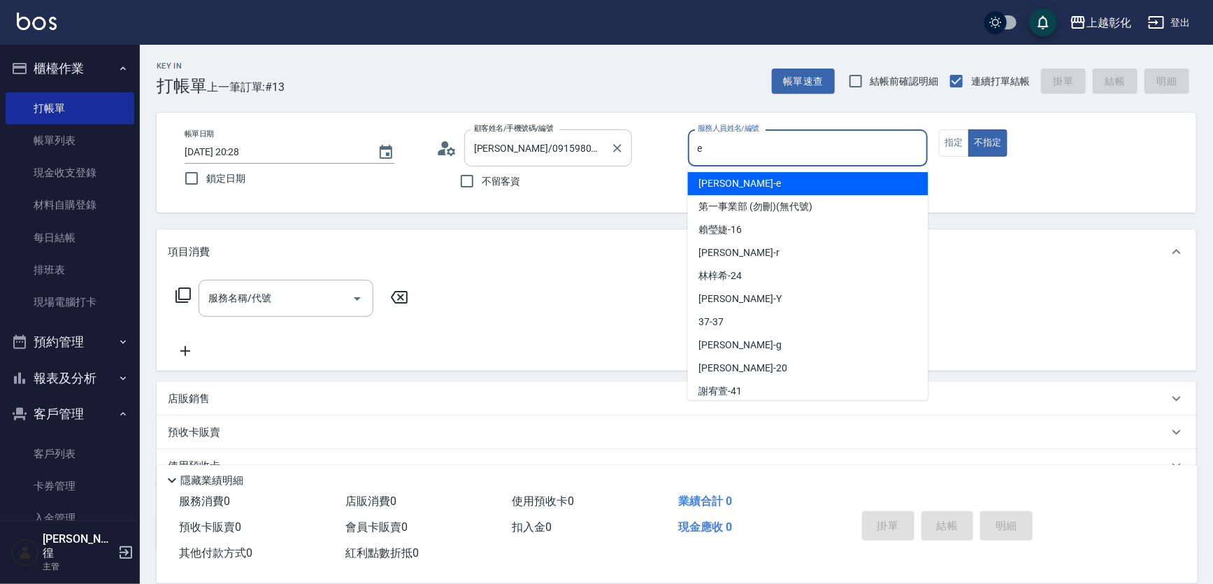
type input "e"
type button "false"
type input "[PERSON_NAME]-e"
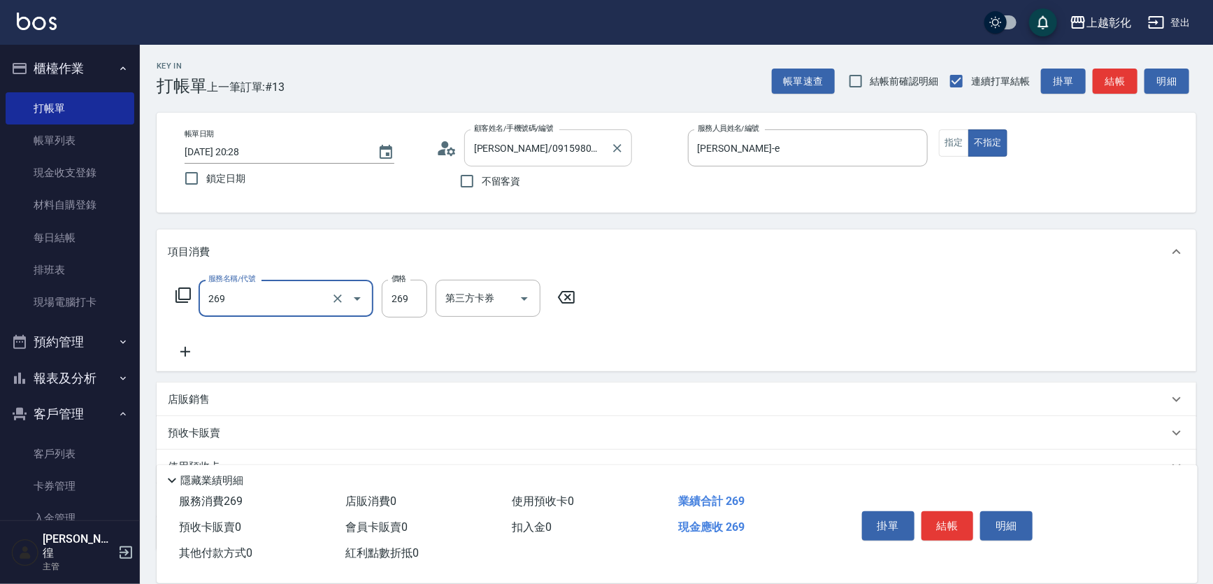
type input "一般洗剪(269)"
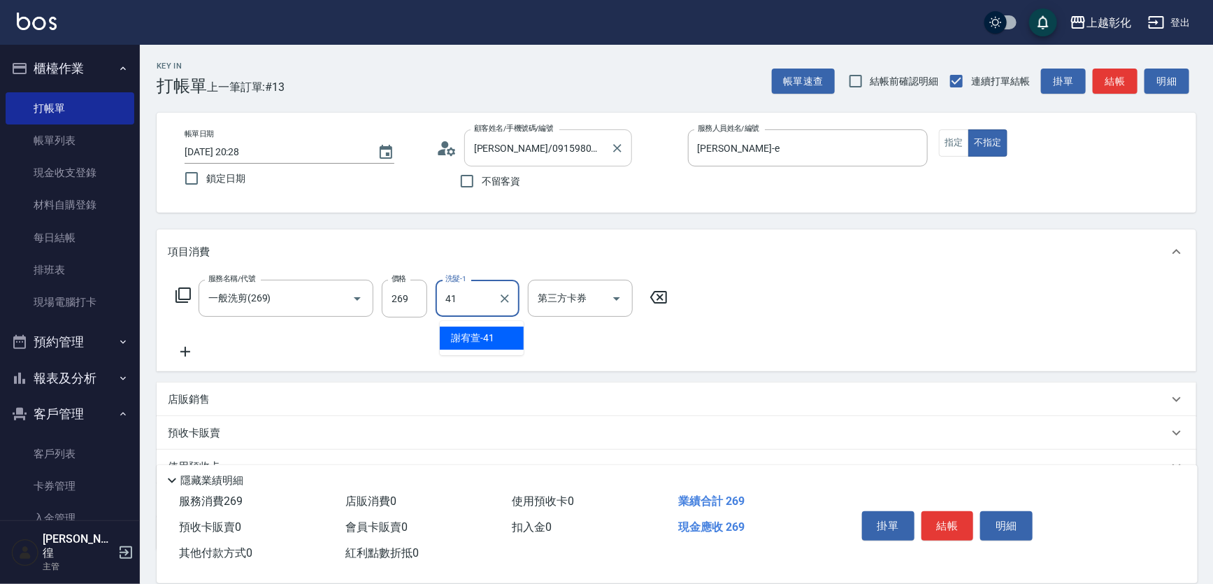
type input "[PERSON_NAME]-41"
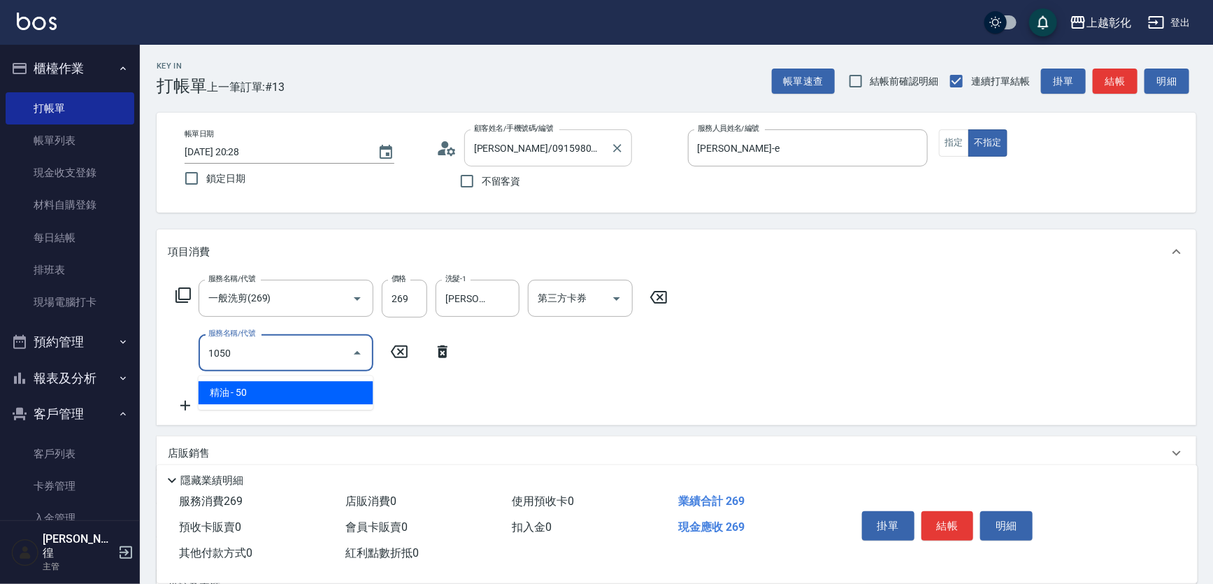
type input "精油(1050)"
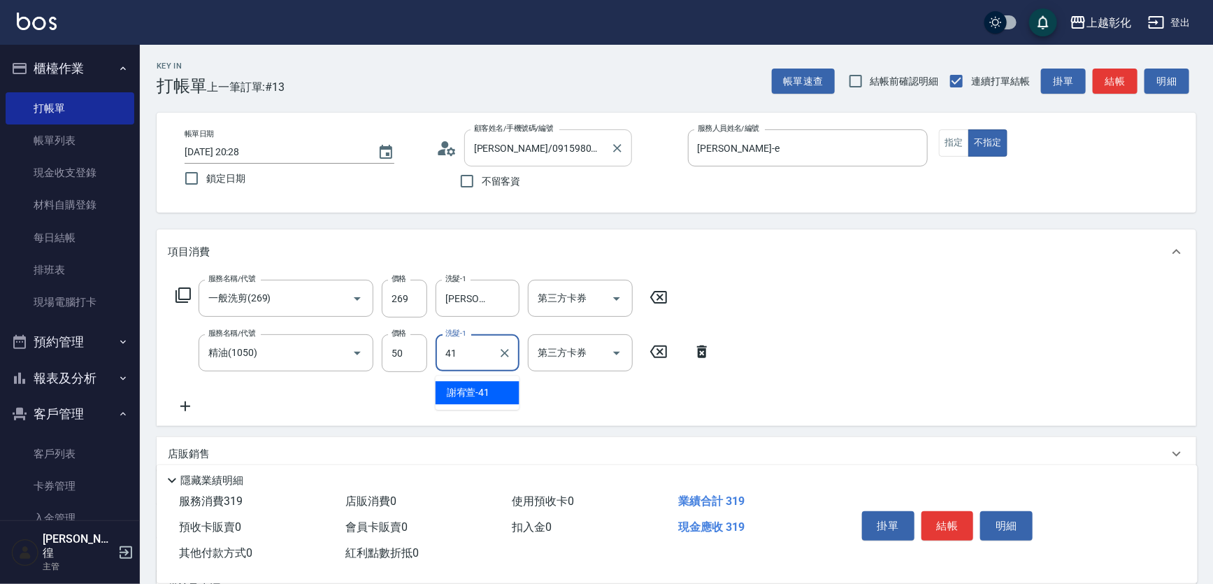
type input "[PERSON_NAME]-41"
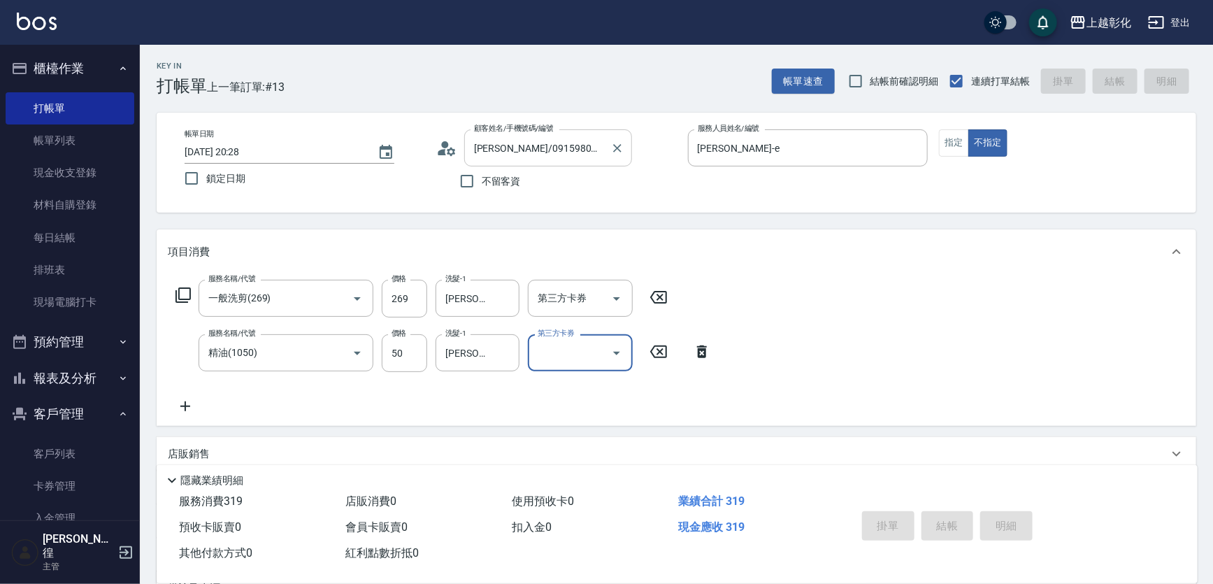
type input "[DATE] 20:29"
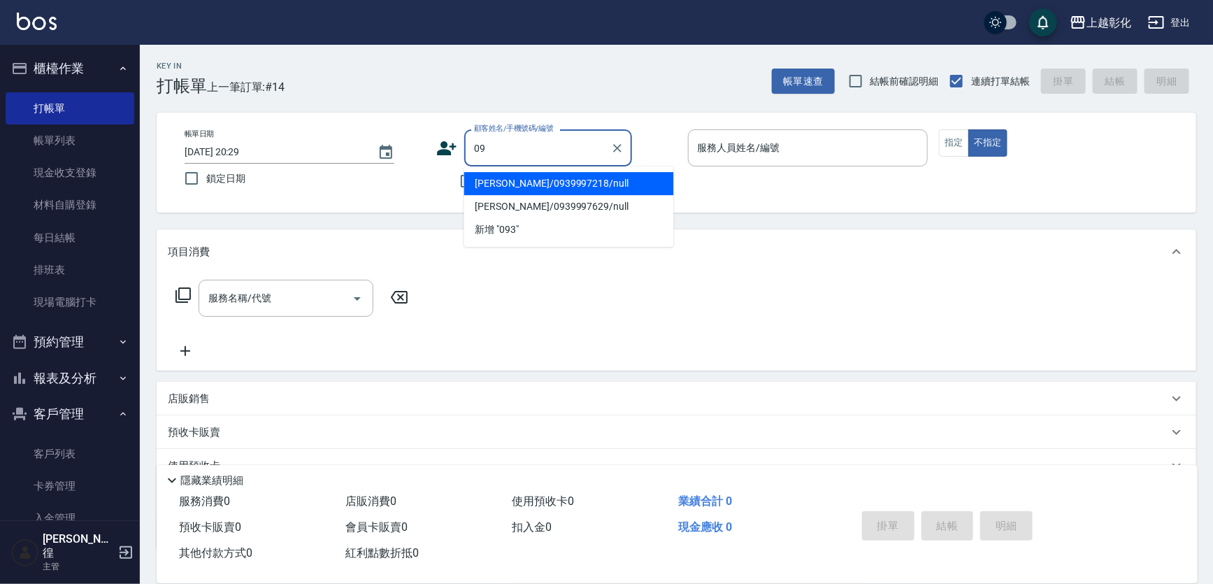
type input "0"
type input "[PERSON_NAME]/0939997629/null"
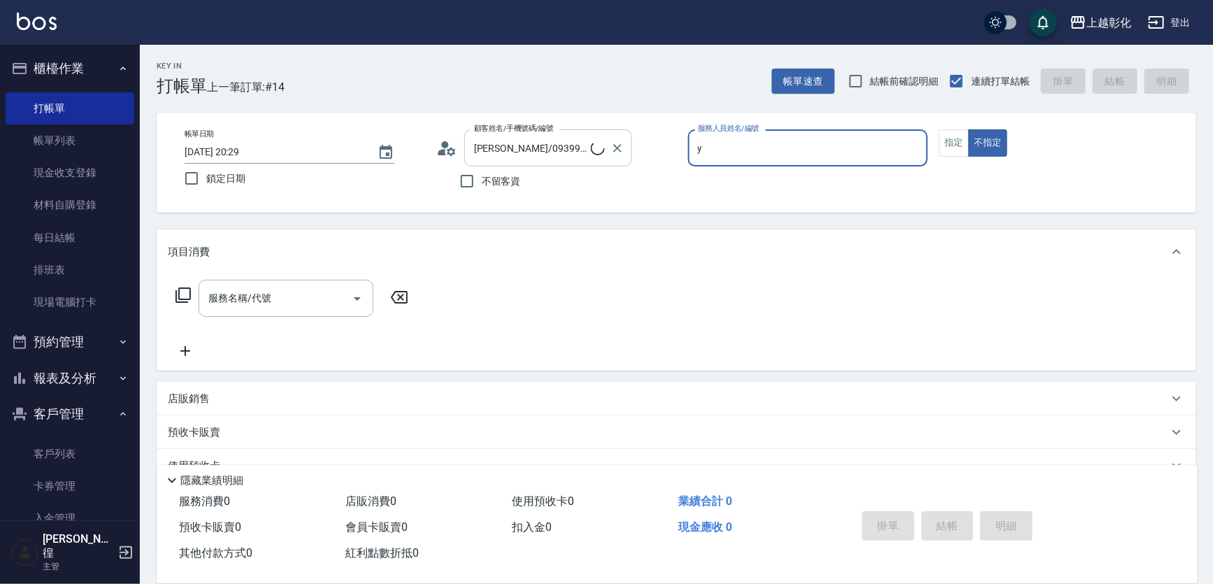
type input "[PERSON_NAME]-Y"
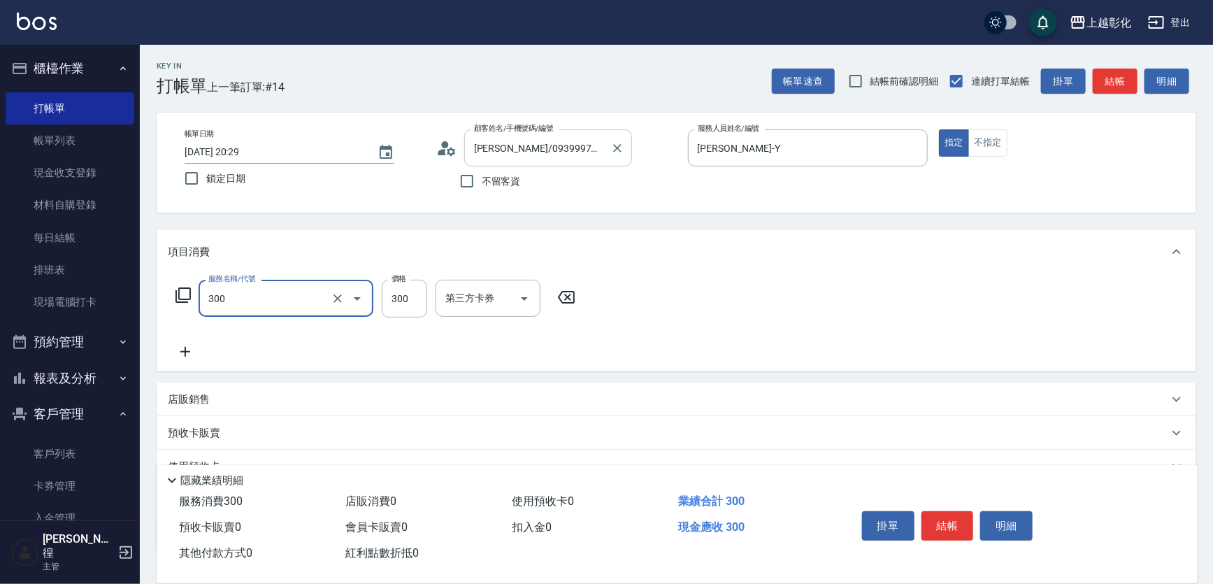
type input "A級剪髮(300)"
type input "250"
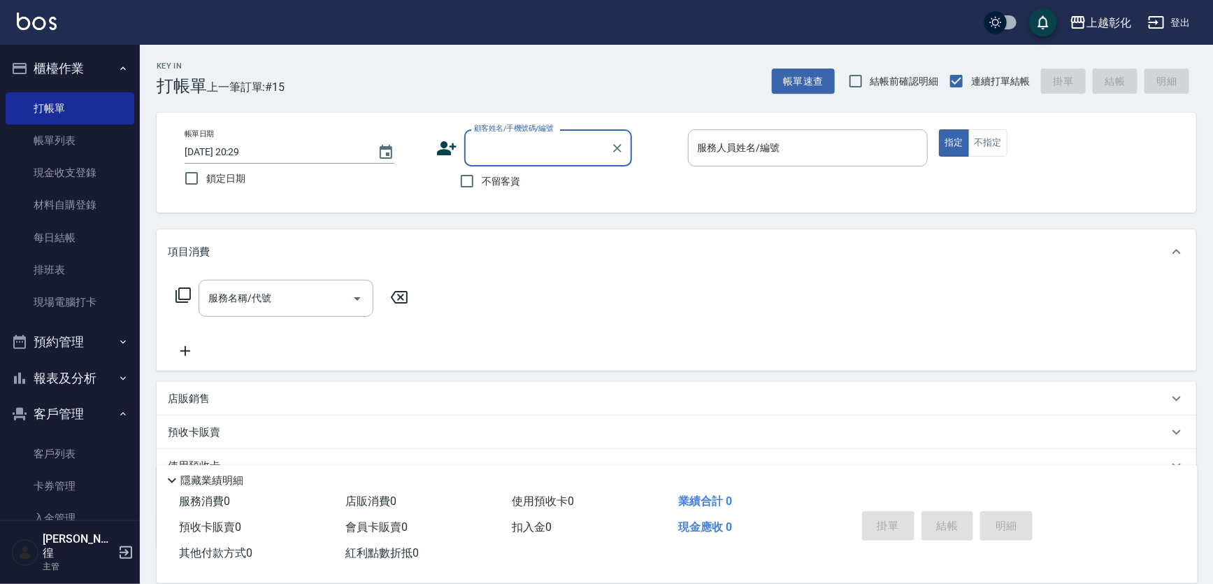
click at [510, 191] on label "不留客資" at bounding box center [486, 180] width 69 height 29
click at [482, 191] on input "不留客資" at bounding box center [466, 180] width 29 height 29
checkbox input "true"
type input "[PERSON_NAME]/0976249238/"
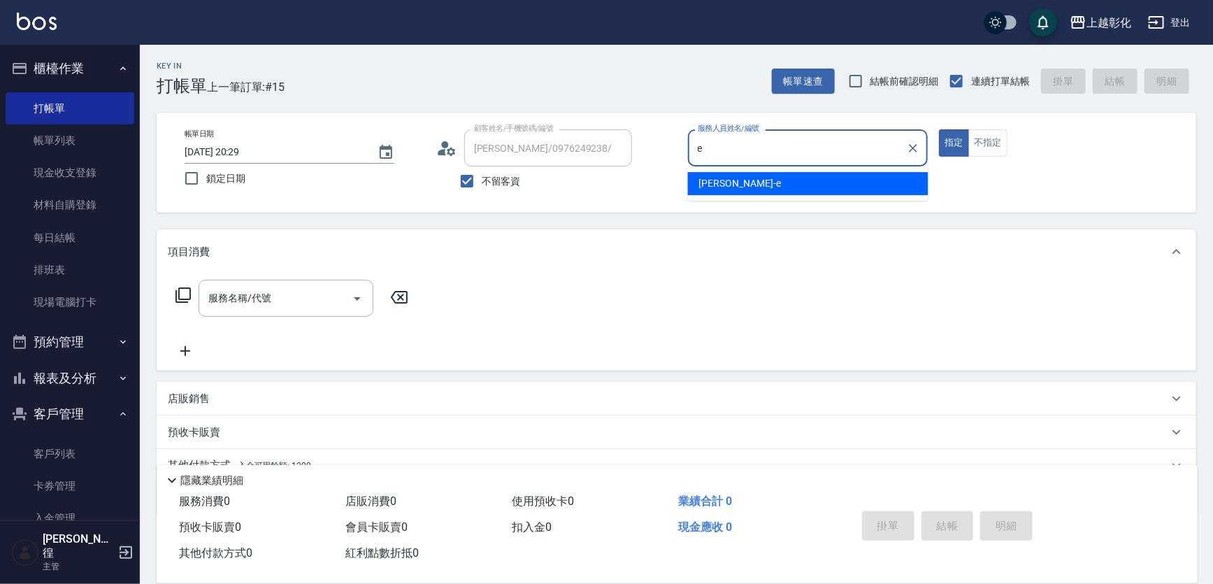
type input "[PERSON_NAME]-e"
type button "true"
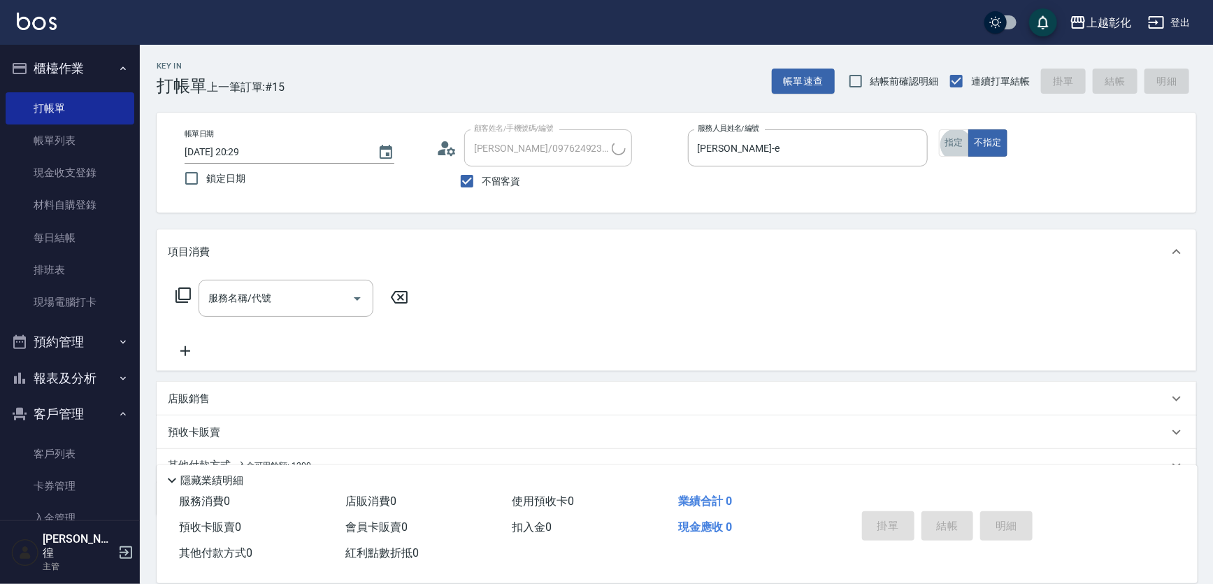
type input "[PERSON_NAME]/0978313709/"
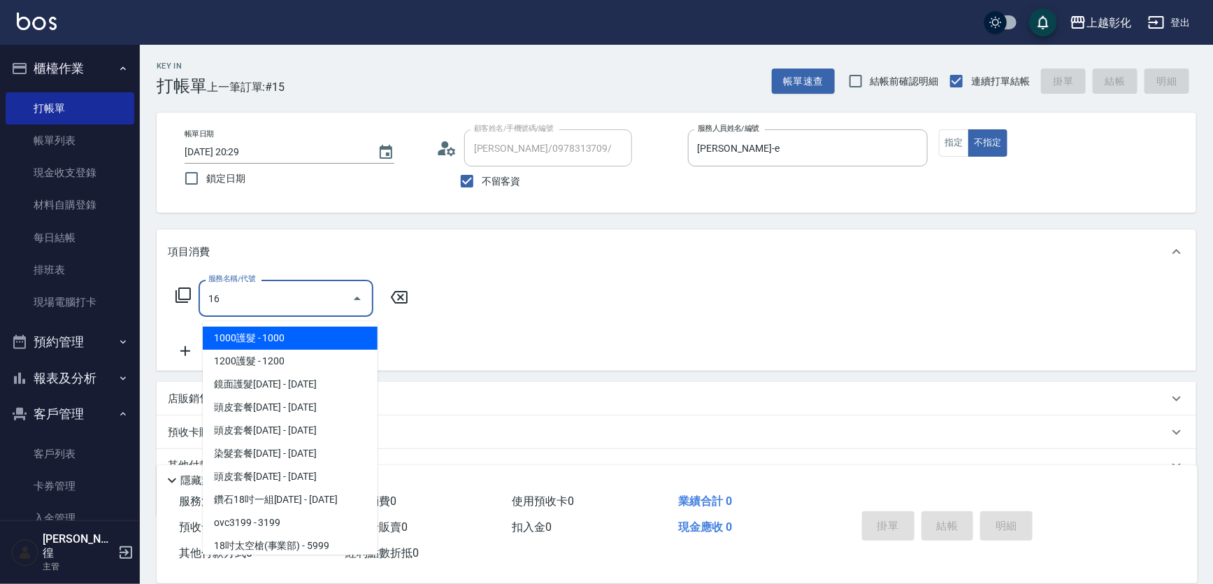
type input "169"
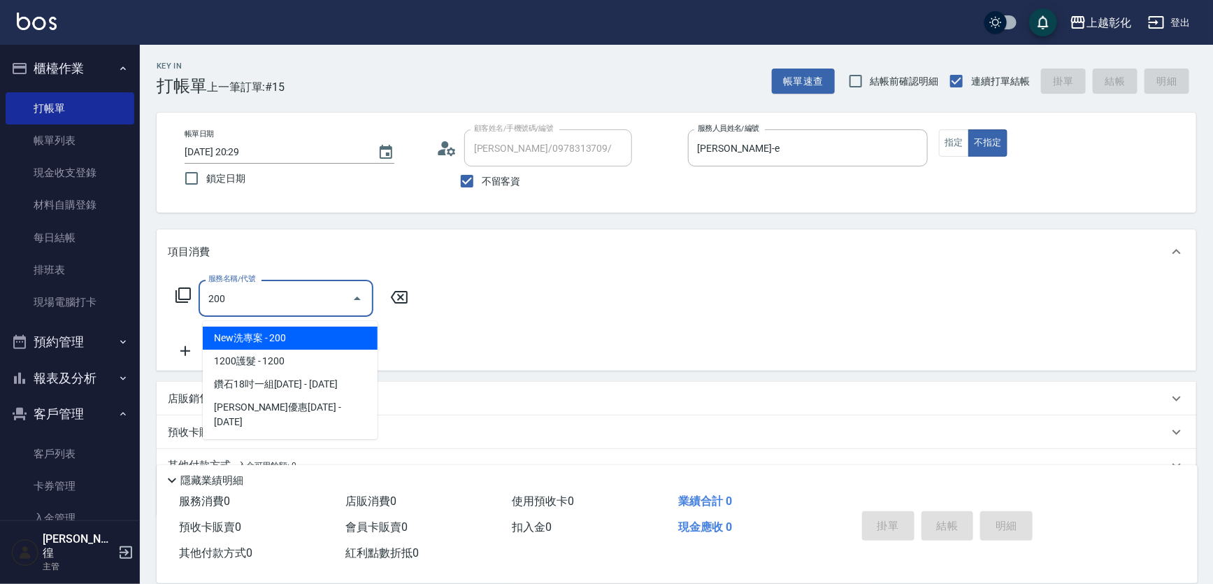
type input "New洗專案(200)"
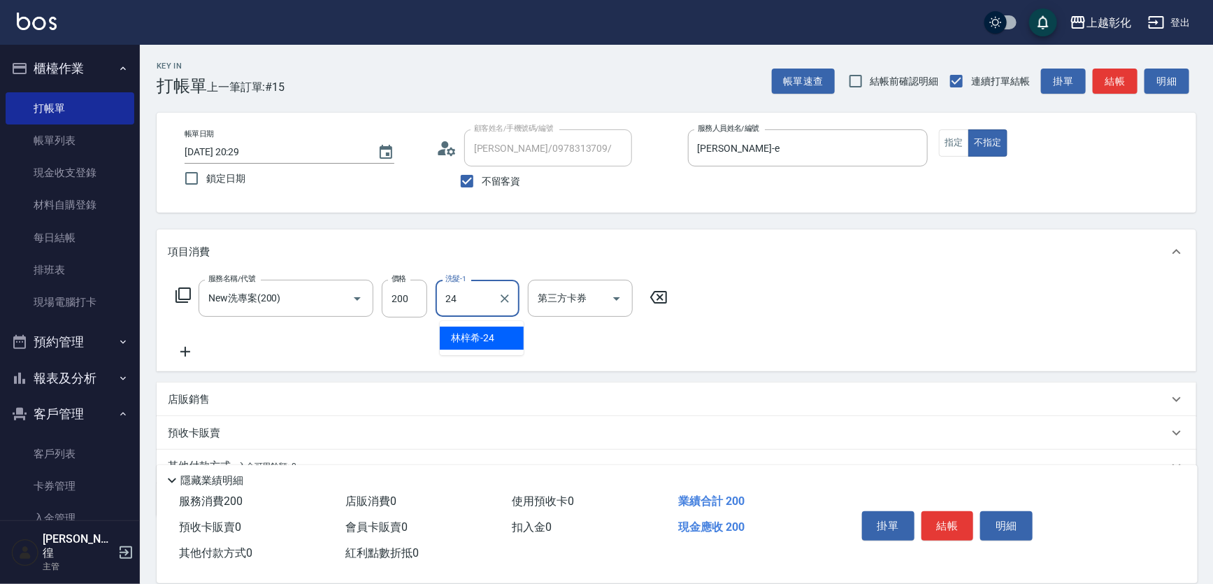
type input "[PERSON_NAME]-24"
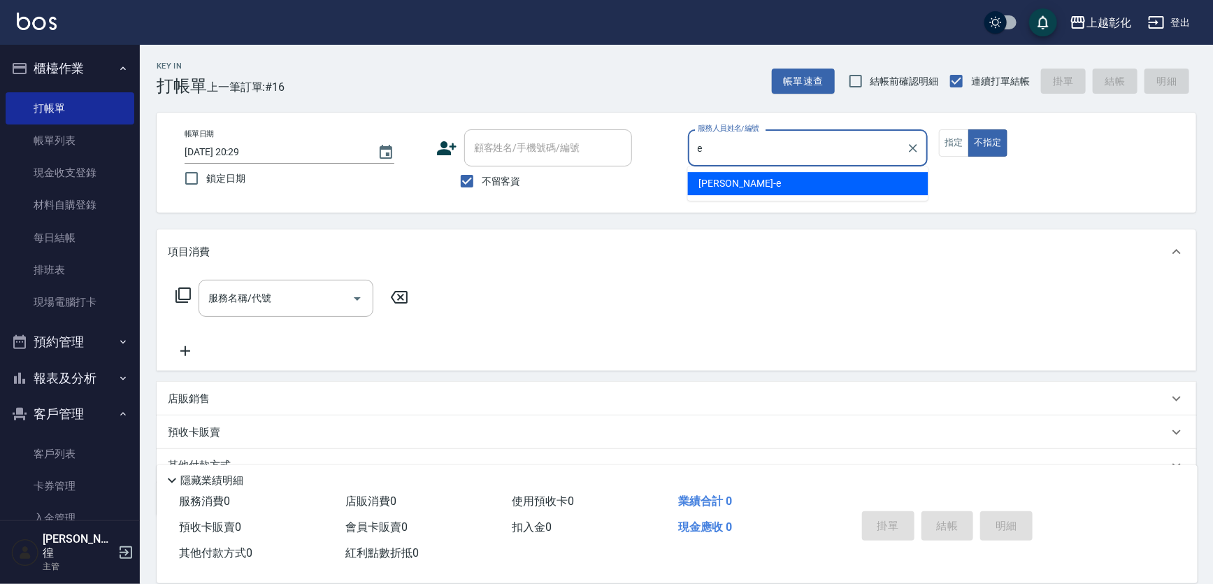
type input "[PERSON_NAME]-e"
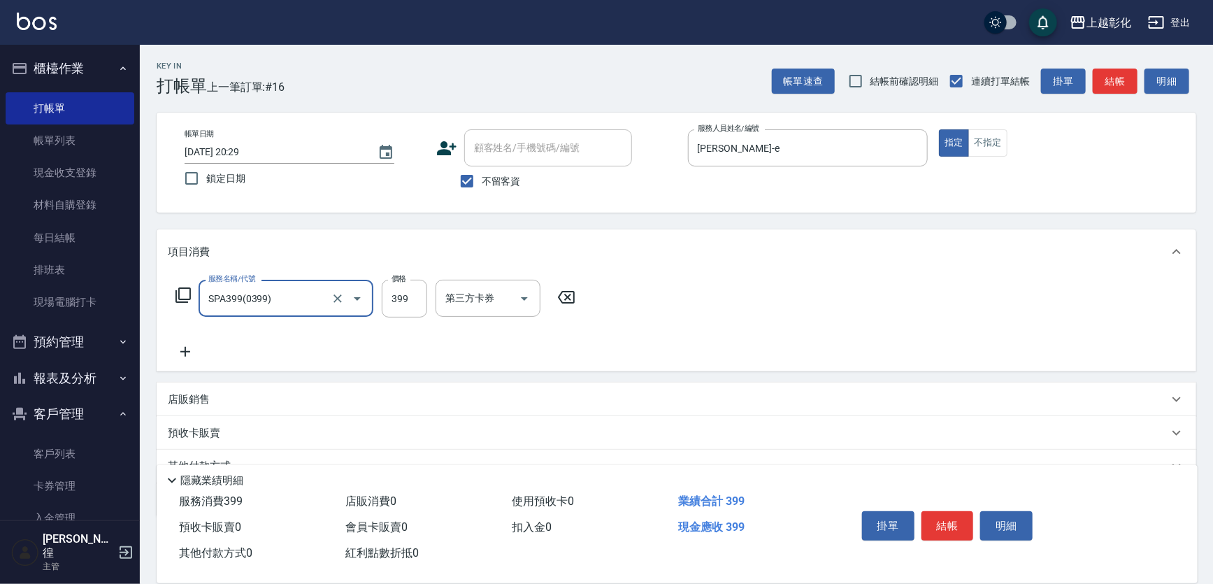
type input "SPA399(0399)"
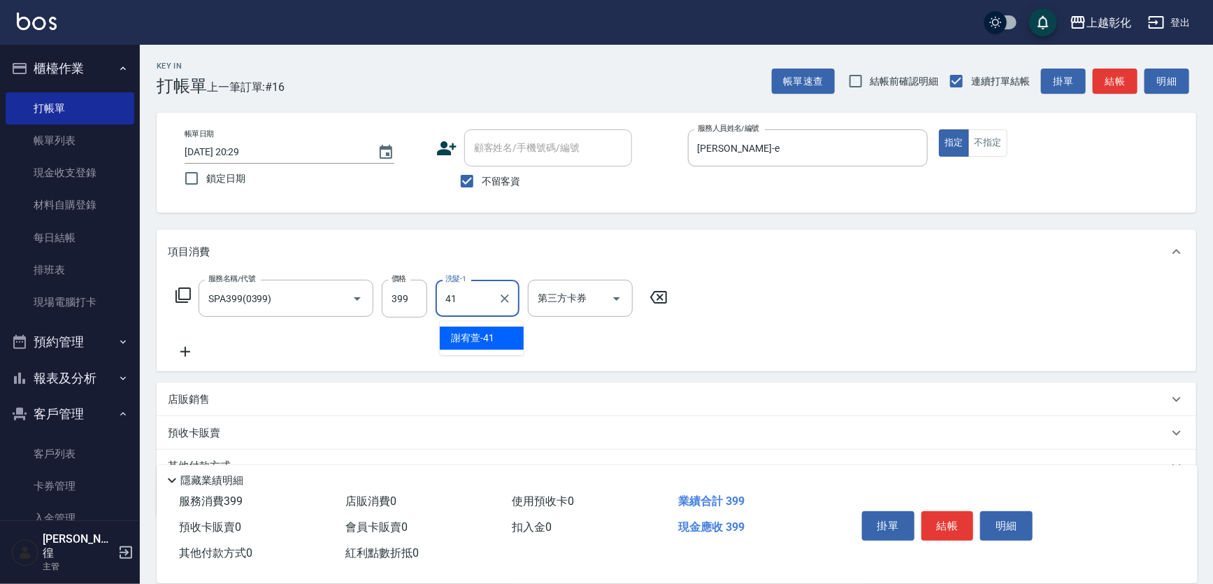
type input "[PERSON_NAME]-41"
click at [354, 296] on icon "Open" at bounding box center [357, 298] width 17 height 17
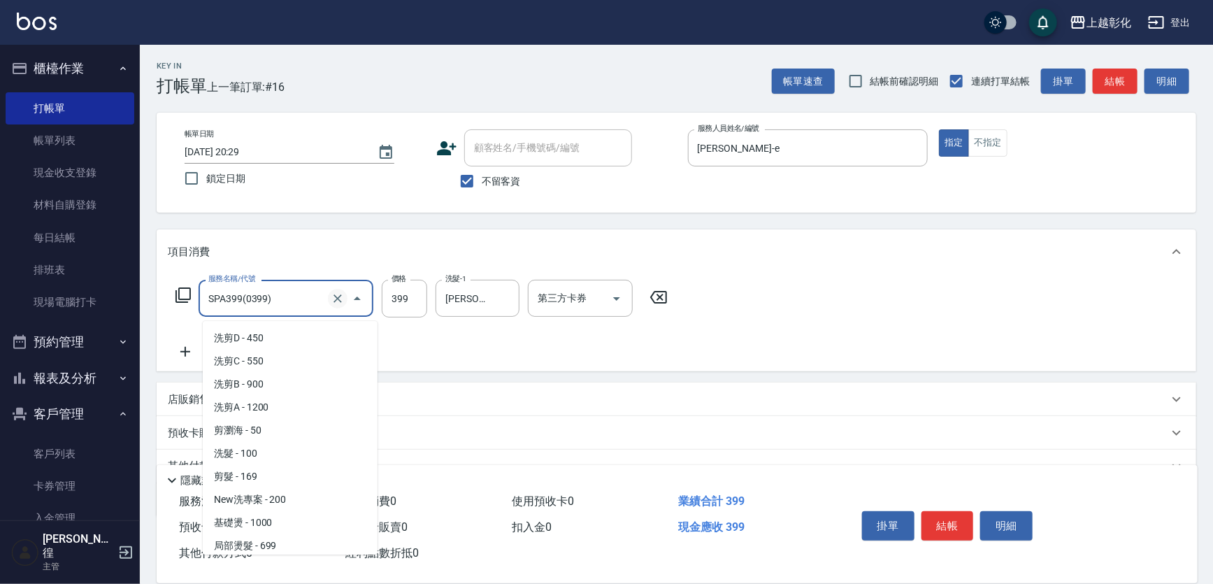
scroll to position [233, 0]
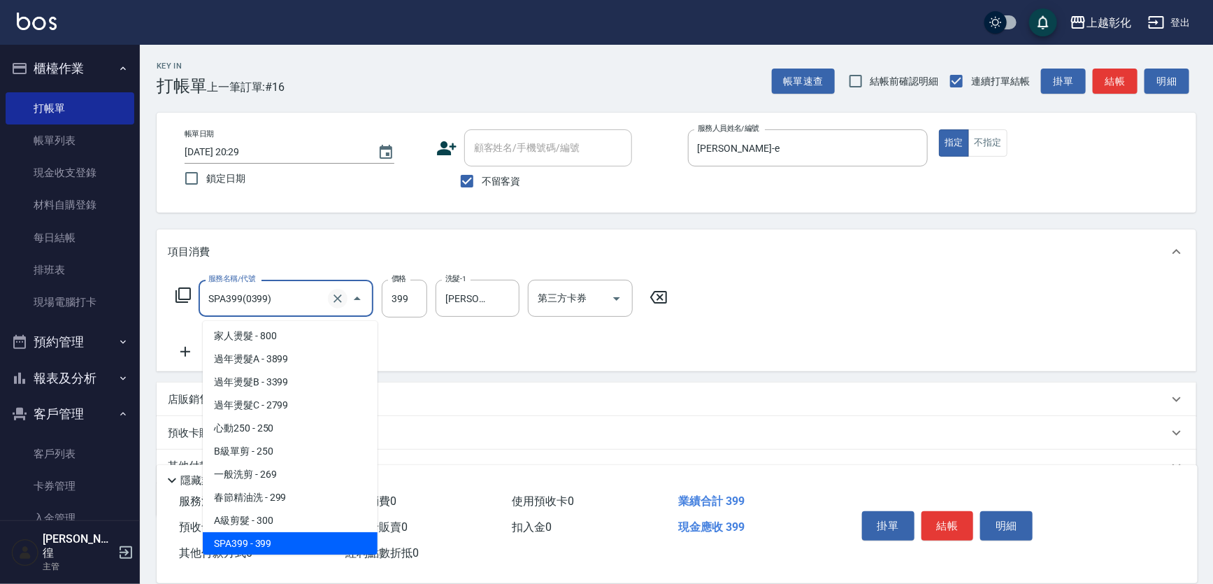
click at [345, 301] on button "Clear" at bounding box center [338, 299] width 20 height 20
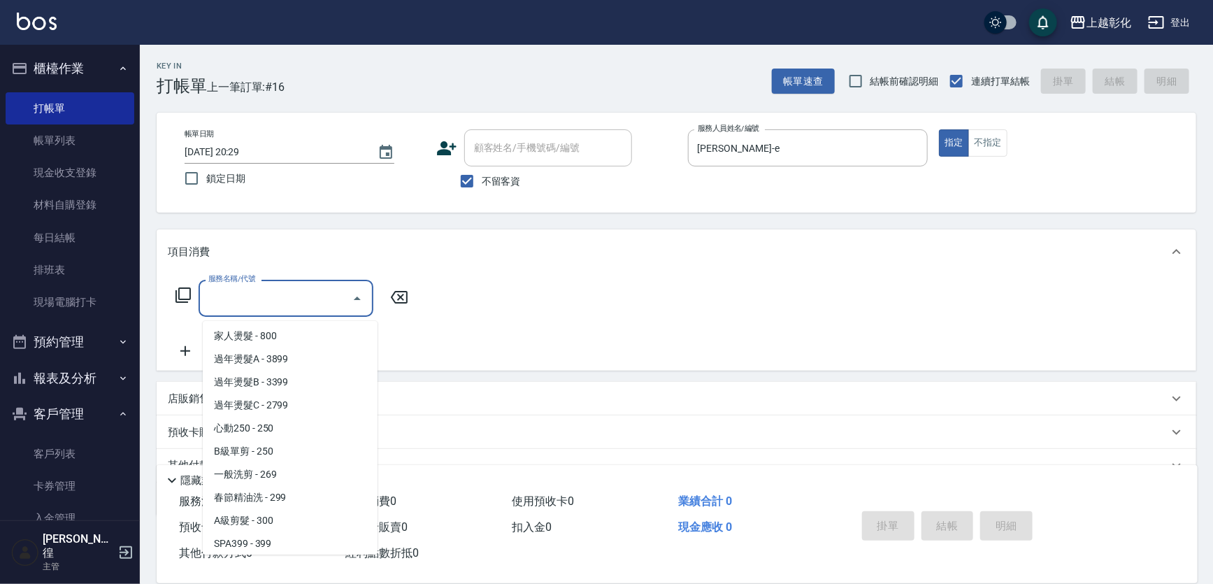
scroll to position [0, 0]
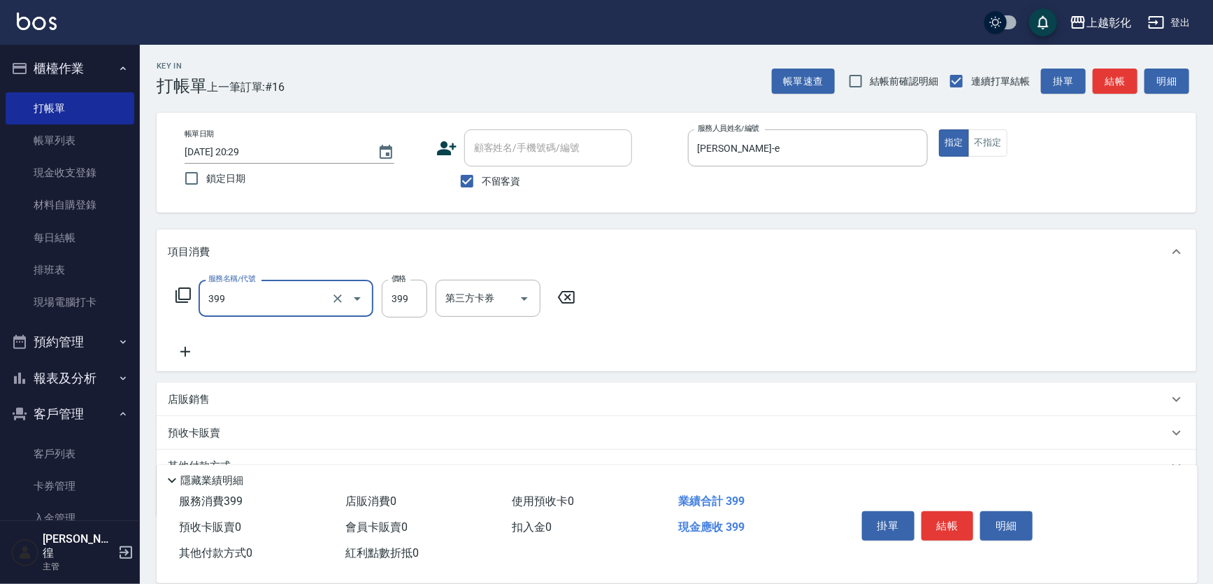
type input "貼片洗髮(399)"
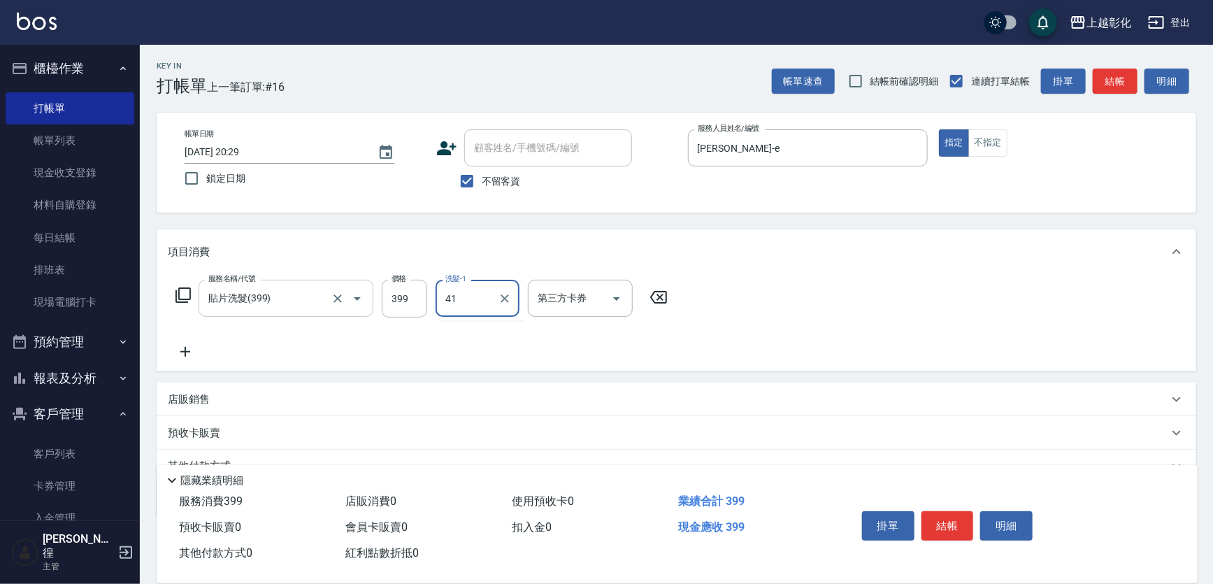
type input "[PERSON_NAME]-41"
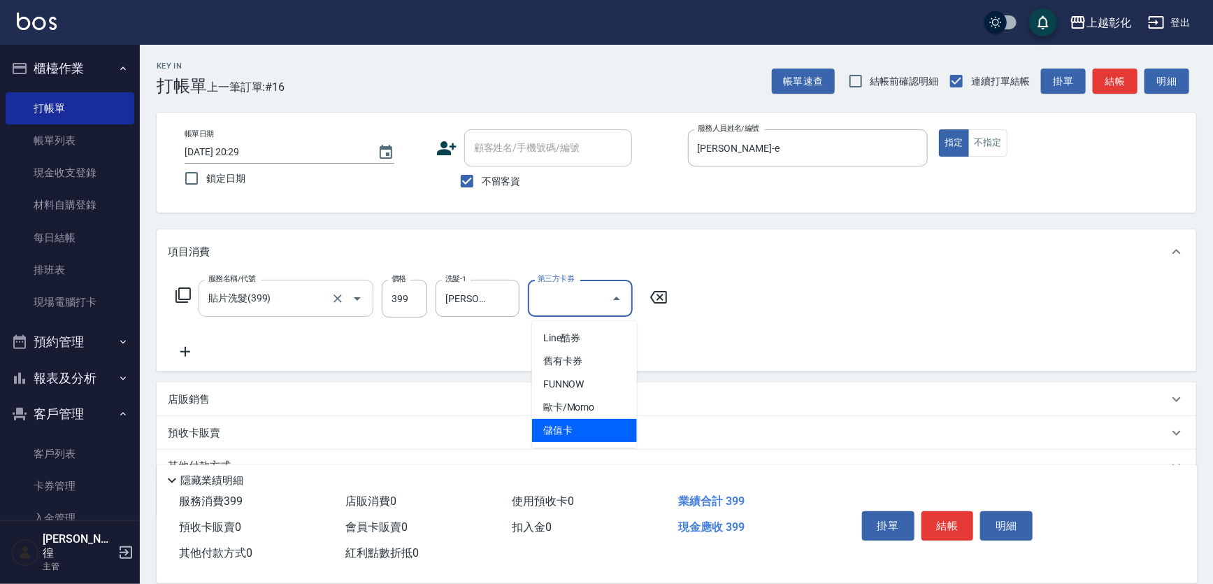
type input "儲值卡"
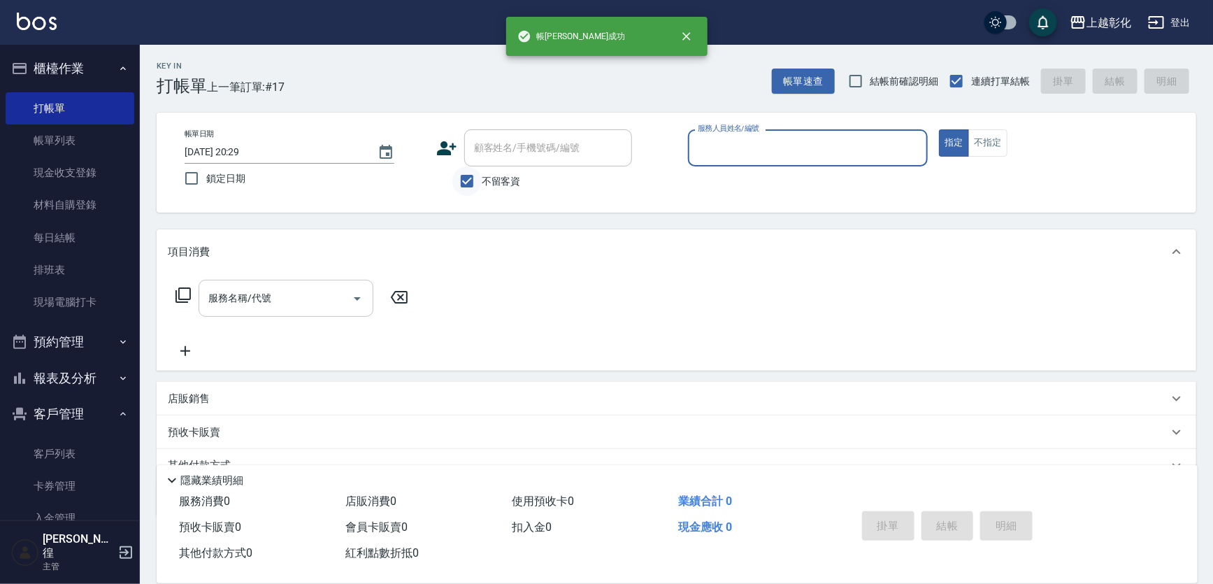
drag, startPoint x: 448, startPoint y: 196, endPoint x: 484, endPoint y: 168, distance: 45.3
click at [448, 196] on div "不留客資" at bounding box center [534, 180] width 196 height 29
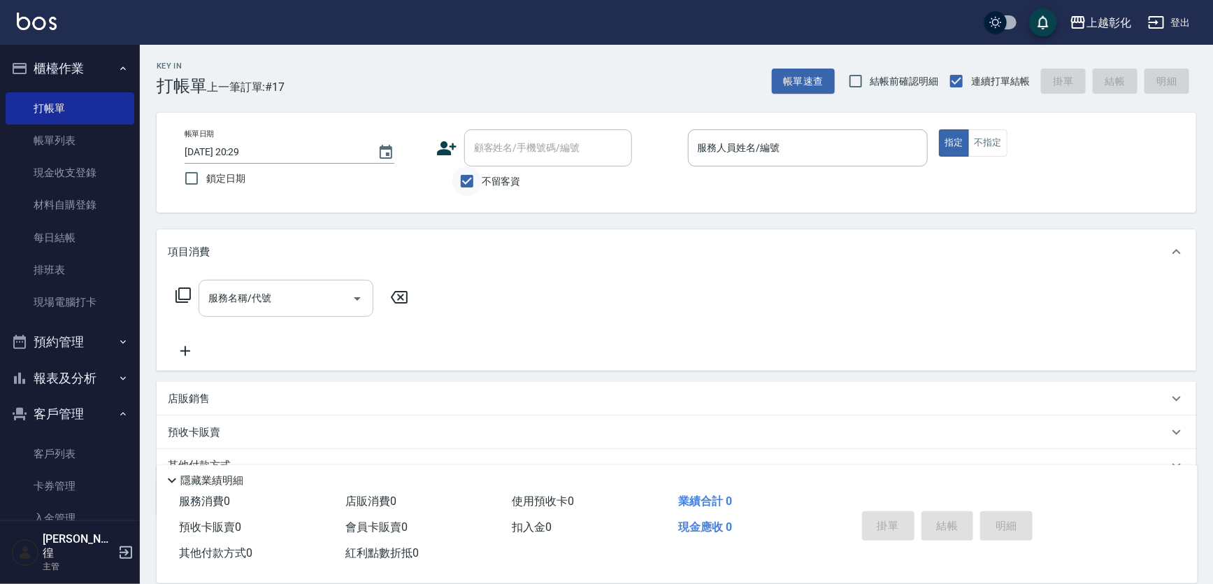
click at [482, 168] on input "不留客資" at bounding box center [466, 180] width 29 height 29
checkbox input "false"
click at [489, 156] on input "顧客姓名/手機號碼/編號" at bounding box center [537, 148] width 134 height 24
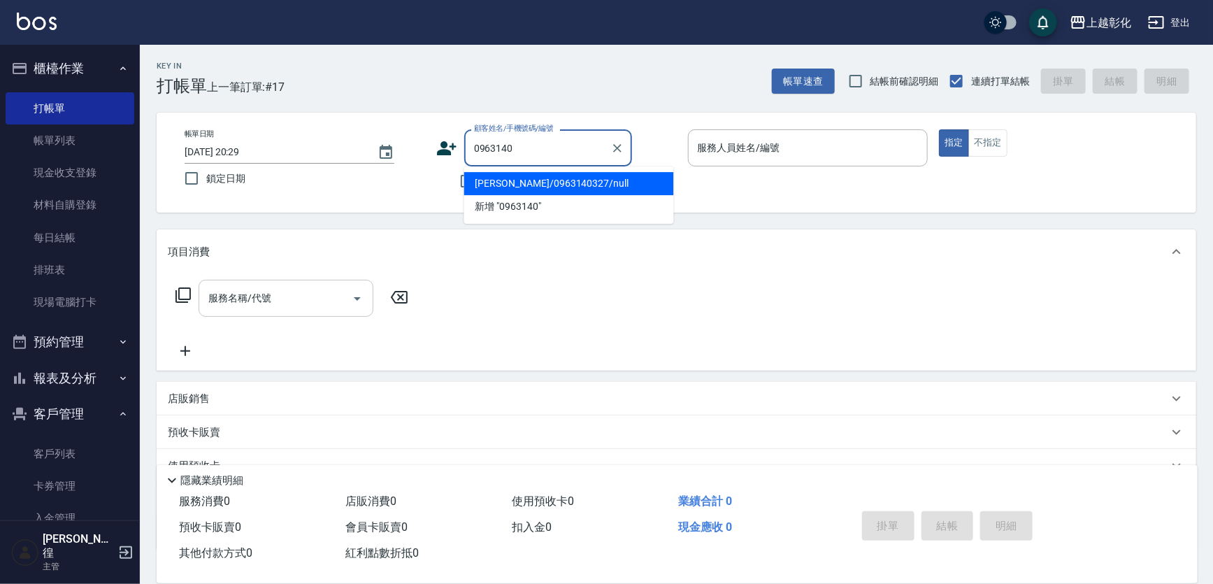
type input "[PERSON_NAME]/0963140327/null"
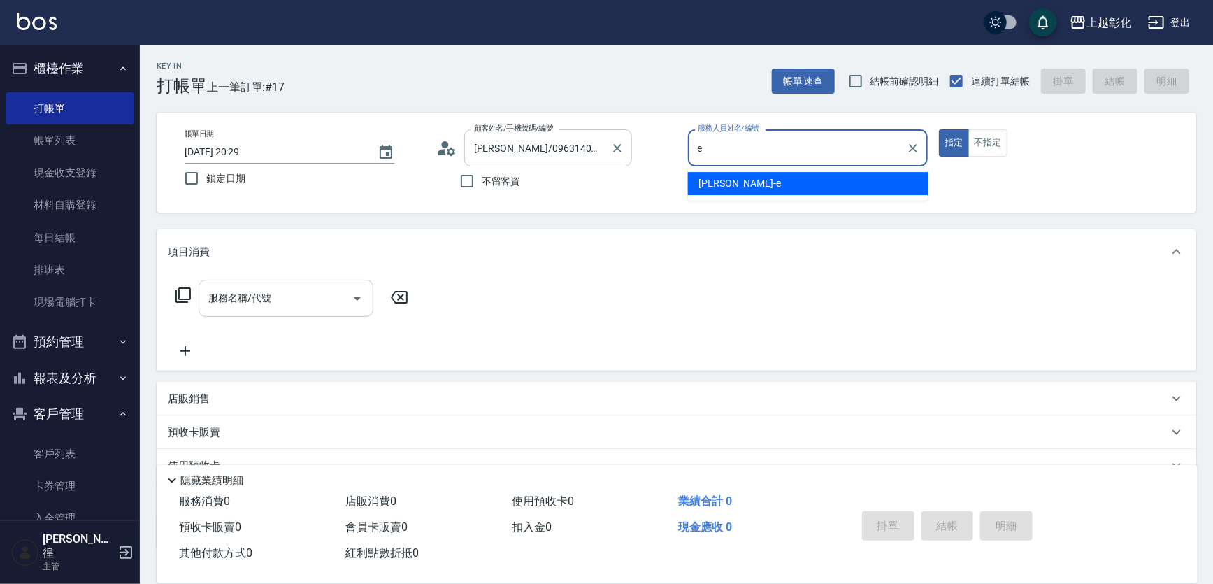
type input "[PERSON_NAME]-e"
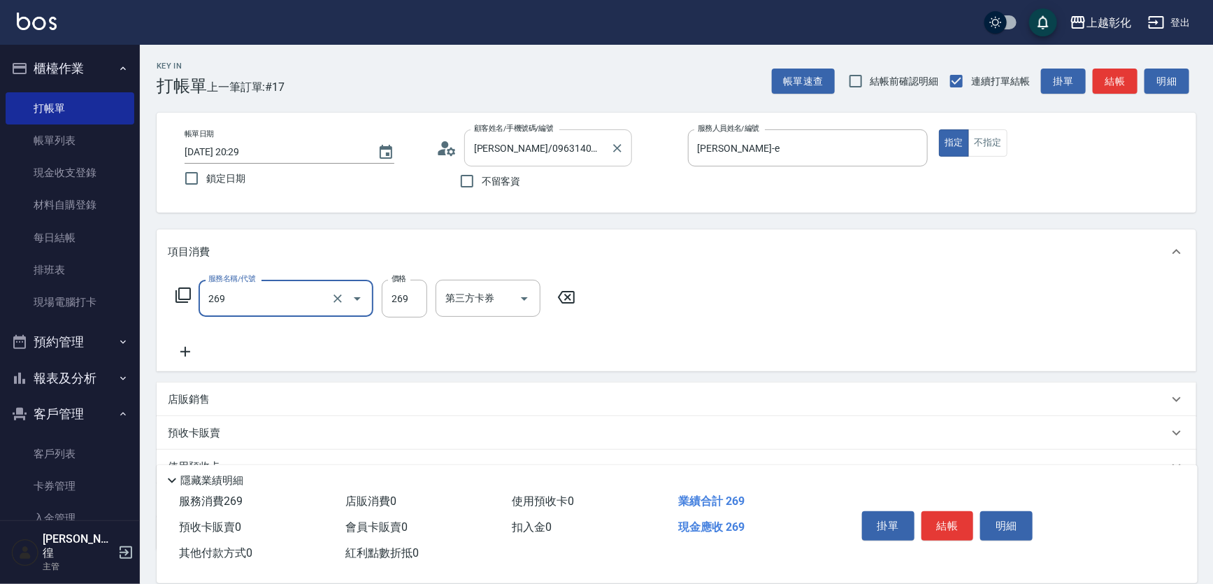
type input "一般洗剪(269)"
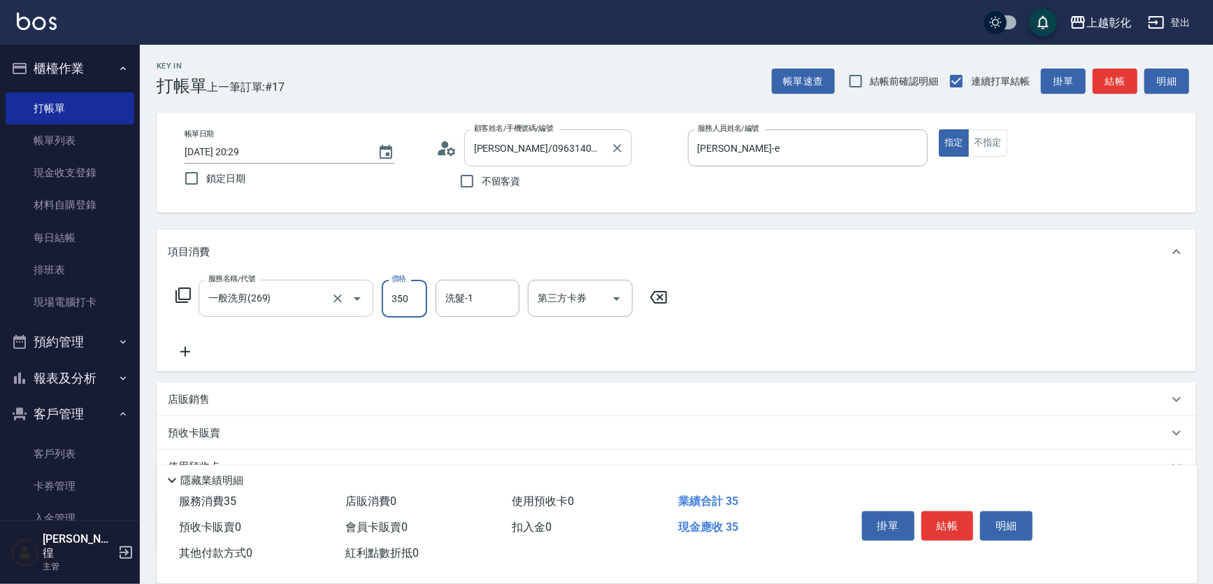
type input "350"
type input "[PERSON_NAME]-e"
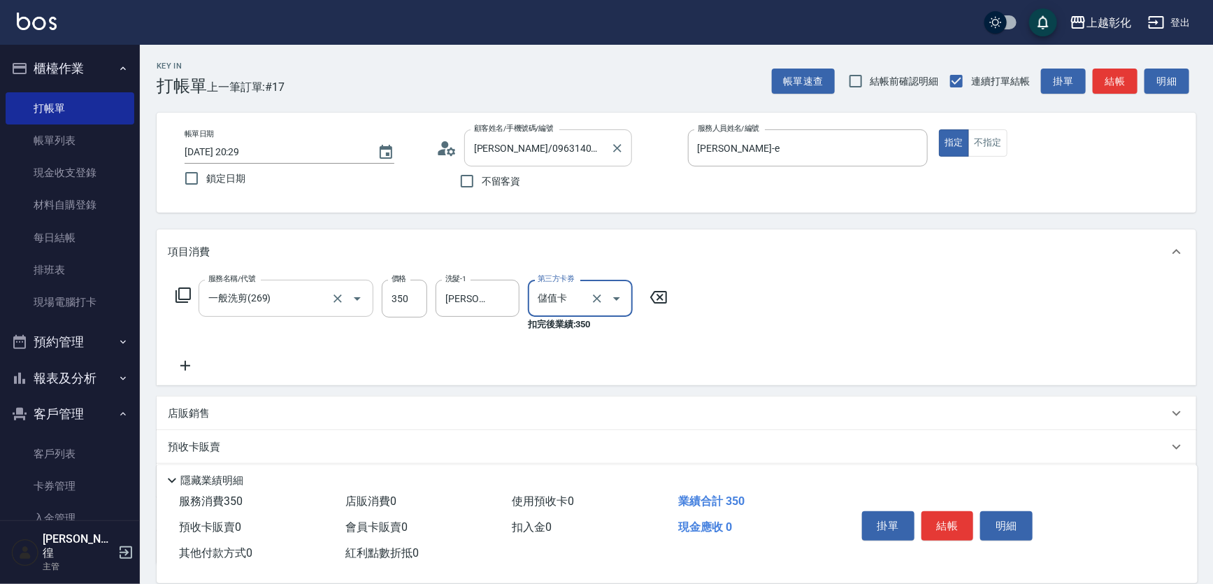
type input "儲值卡"
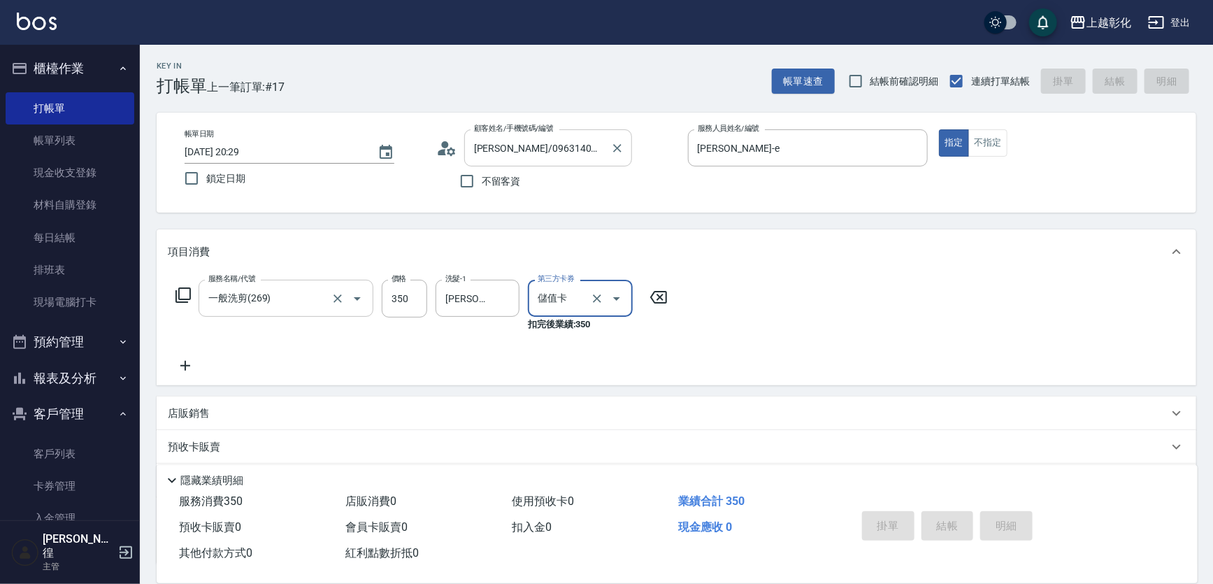
type input "[DATE] 20:30"
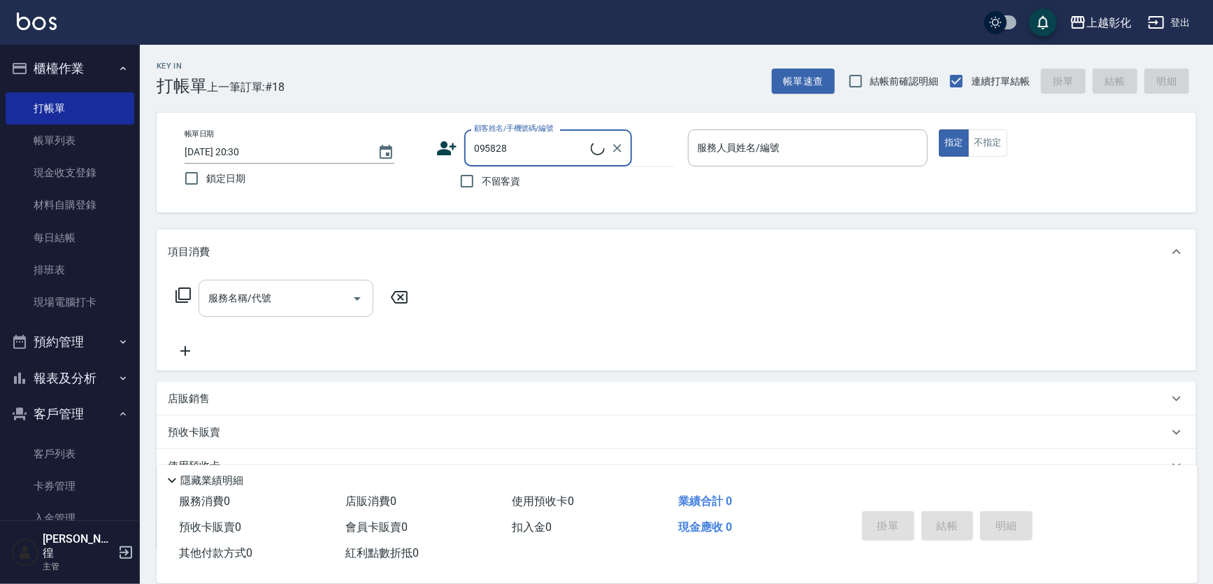
click at [489, 155] on input "095828" at bounding box center [530, 148] width 120 height 24
click at [529, 155] on input "095828" at bounding box center [537, 148] width 134 height 24
type input "[PERSON_NAME]/0958298727/null"
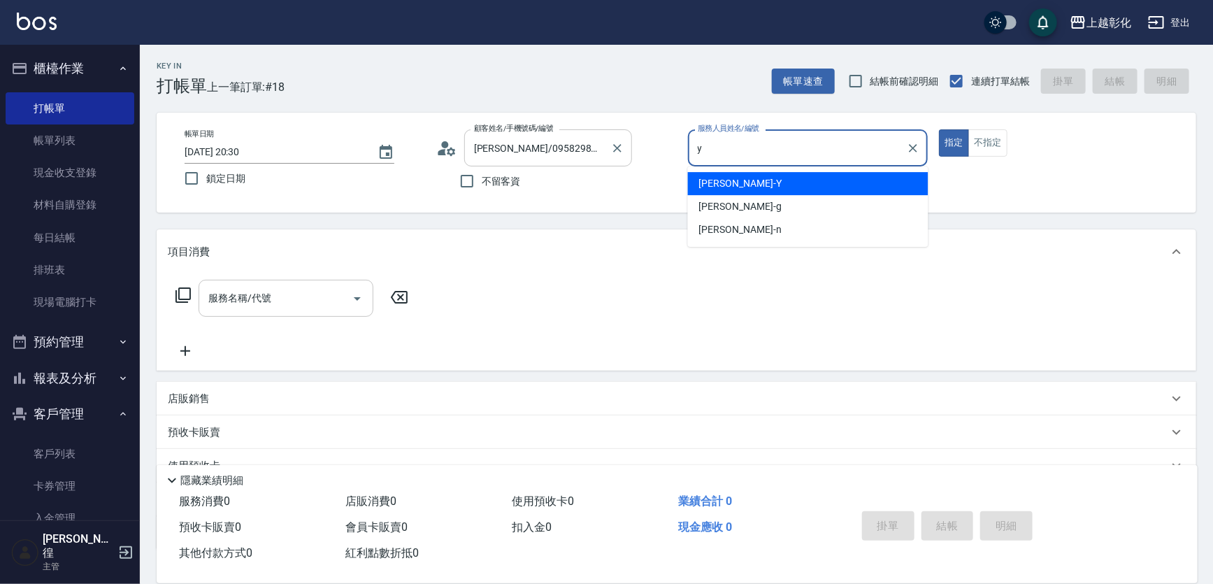
type input "[PERSON_NAME]-Y"
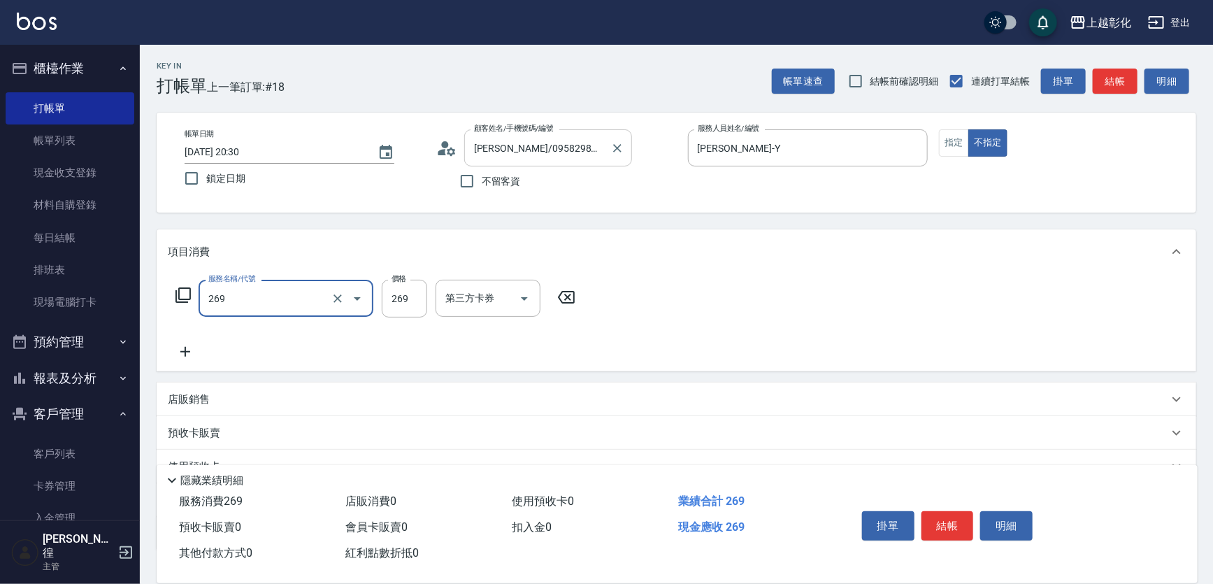
type input "一般洗剪(269)"
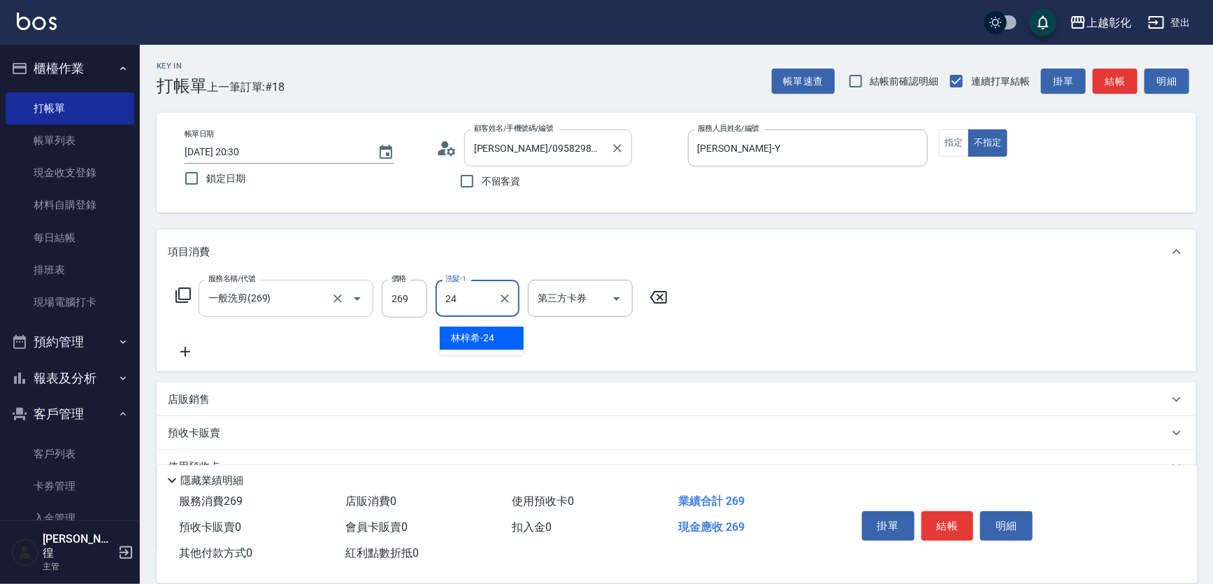
type input "[PERSON_NAME]-24"
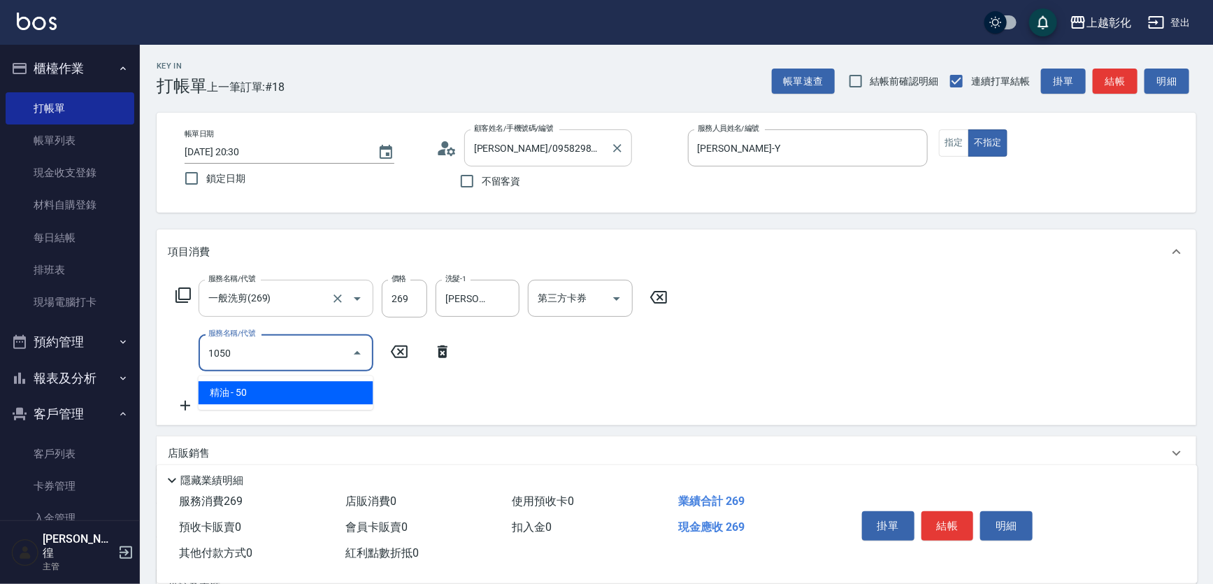
type input "精油(1050)"
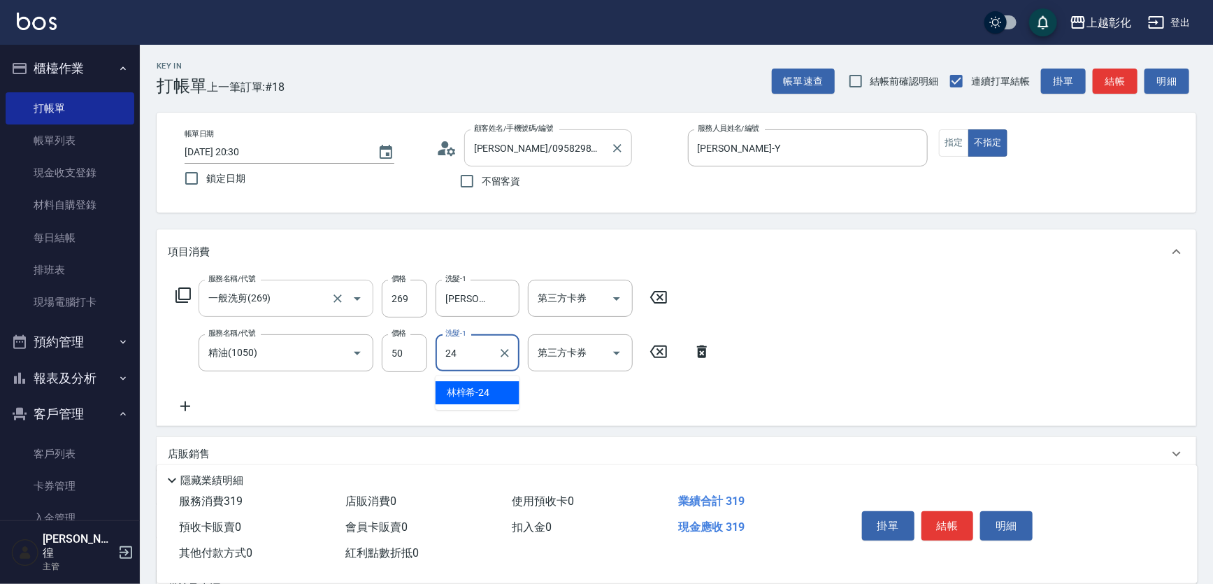
type input "[PERSON_NAME]-24"
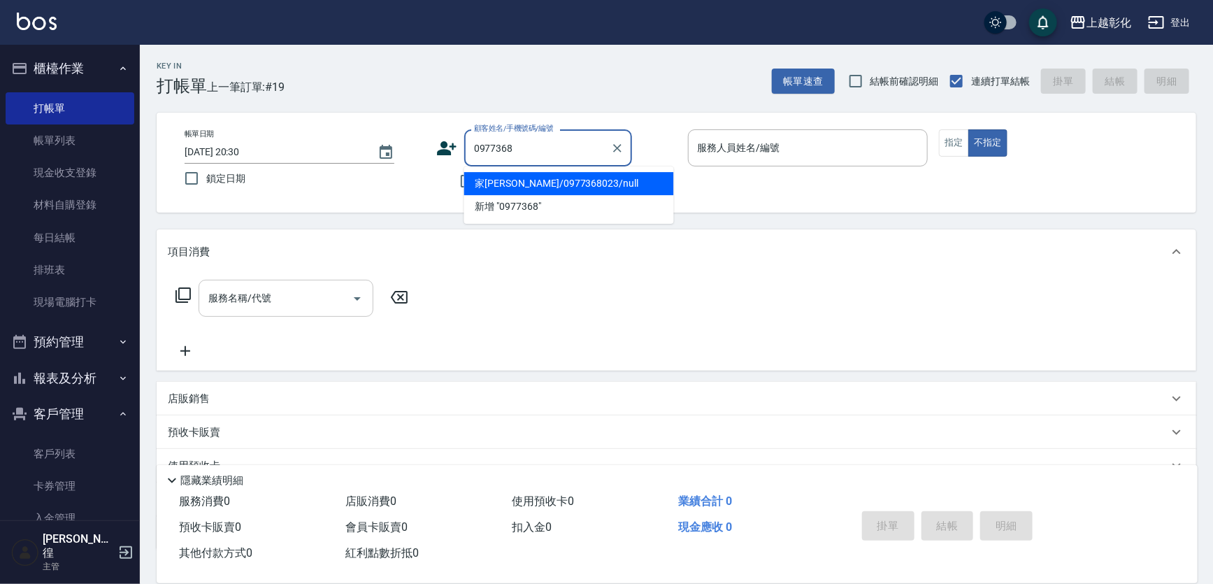
type input "家[PERSON_NAME]/0977368023/null"
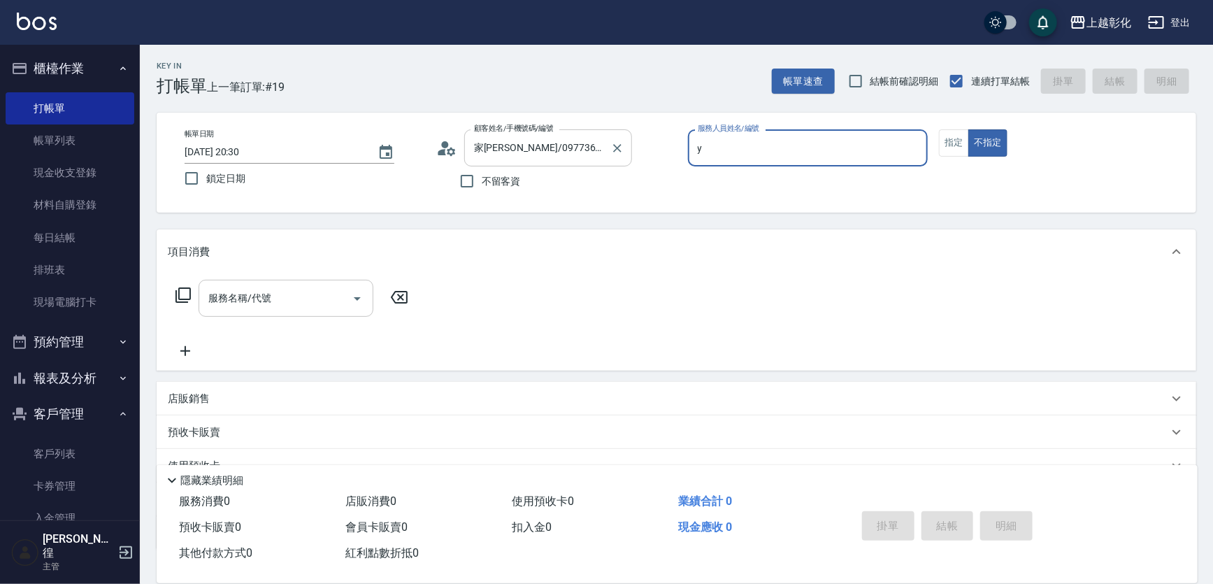
type input "[PERSON_NAME]-Y"
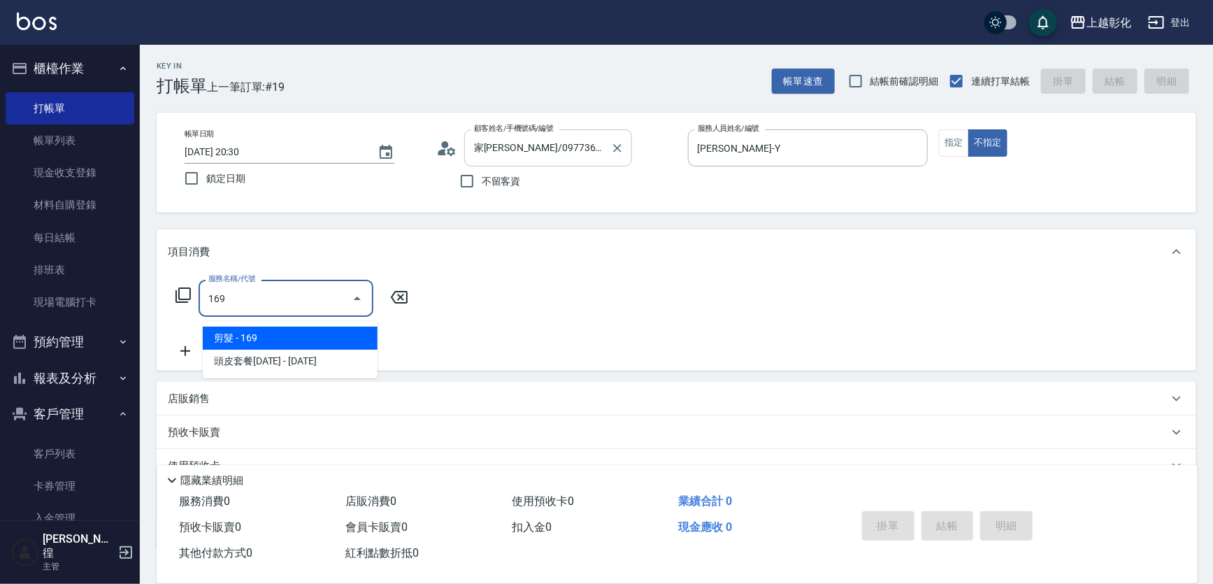
type input "剪髮(169)"
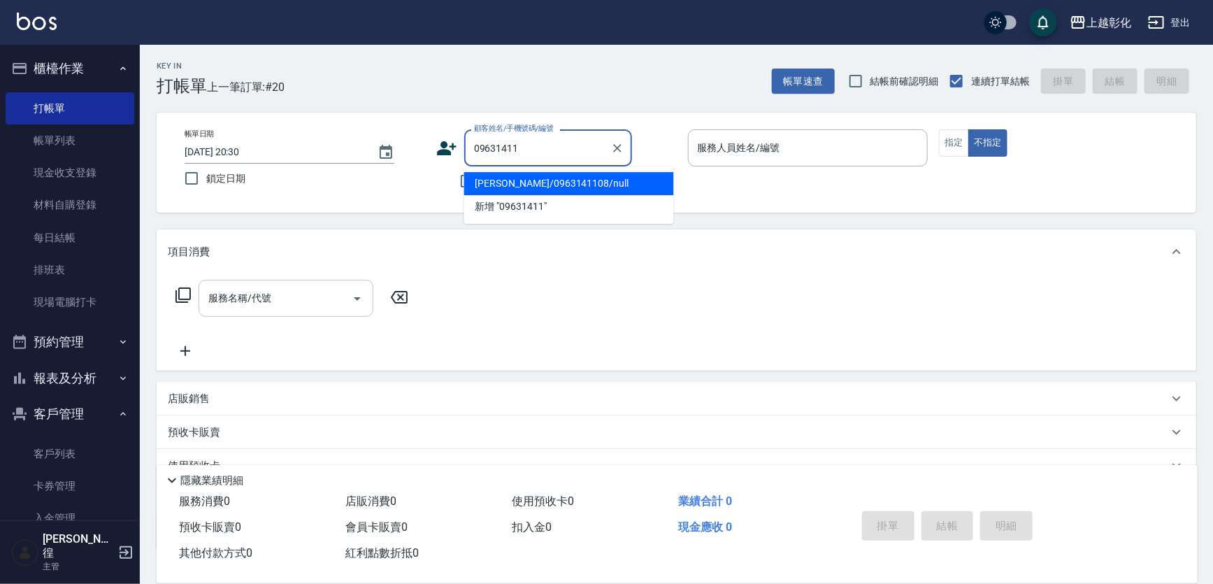
type input "[PERSON_NAME]/0963141108/null"
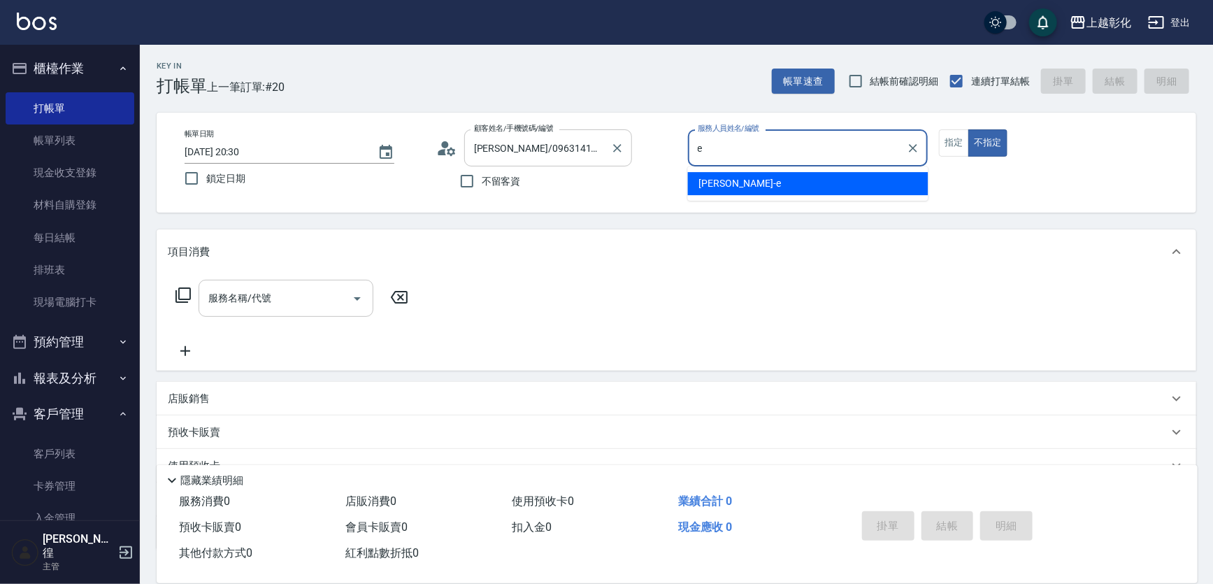
type input "[PERSON_NAME]-e"
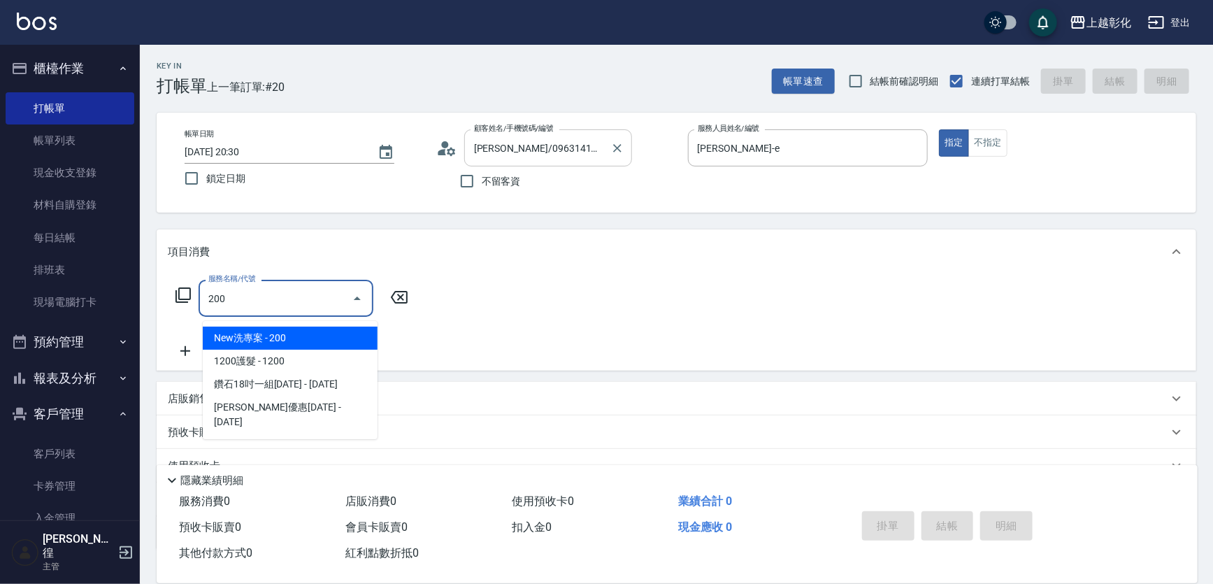
type input "New洗專案(200)"
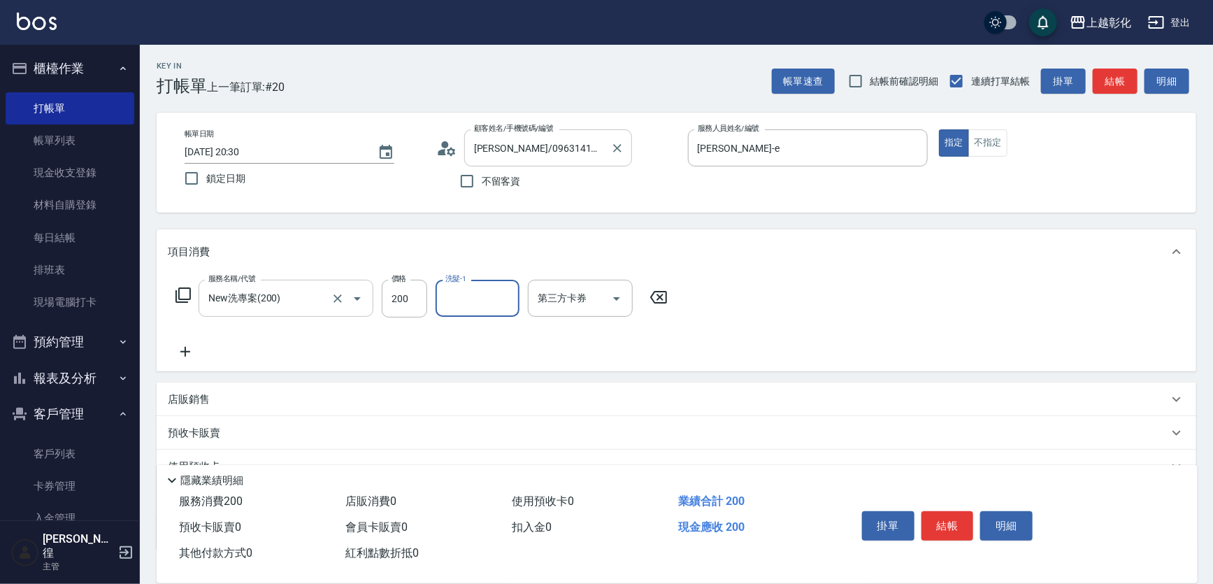
type input "e"
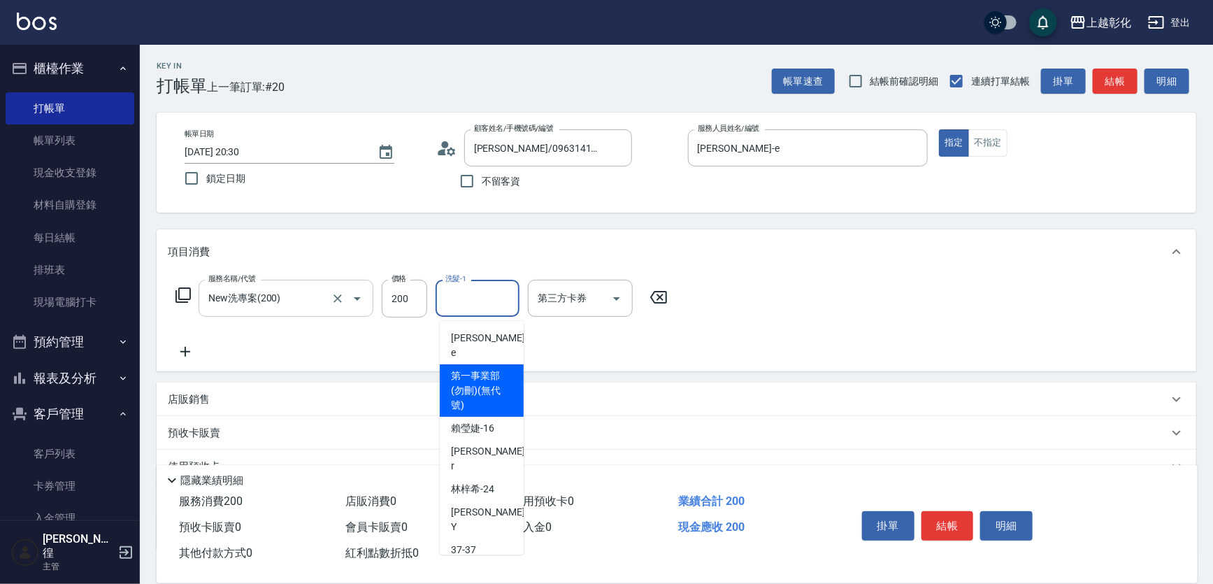
click at [286, 291] on input "New洗專案(200)" at bounding box center [266, 298] width 123 height 24
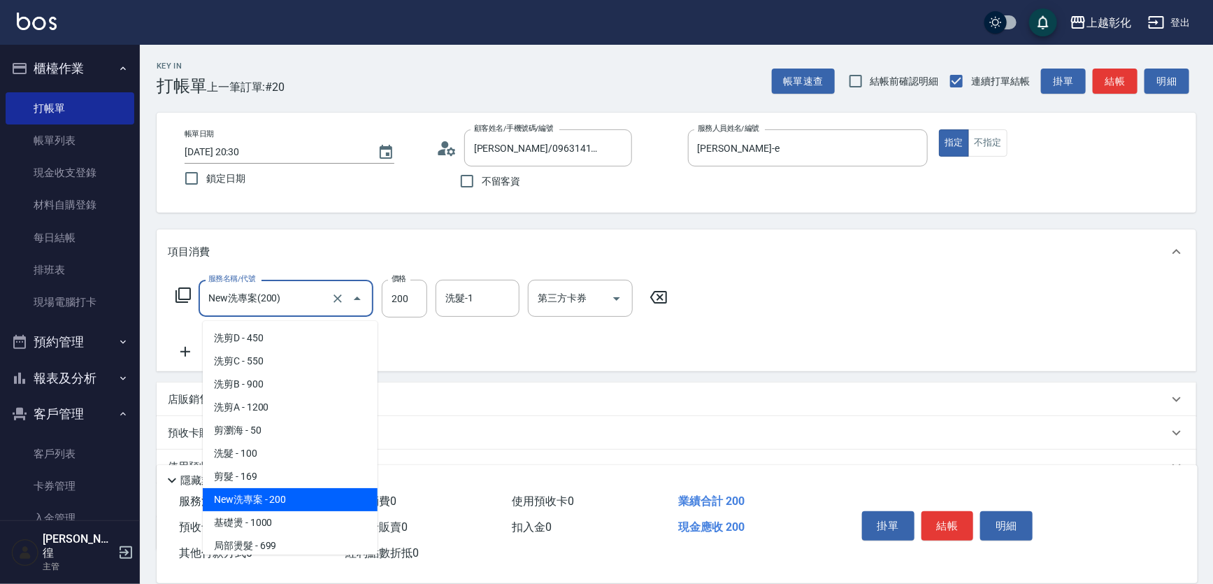
click at [286, 291] on input "New洗專案(200)" at bounding box center [266, 298] width 123 height 24
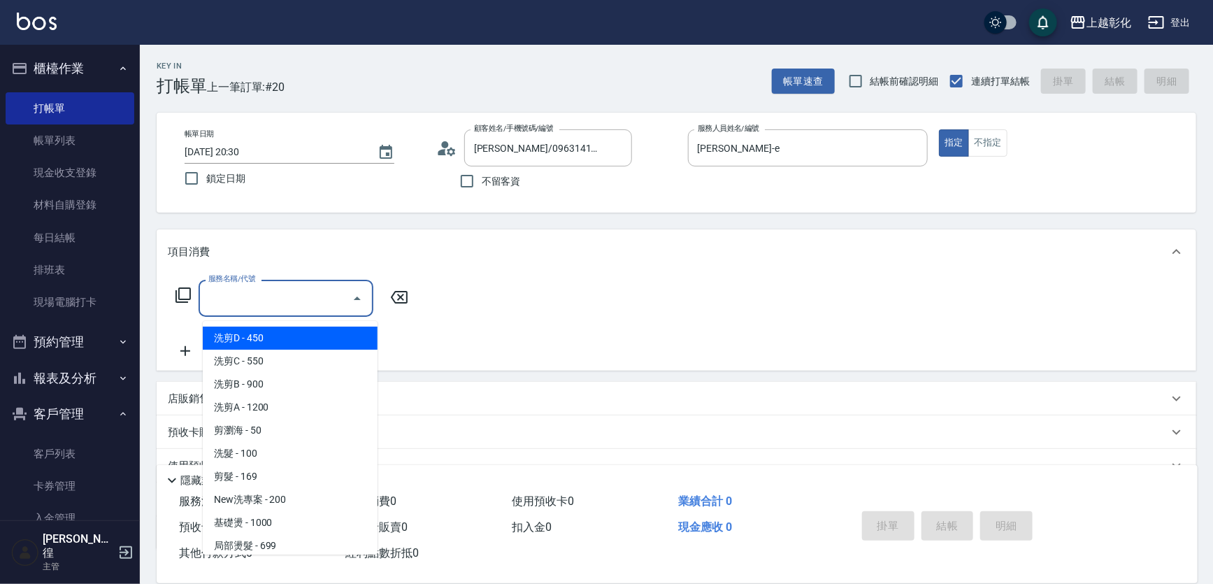
type input "1"
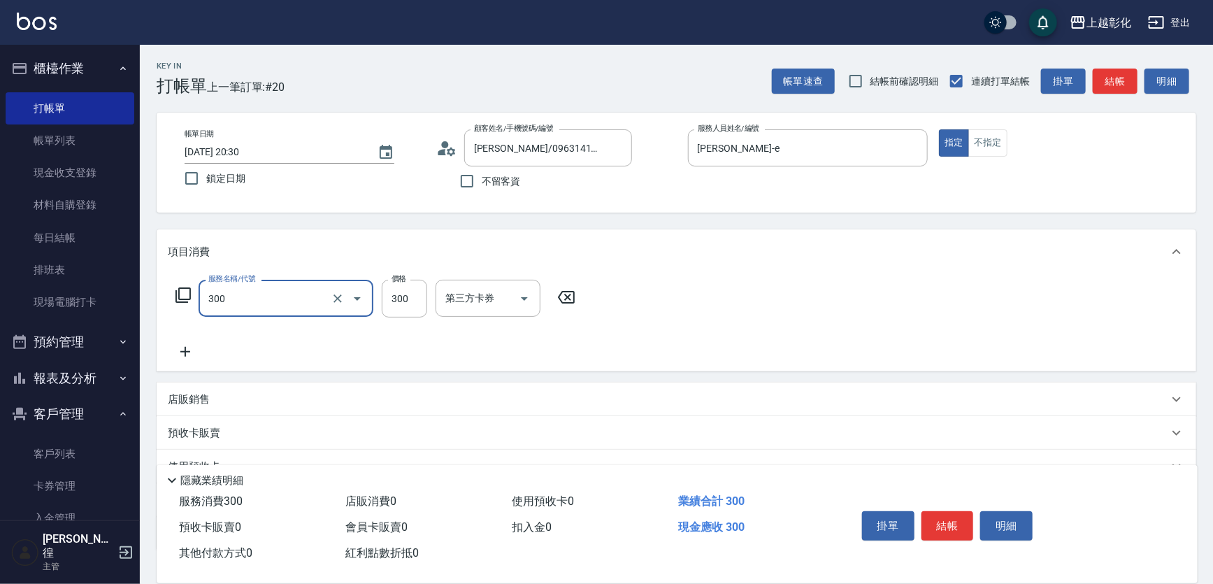
type input "A級剪髮(300)"
type input "400"
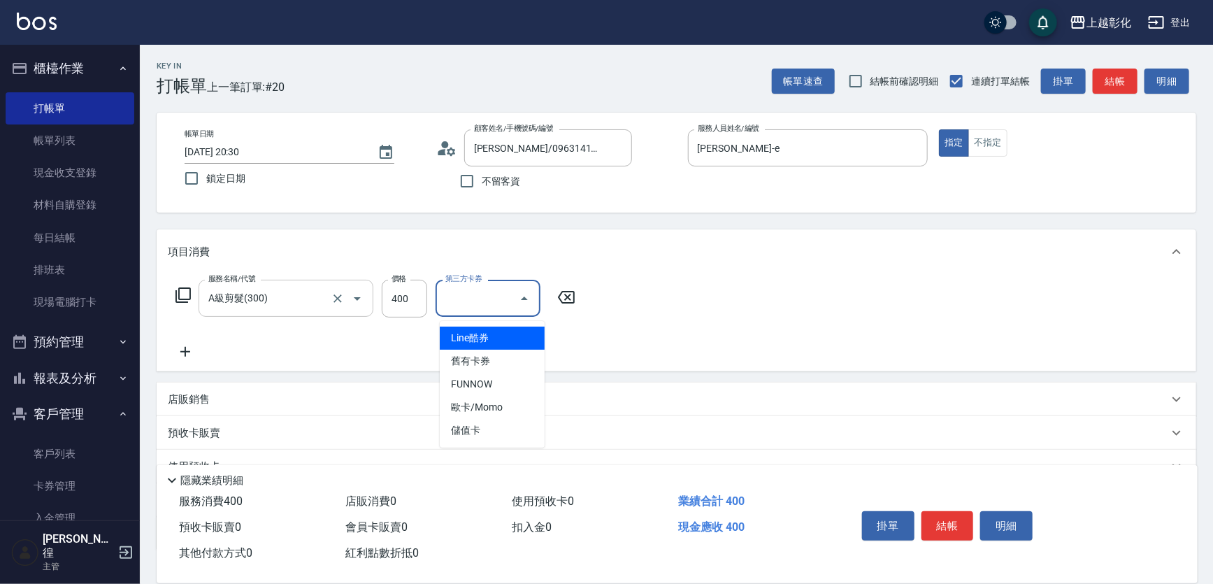
type input "儲值卡"
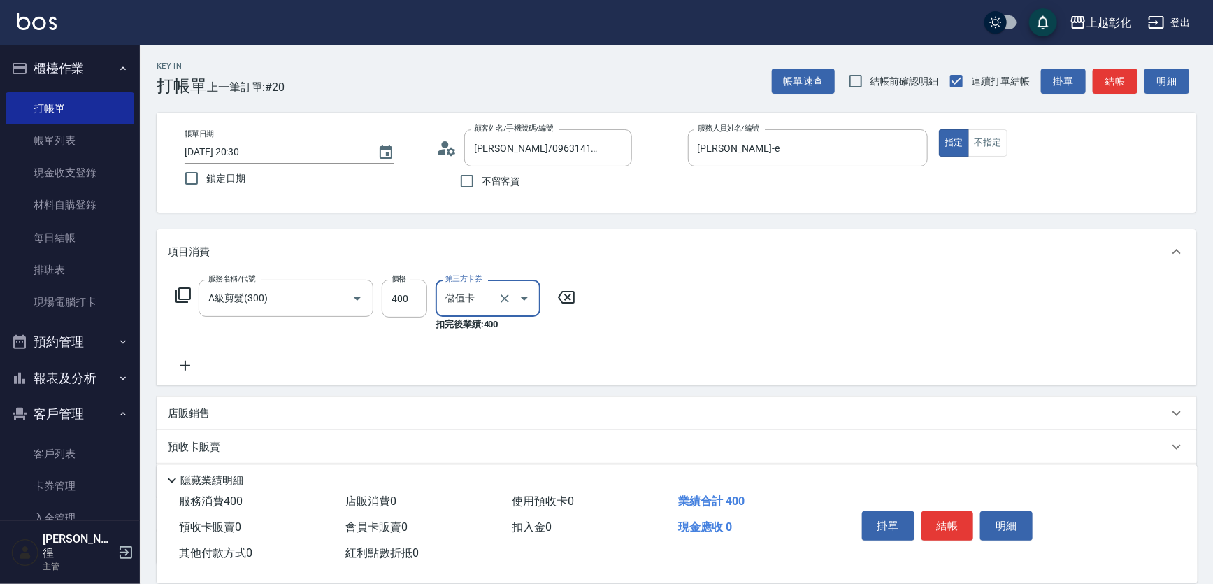
scroll to position [137, 0]
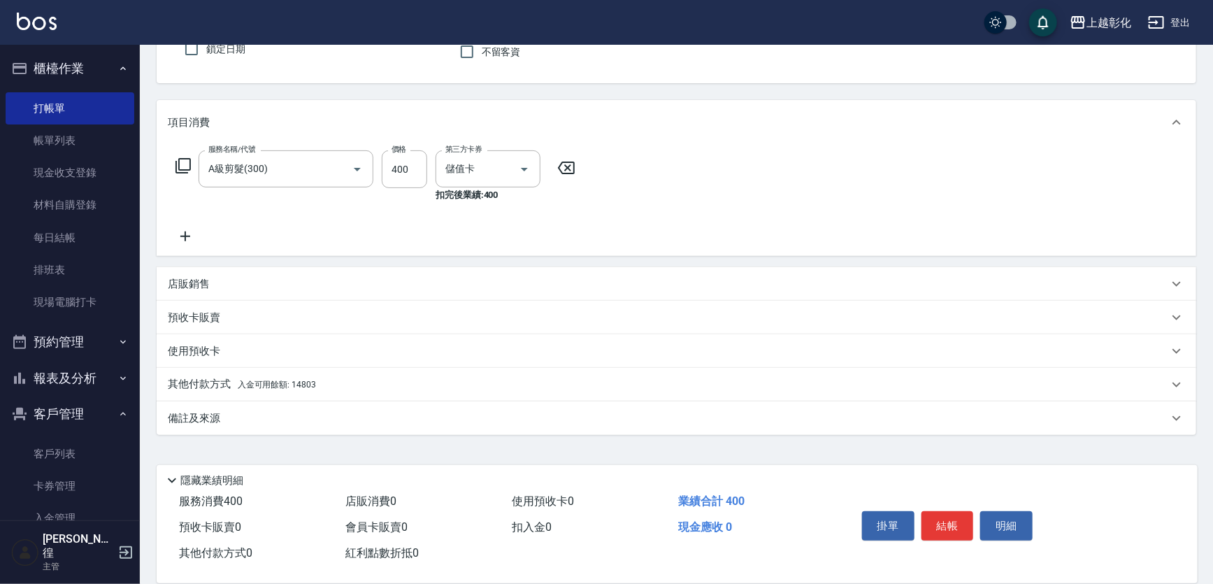
click at [400, 273] on div "店販銷售" at bounding box center [677, 284] width 1040 height 34
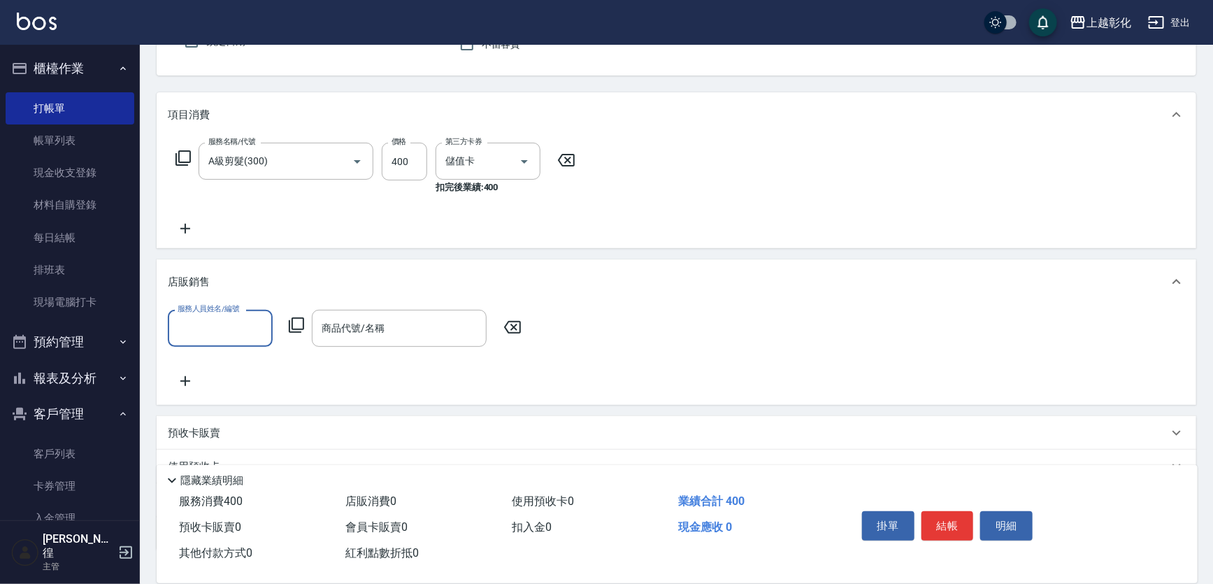
scroll to position [0, 0]
type input "[PERSON_NAME]-e"
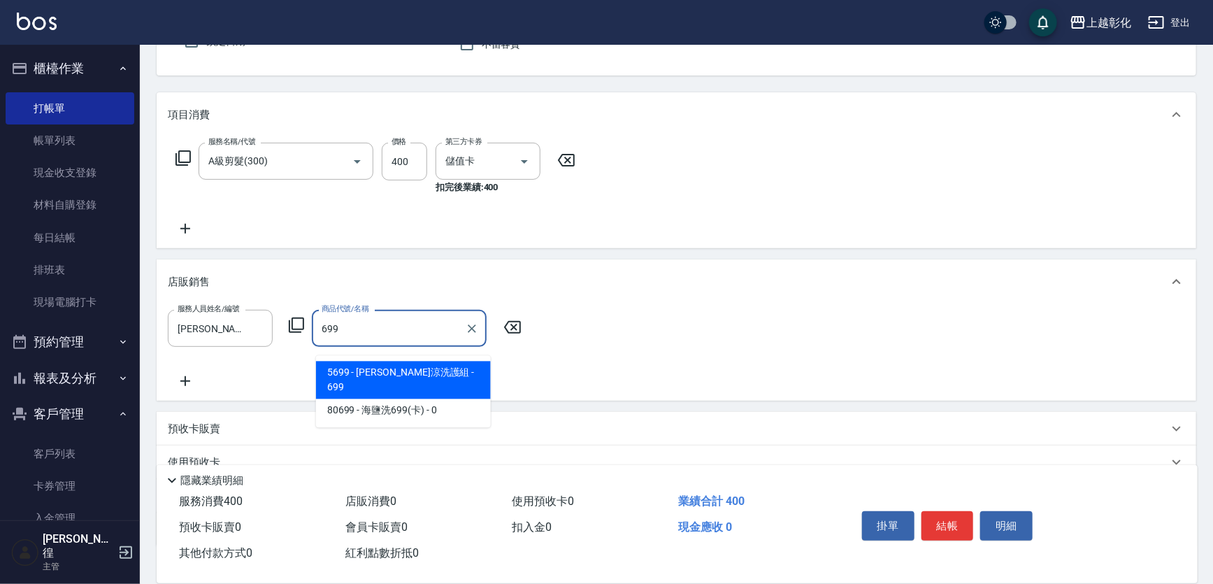
type input "水水沁涼洗護組"
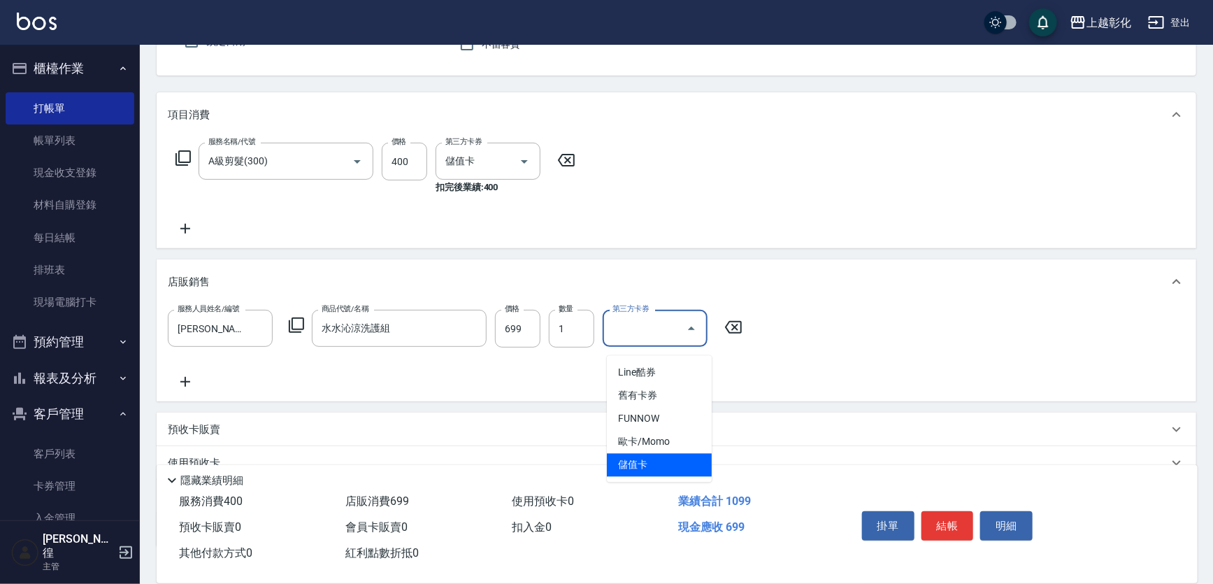
type input "儲值卡"
click at [195, 234] on icon at bounding box center [185, 228] width 35 height 17
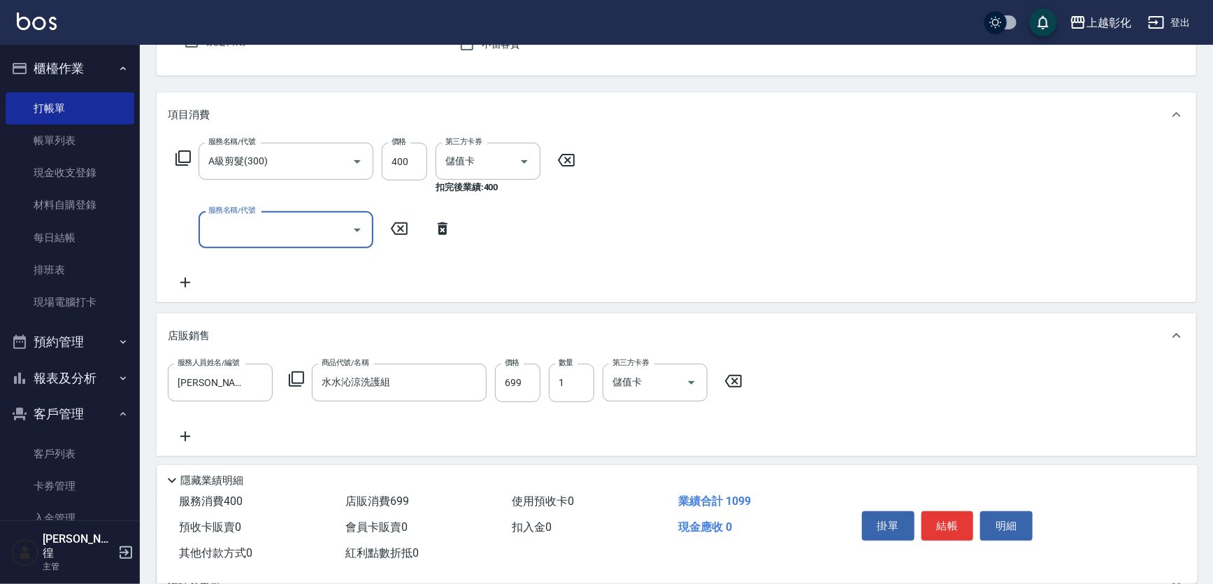
click at [231, 231] on input "服務名稱/代號" at bounding box center [275, 229] width 141 height 24
type input "頂級豪華OVC3(3000)"
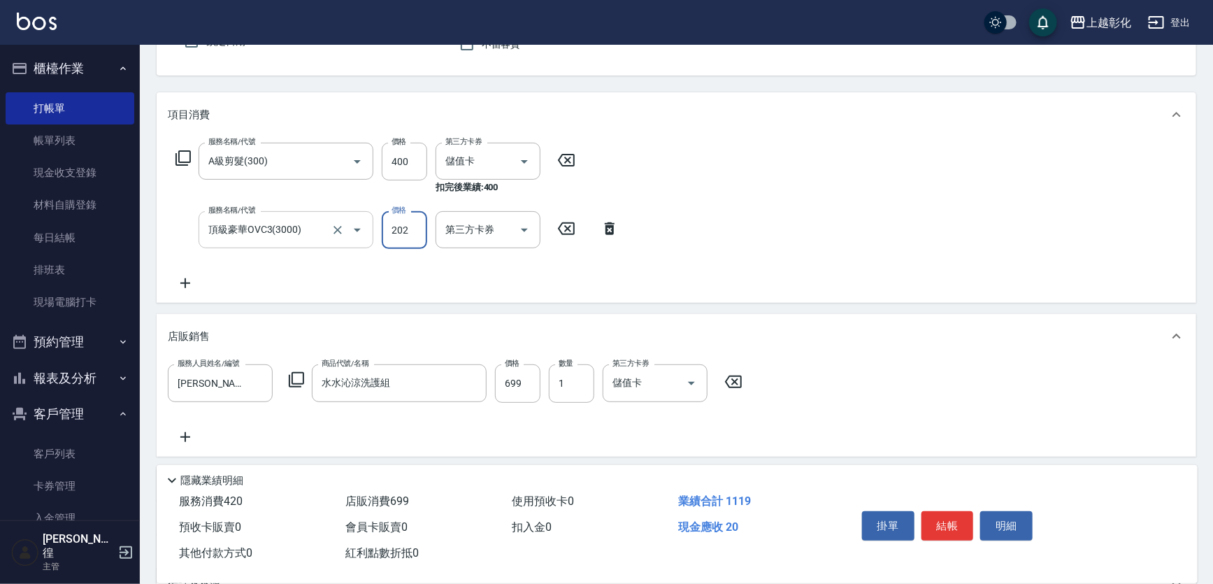
type input "2020"
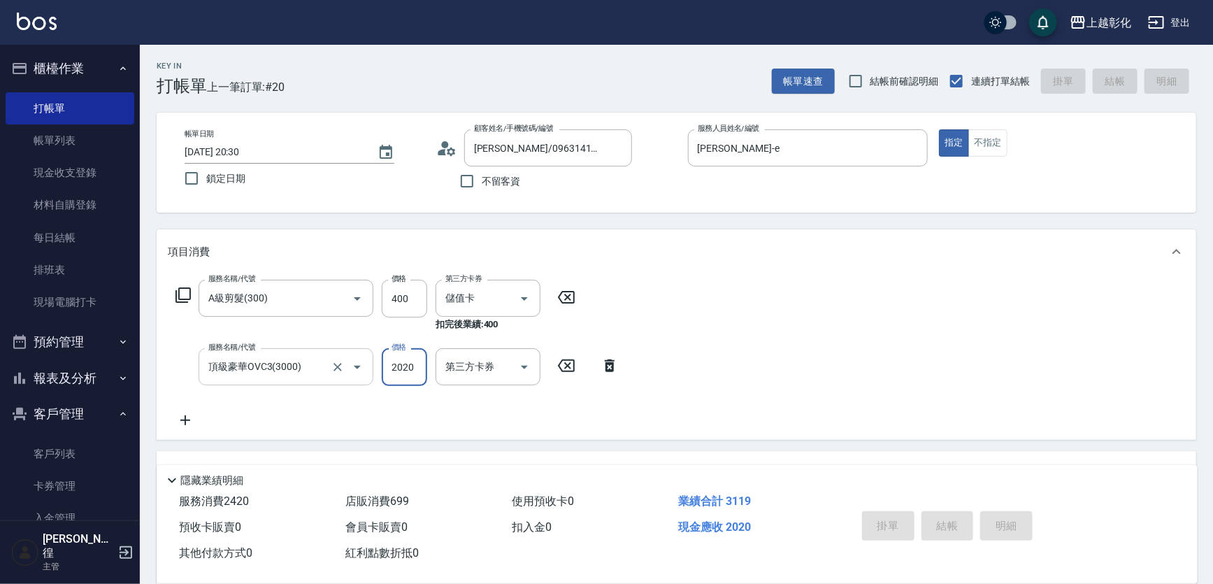
type input "[DATE] 20:31"
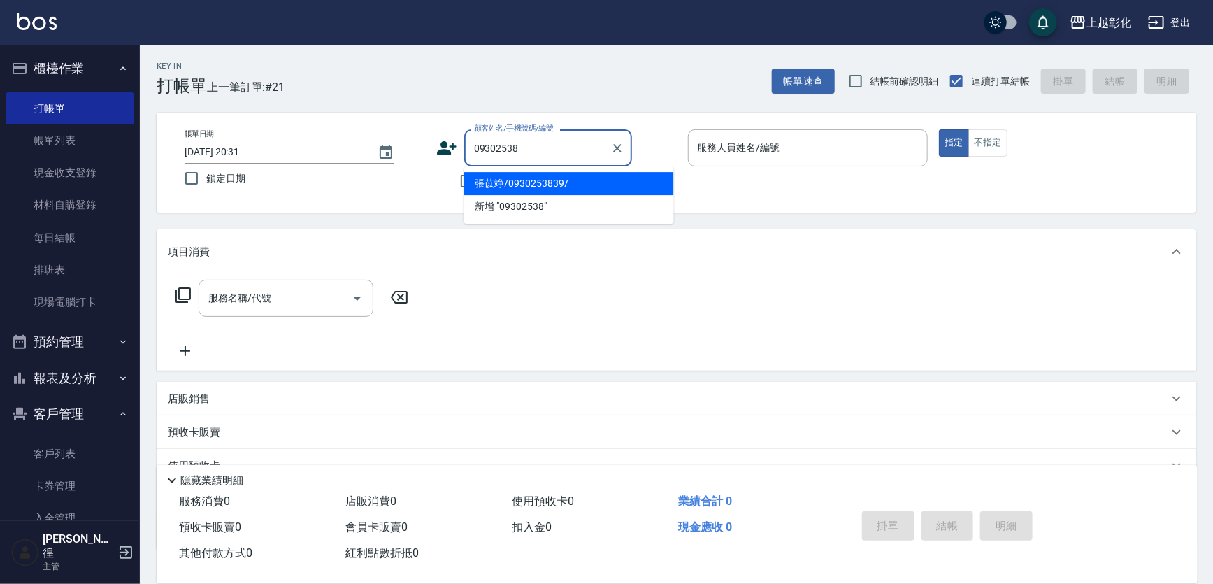
type input "張苡竫/0930253839/"
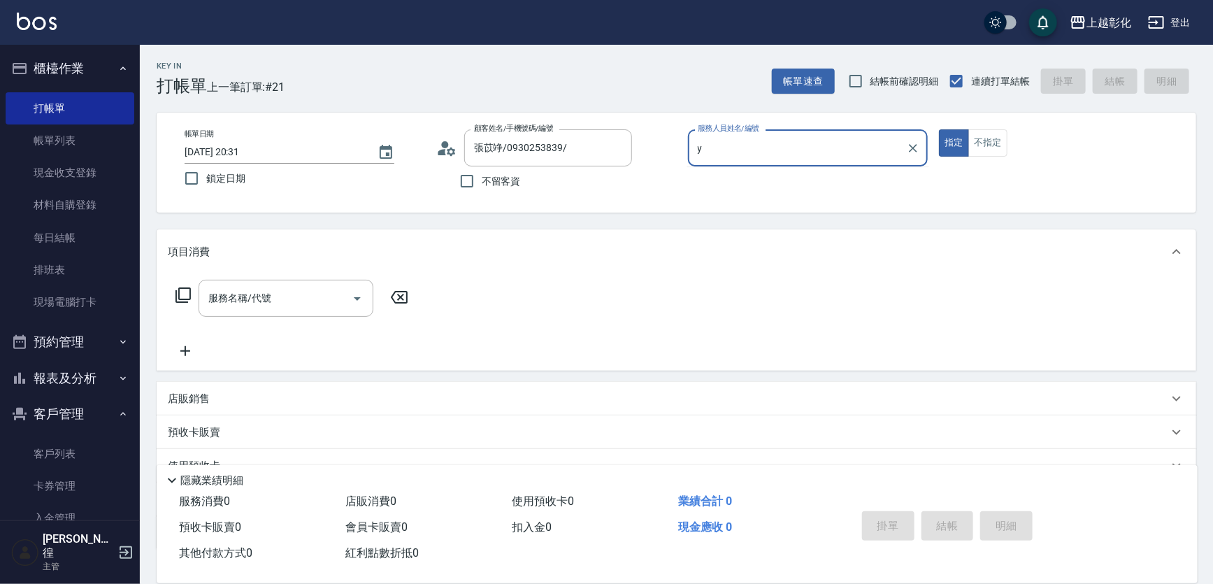
type input "[PERSON_NAME]-Y"
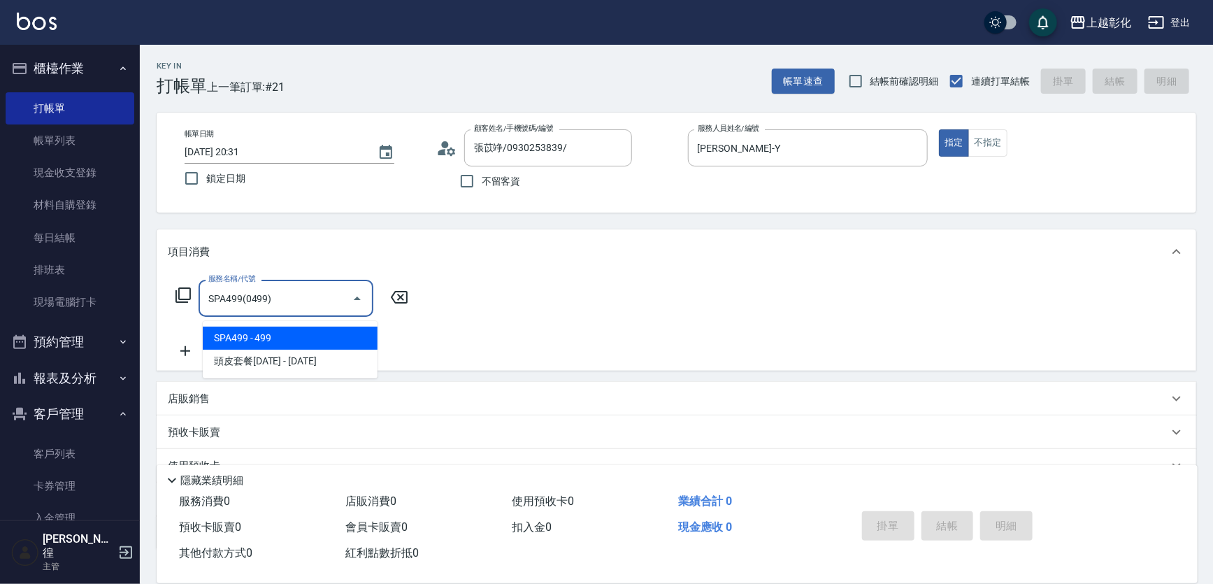
type input "SPA499(0499)"
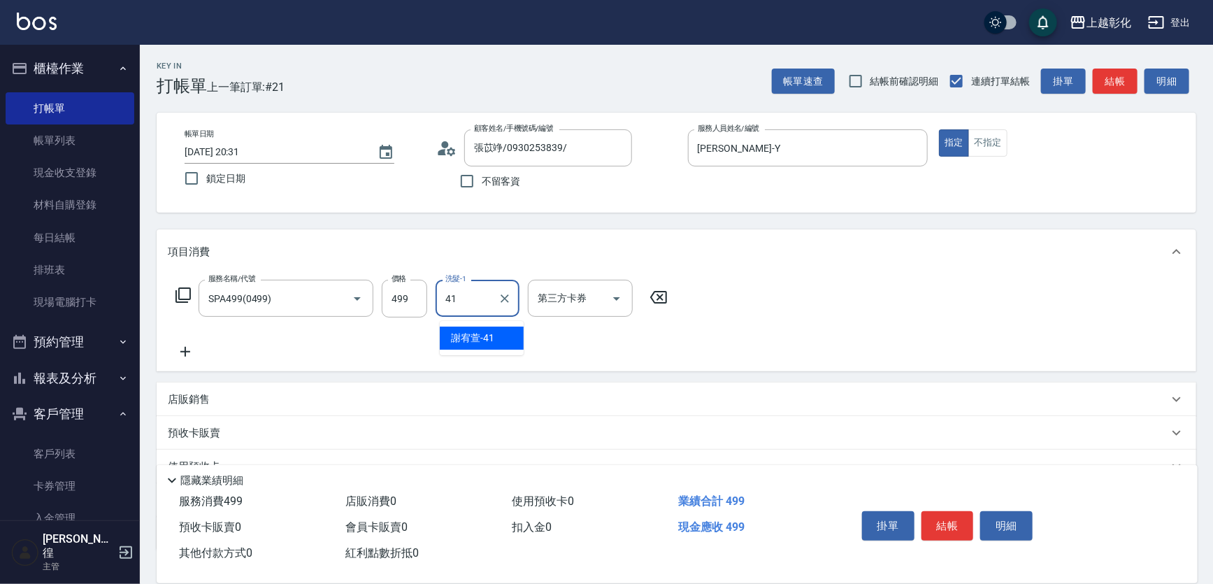
type input "[PERSON_NAME]-41"
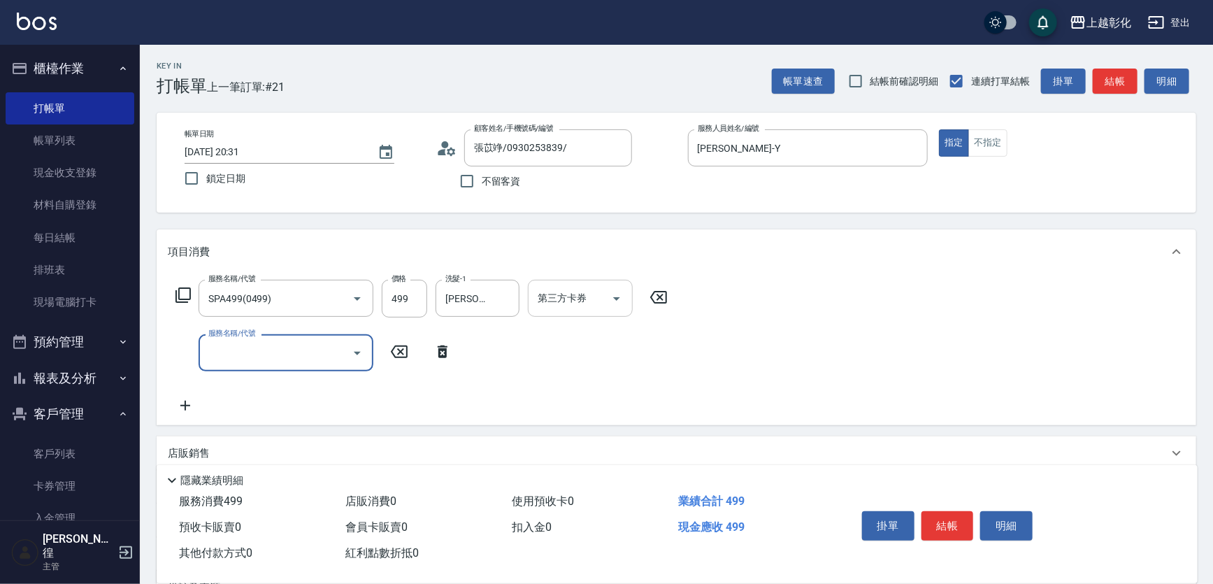
click at [587, 317] on div "第三方卡券" at bounding box center [580, 298] width 105 height 37
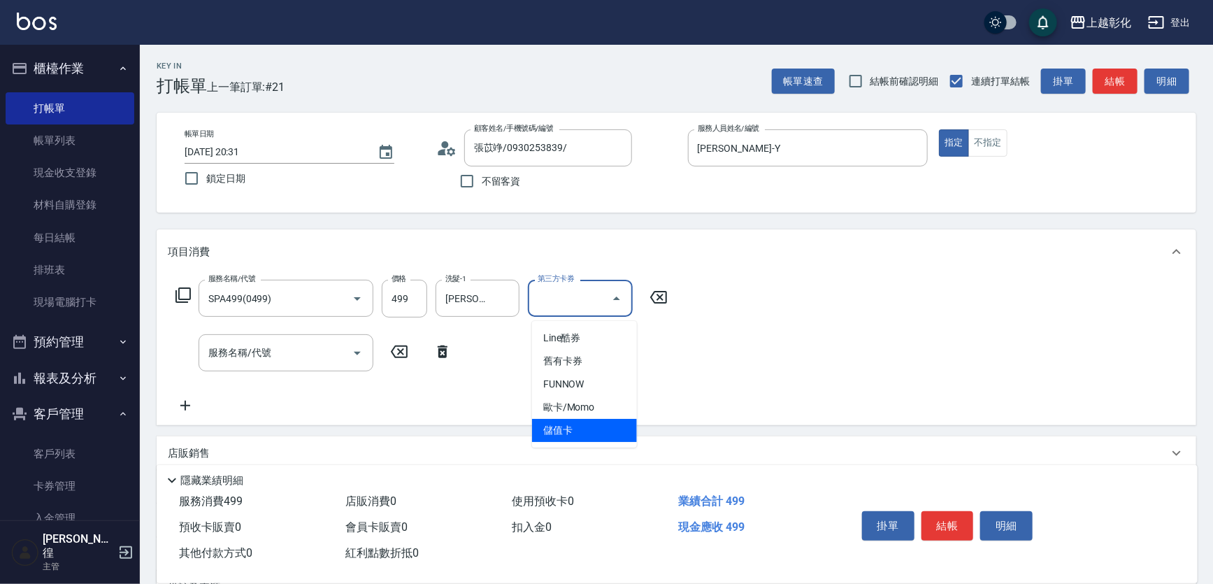
type input "儲值卡"
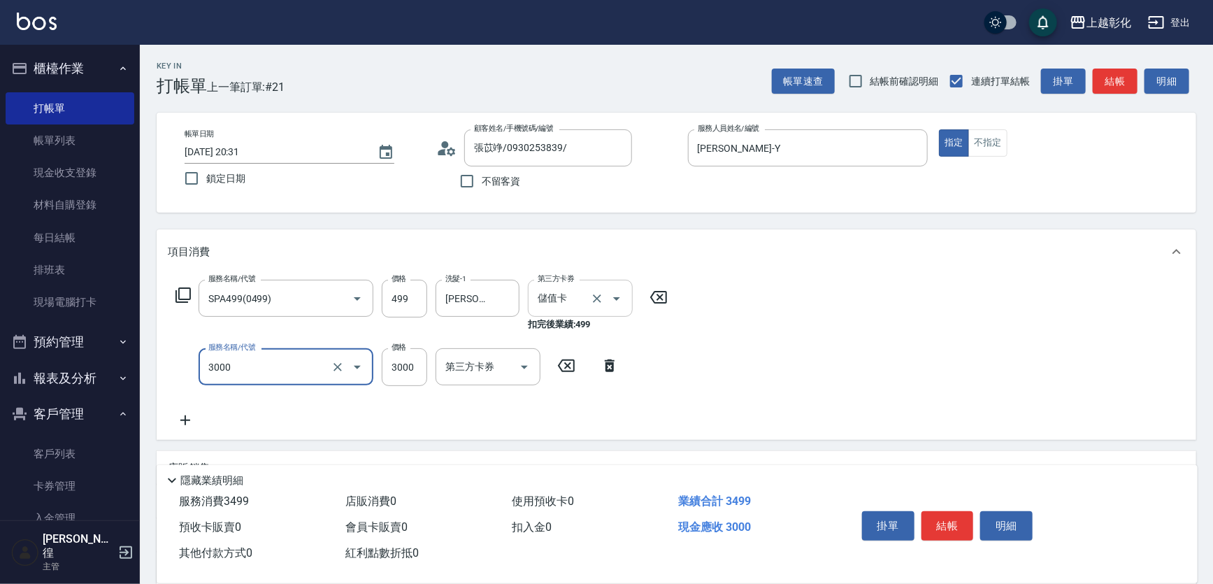
type input "頂級豪華OVC3(3000)"
type input "2100"
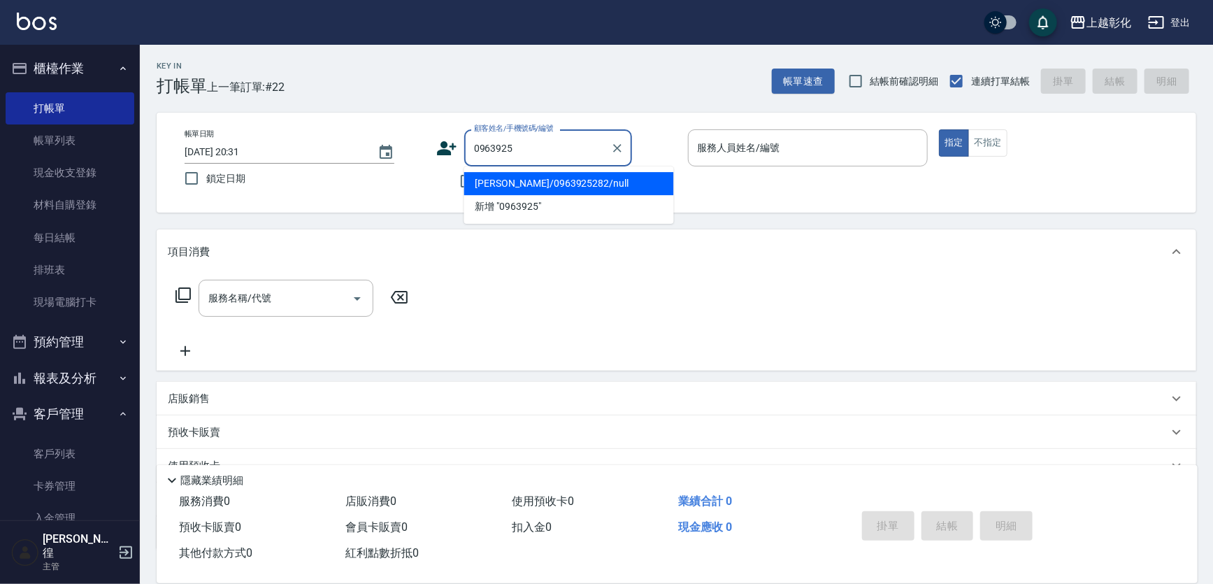
type input "[PERSON_NAME]/0963925282/null"
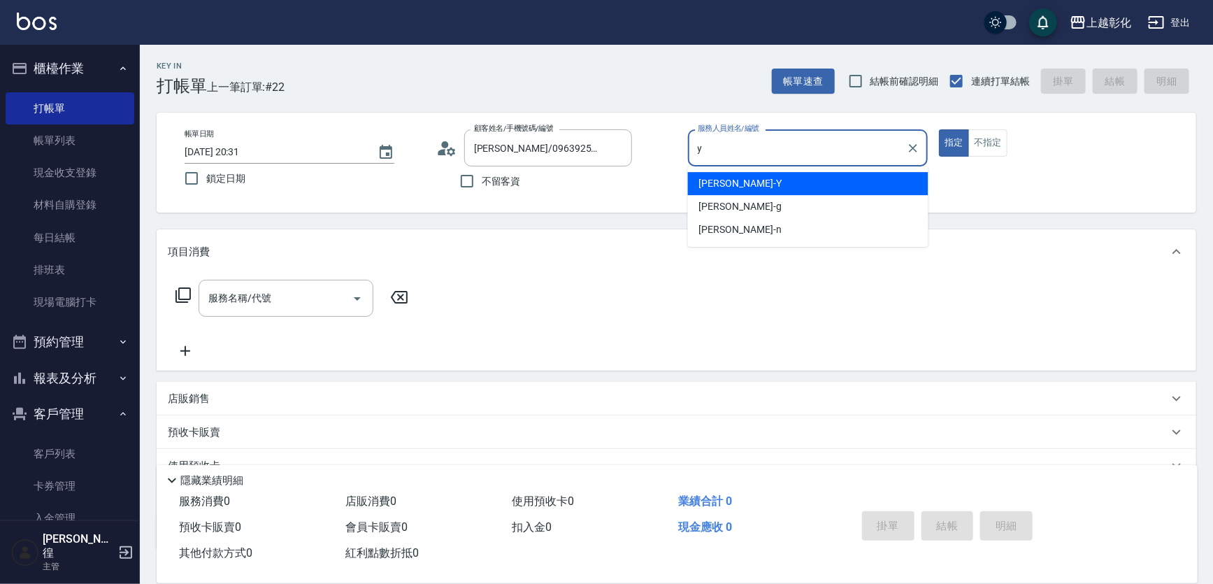
type input "[PERSON_NAME]-Y"
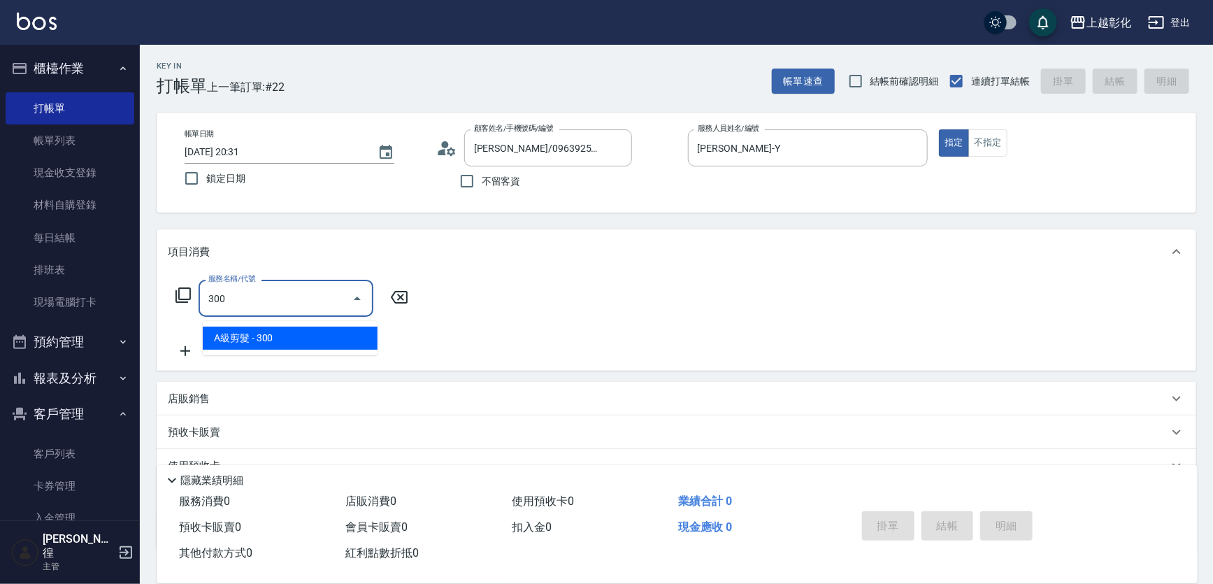
type input "A級剪髮(300)"
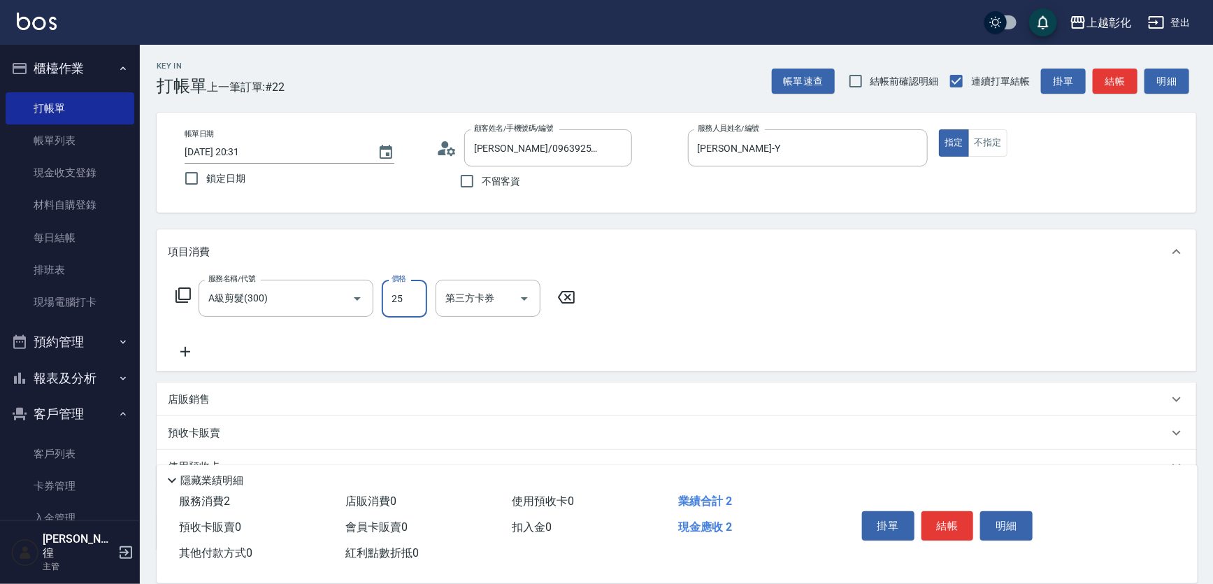
type input "250"
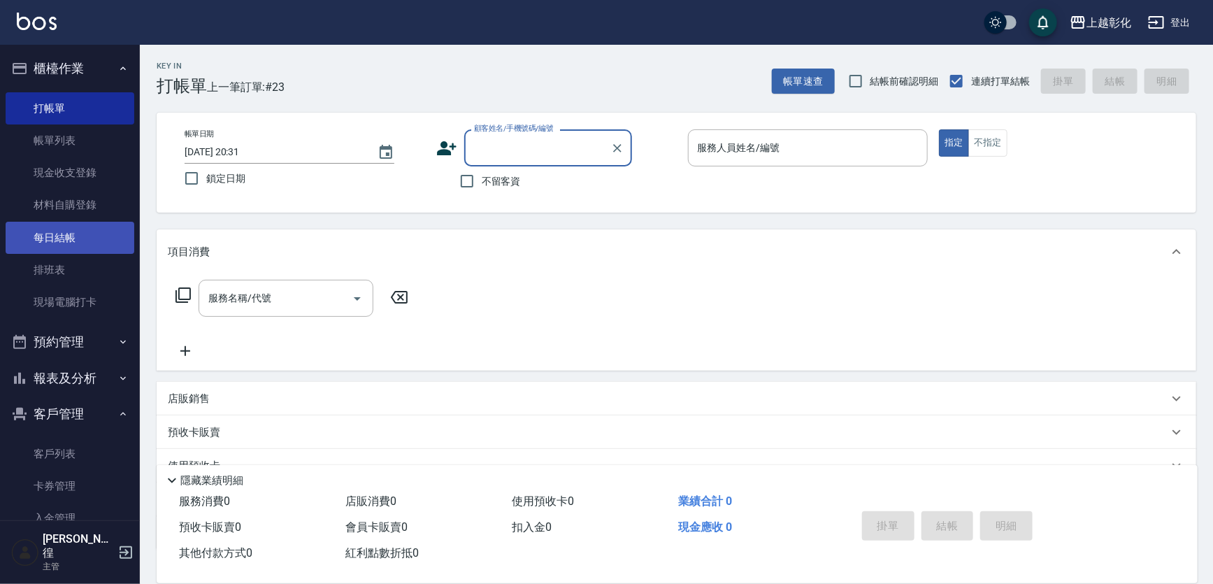
click at [51, 229] on link "每日結帳" at bounding box center [70, 238] width 129 height 32
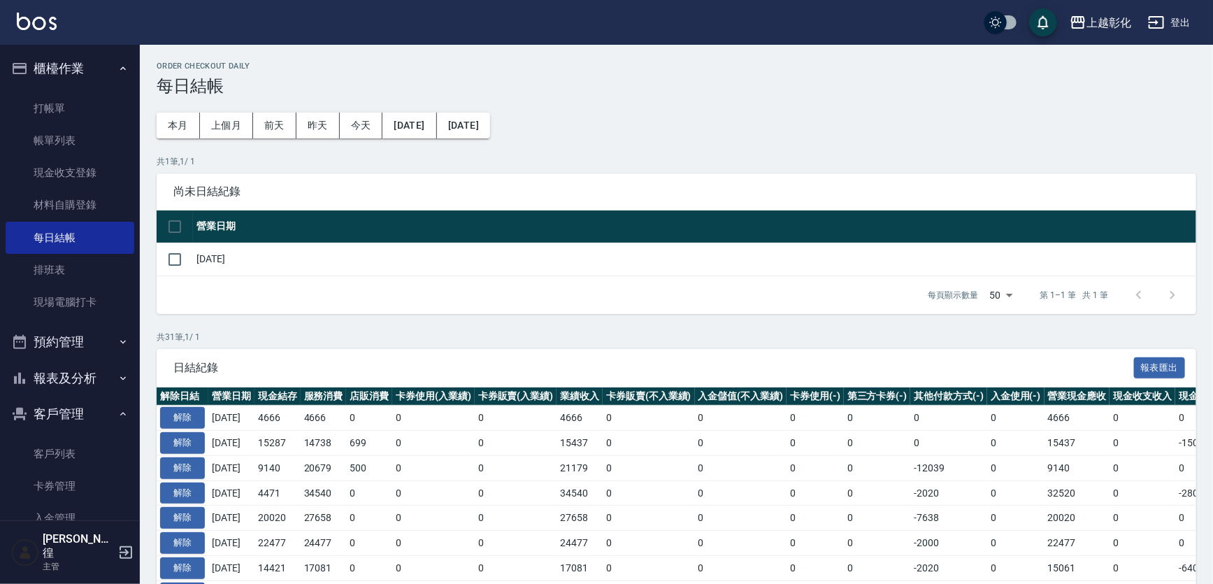
click at [74, 381] on button "報表及分析" at bounding box center [70, 378] width 129 height 36
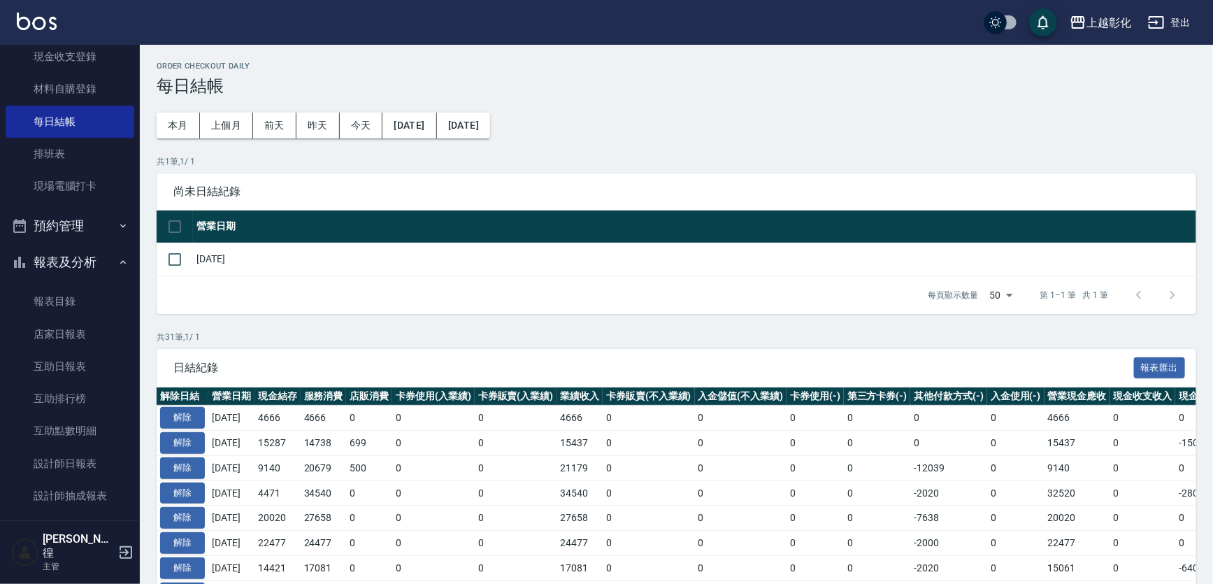
scroll to position [190, 0]
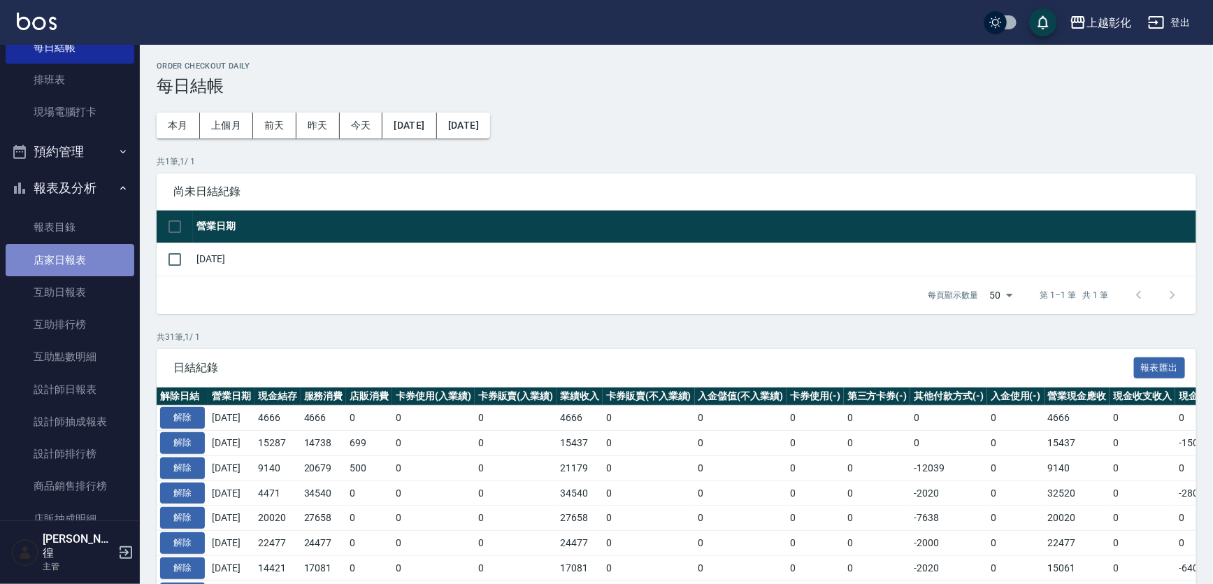
click at [80, 259] on link "店家日報表" at bounding box center [70, 260] width 129 height 32
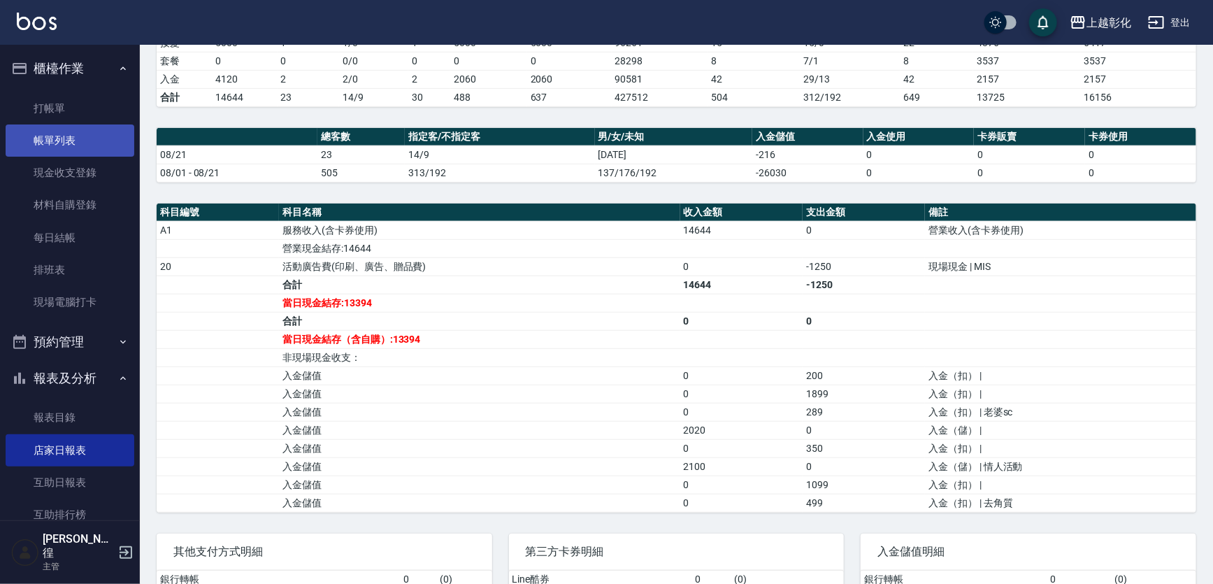
scroll to position [317, 0]
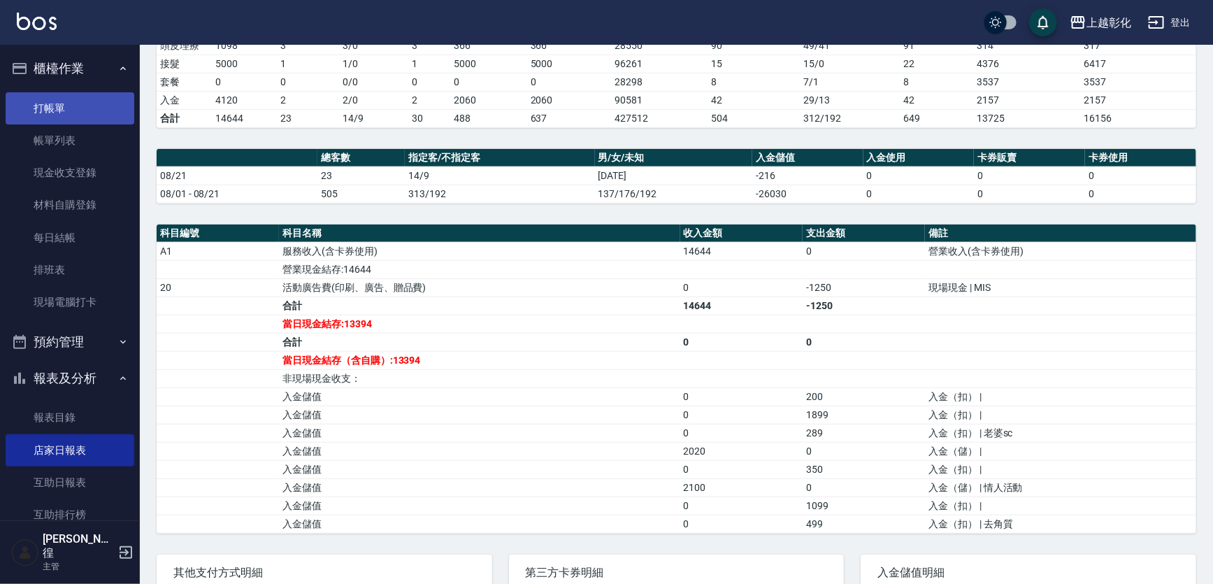
click at [103, 102] on link "打帳單" at bounding box center [70, 108] width 129 height 32
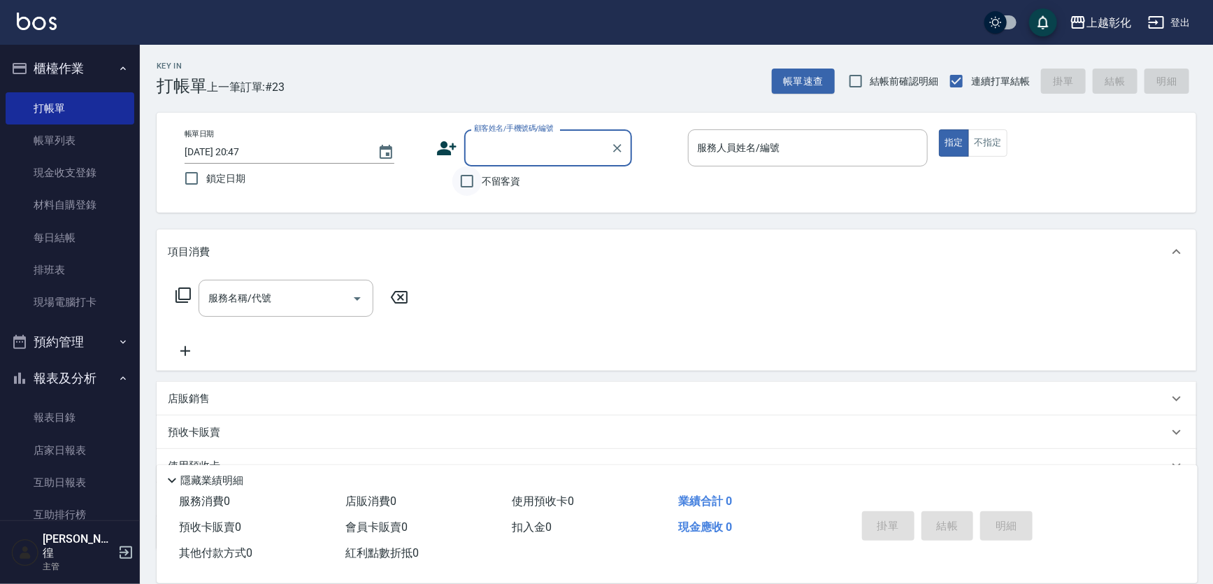
click at [481, 180] on input "不留客資" at bounding box center [466, 180] width 29 height 29
checkbox input "true"
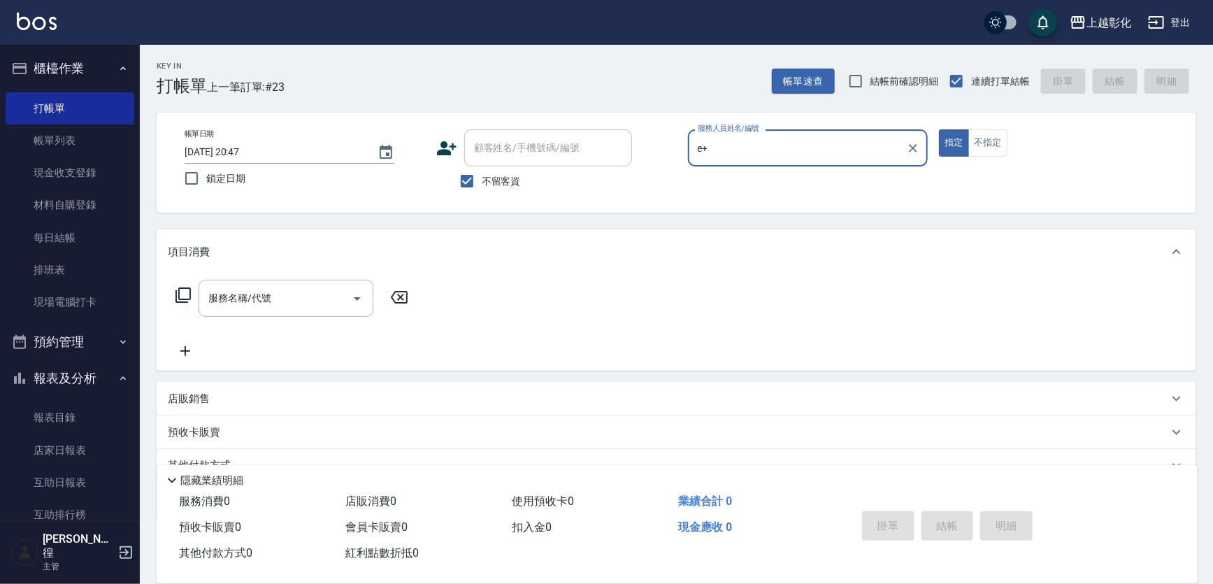
click at [735, 141] on input "e+" at bounding box center [797, 148] width 207 height 24
type input "ㄍ"
type input "[PERSON_NAME]-e"
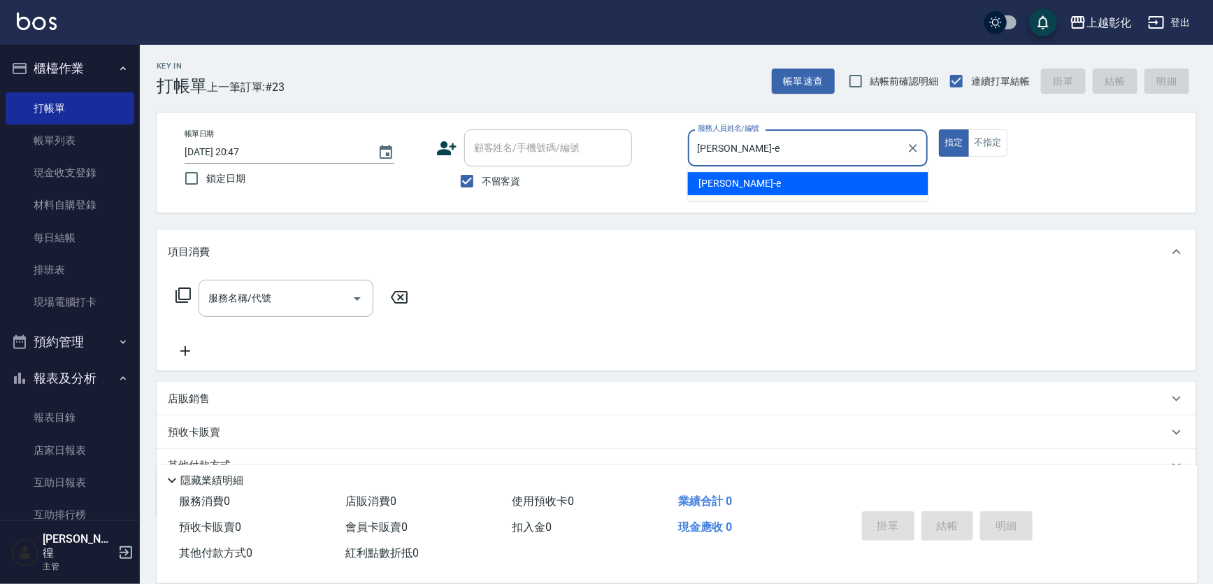
type button "true"
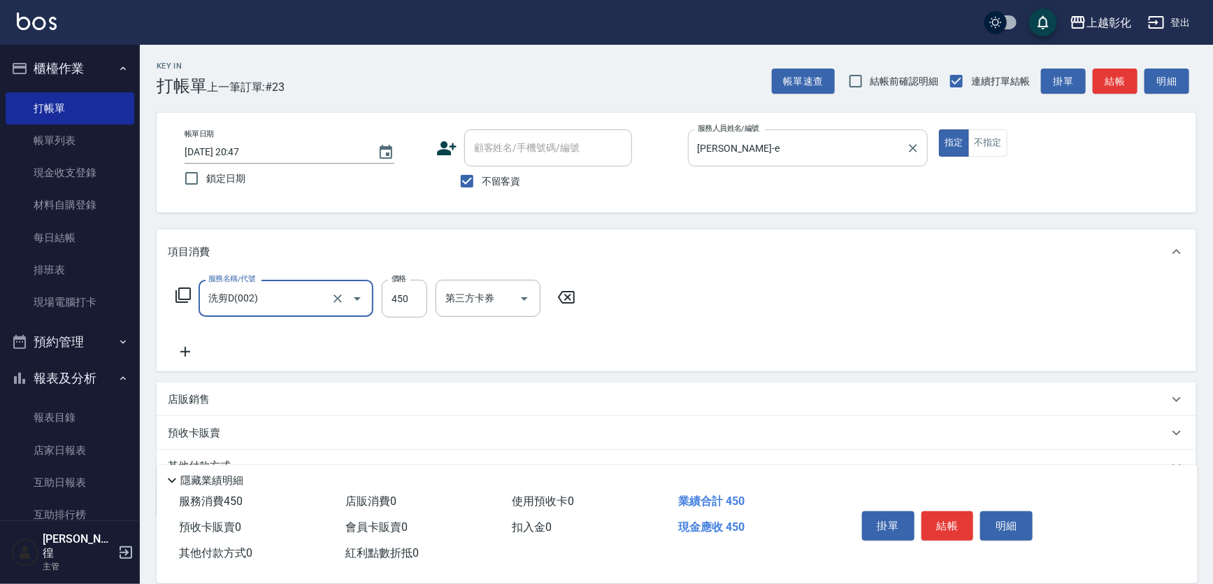
type input "洗剪D(002)"
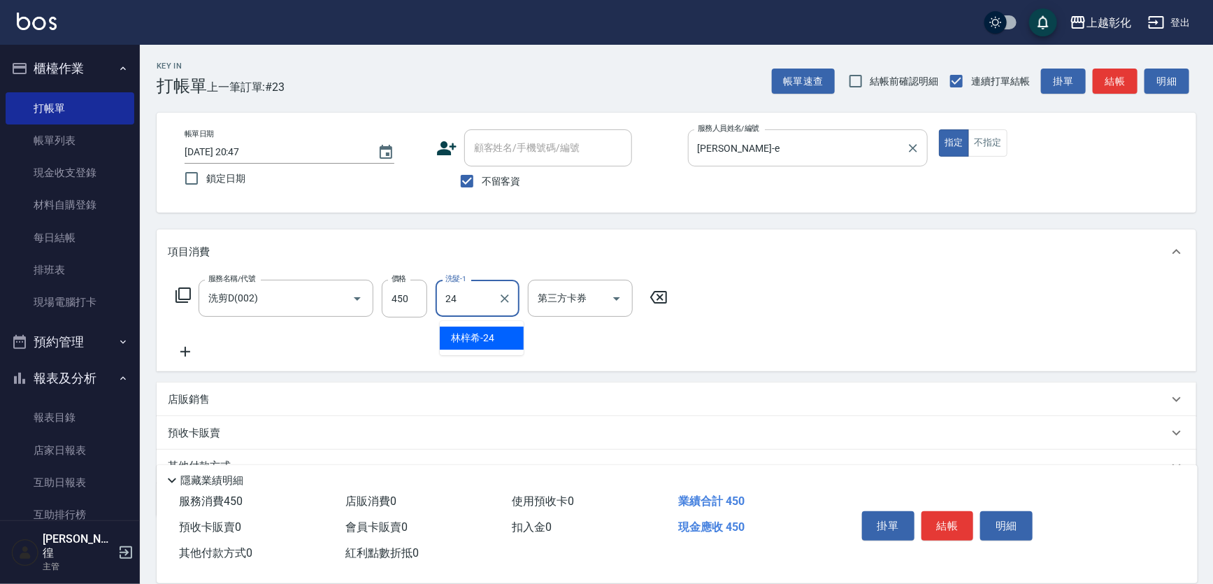
type input "[PERSON_NAME]-24"
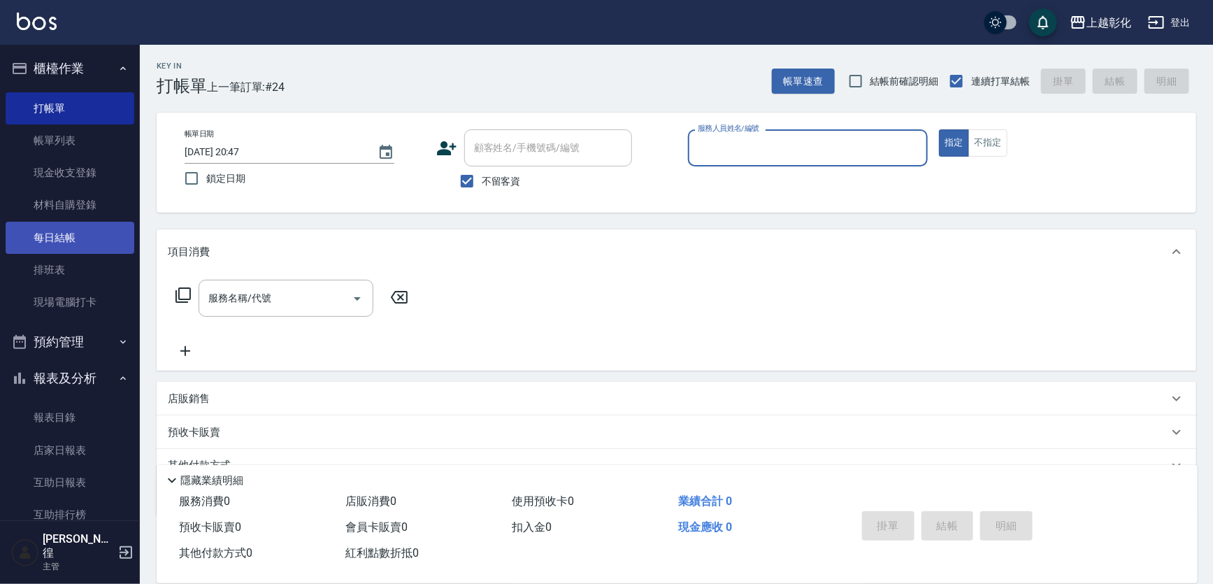
click at [52, 236] on link "每日結帳" at bounding box center [70, 238] width 129 height 32
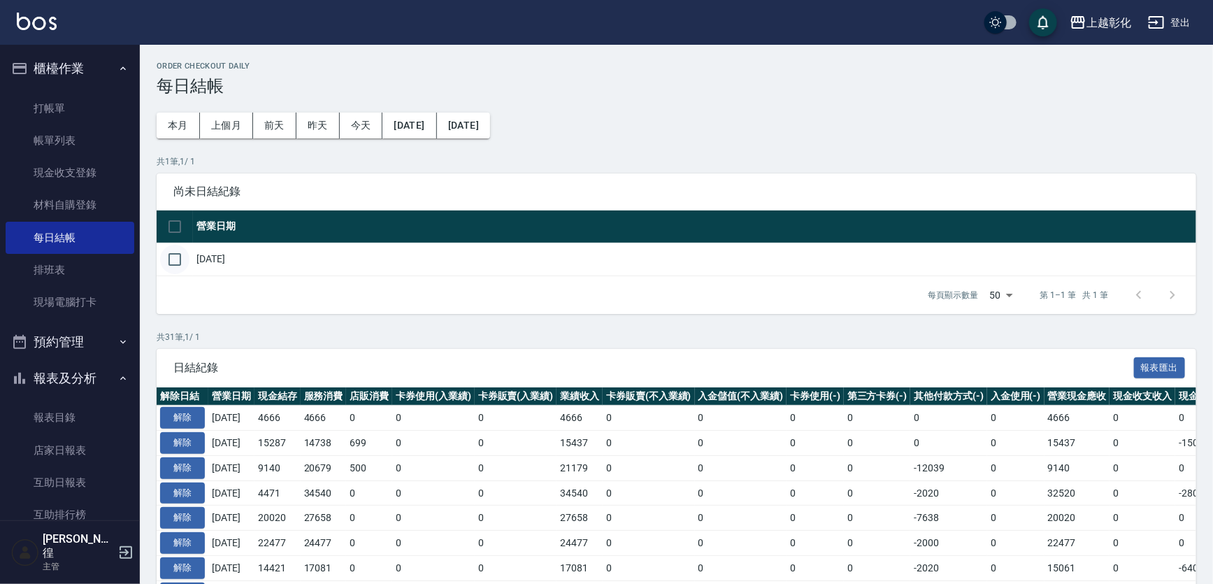
click at [181, 263] on input "checkbox" at bounding box center [174, 259] width 29 height 29
checkbox input "true"
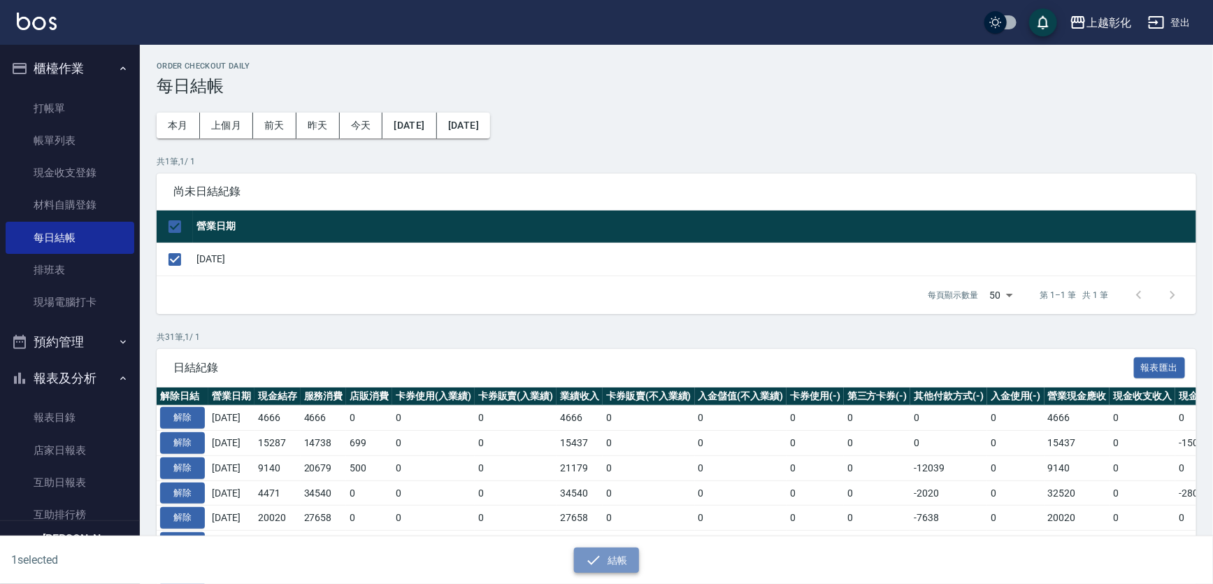
click at [611, 559] on button "結帳" at bounding box center [606, 560] width 65 height 26
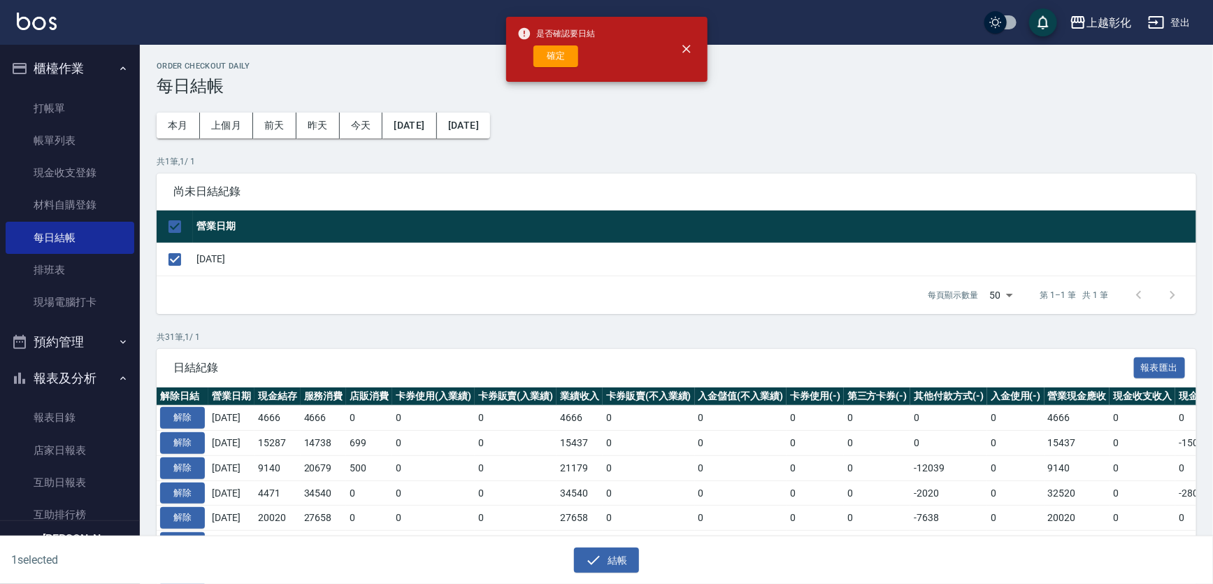
click at [556, 29] on span "是否確認要日結" at bounding box center [556, 34] width 78 height 14
click at [567, 56] on button "確定" at bounding box center [555, 56] width 45 height 22
checkbox input "false"
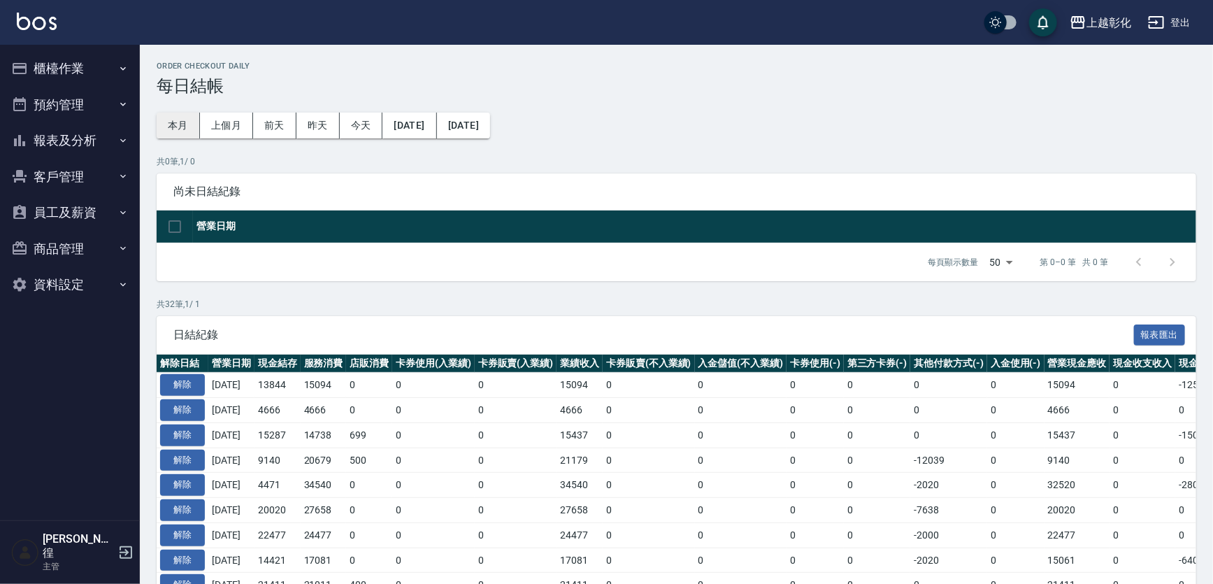
click at [194, 115] on button "本月" at bounding box center [178, 126] width 43 height 26
click at [420, 129] on button "[DATE]" at bounding box center [409, 126] width 54 height 26
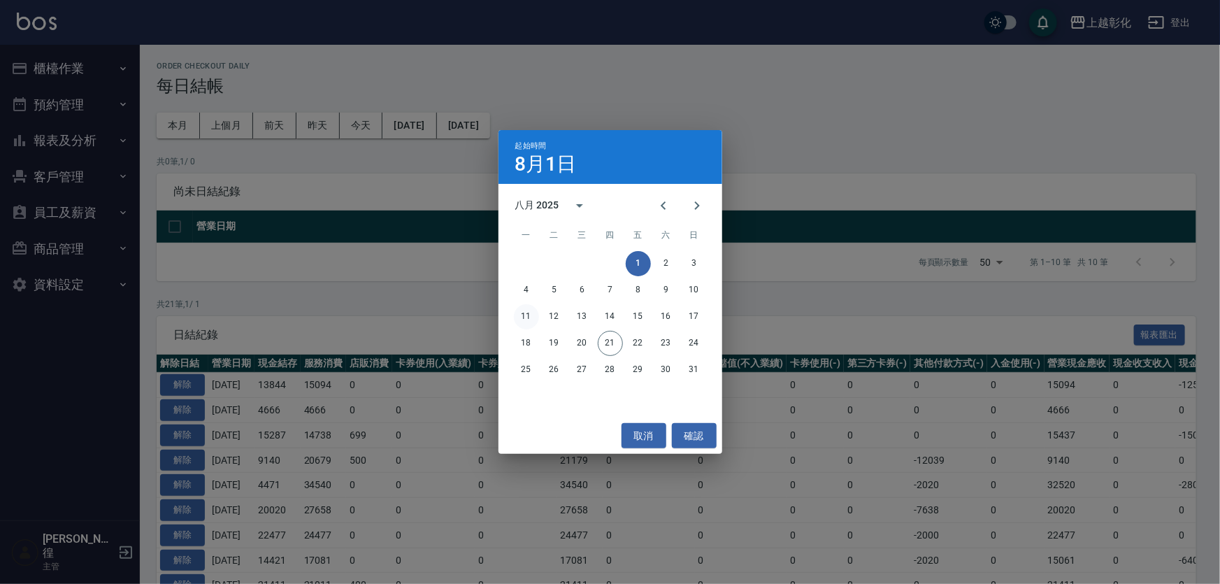
click at [534, 321] on button "11" at bounding box center [526, 316] width 25 height 25
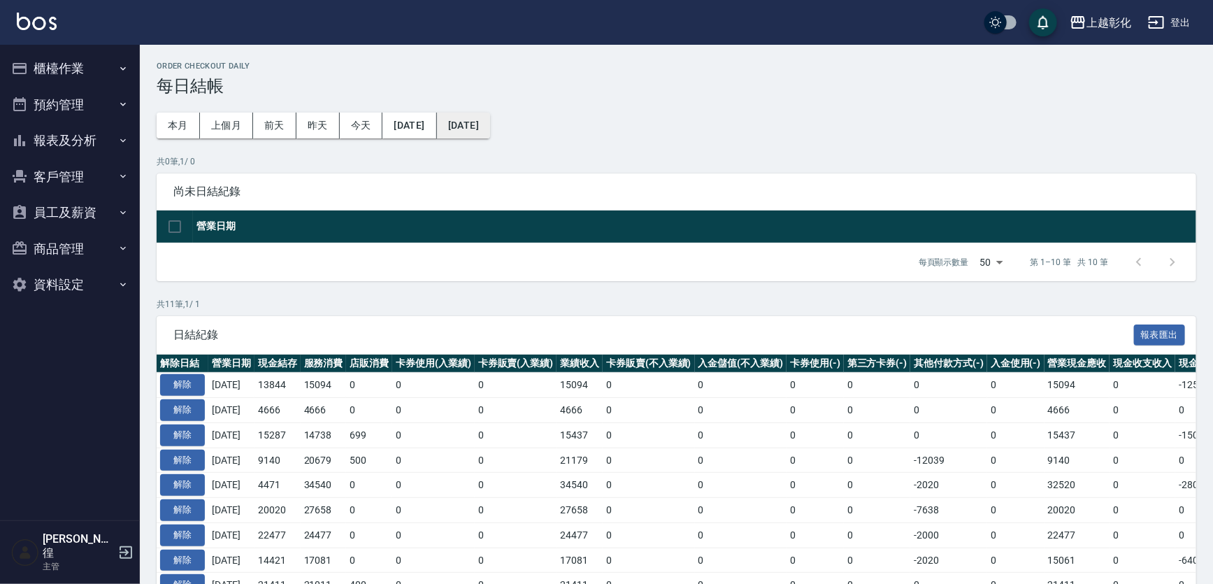
click at [490, 122] on button "2025/08/31" at bounding box center [463, 126] width 53 height 26
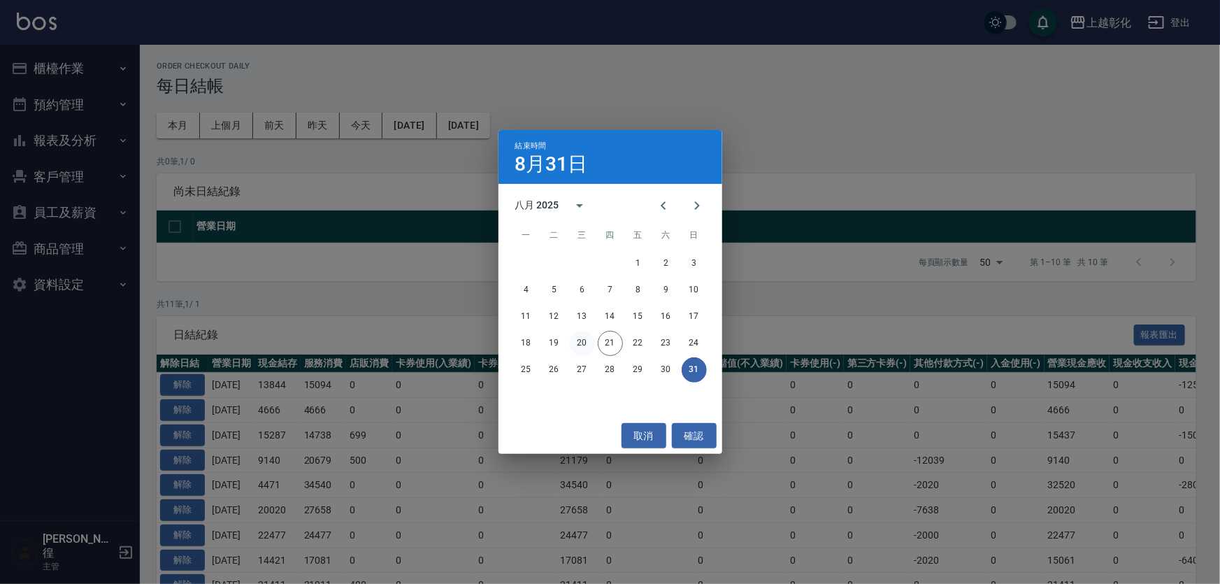
click at [573, 342] on button "20" at bounding box center [582, 343] width 25 height 25
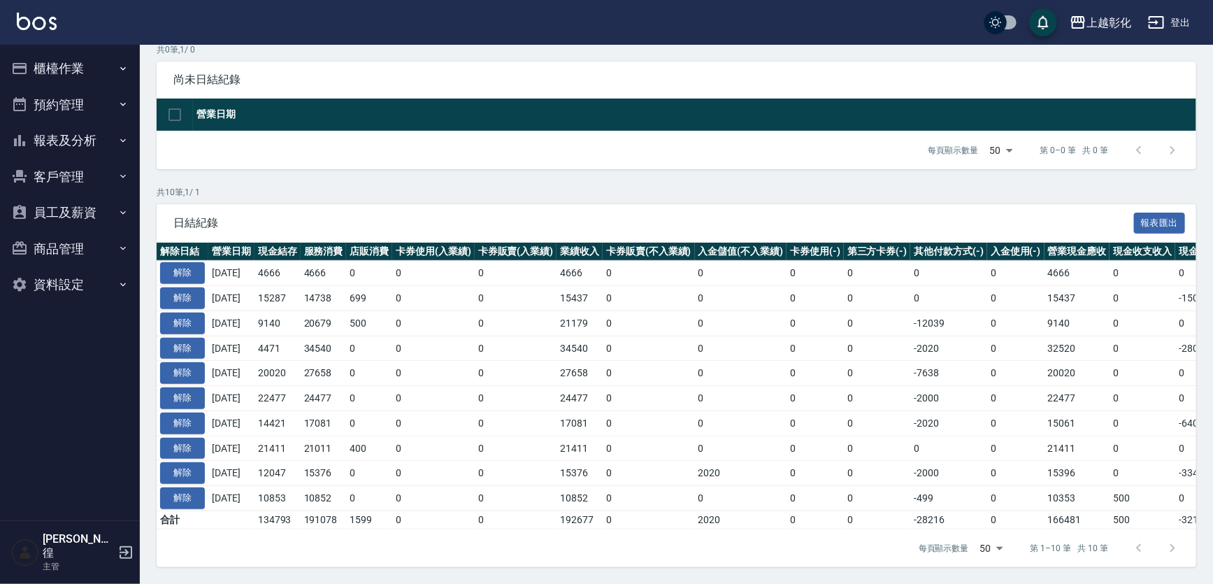
scroll to position [175, 0]
